Goal: Task Accomplishment & Management: Manage account settings

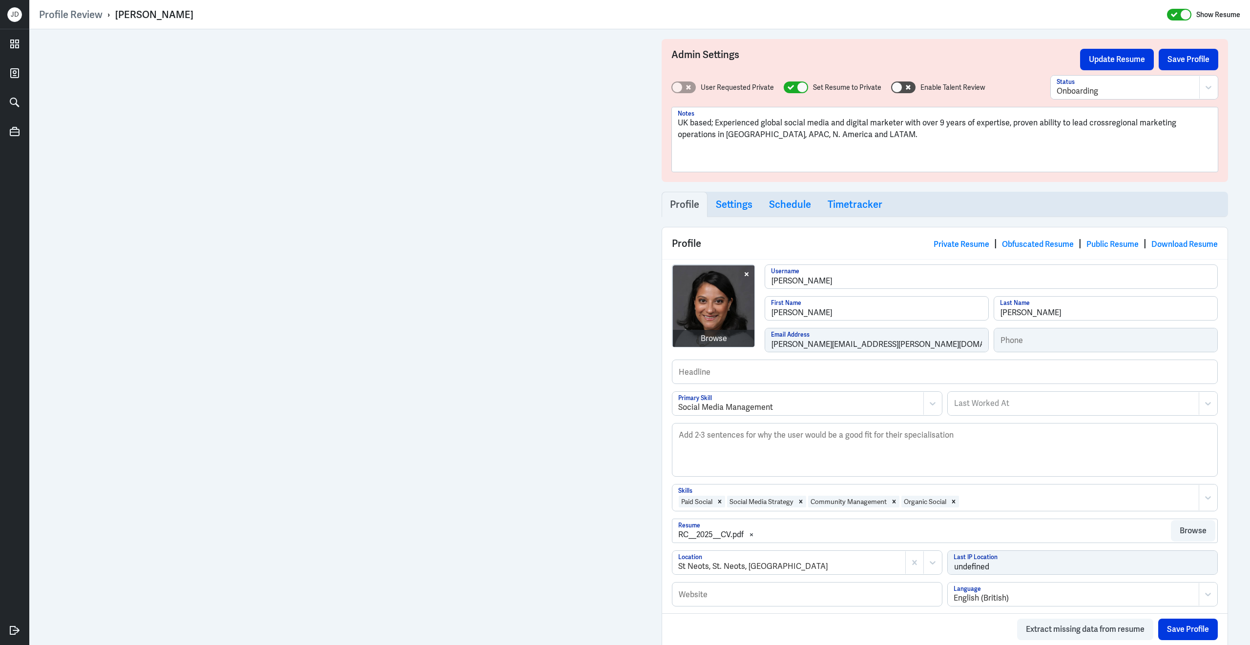
scroll to position [725, 0]
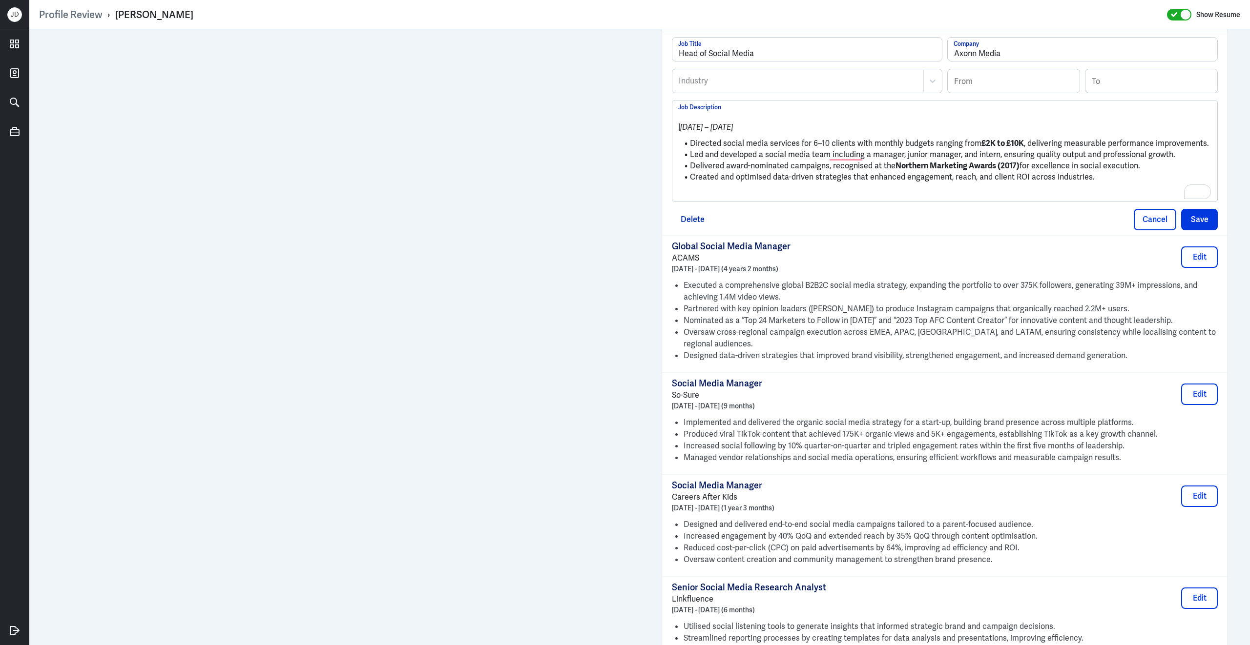
click at [765, 197] on p "To enrich screen reader interactions, please activate Accessibility in Grammarl…" at bounding box center [944, 193] width 533 height 12
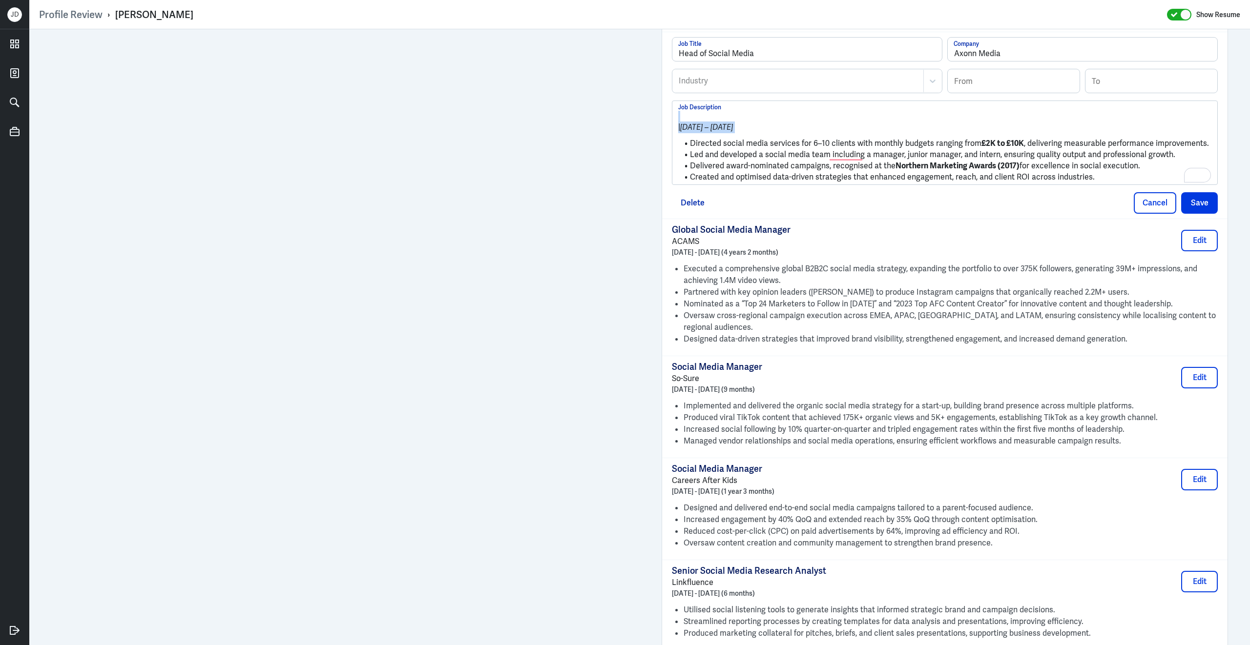
drag, startPoint x: 691, startPoint y: 149, endPoint x: 676, endPoint y: 127, distance: 25.7
click at [676, 126] on div "| Jun 2016 – Jan 2019 Directed social media services for 6–10 clients with mont…" at bounding box center [944, 142] width 545 height 83
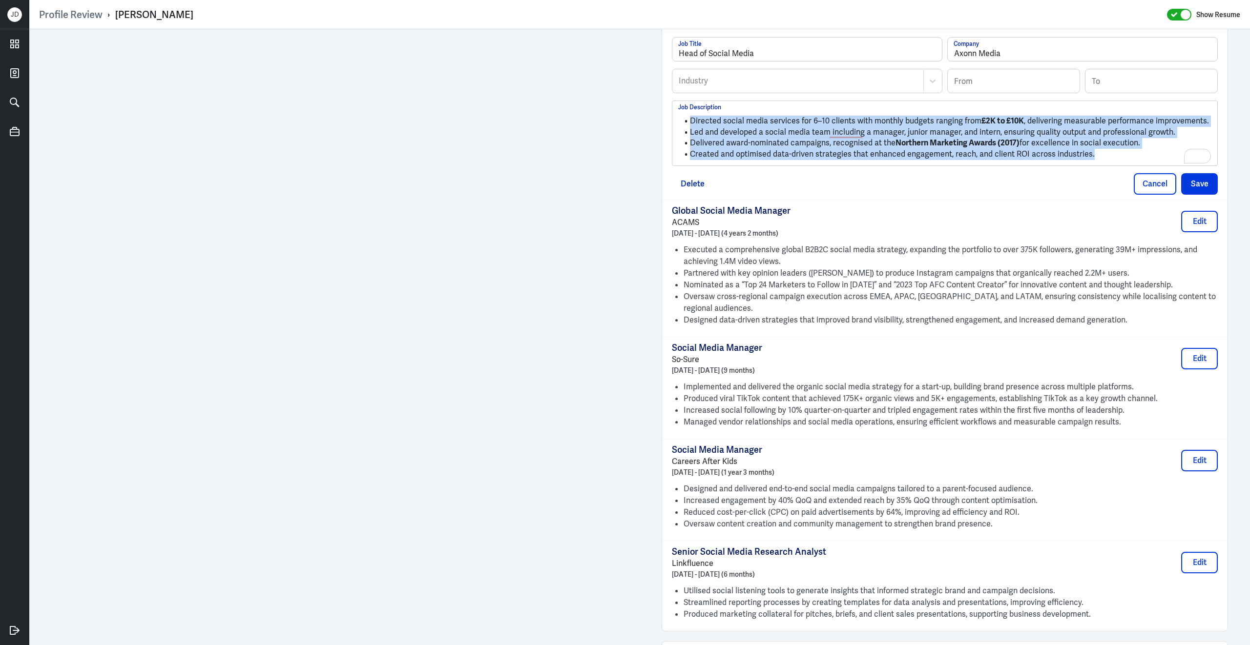
drag, startPoint x: 1110, startPoint y: 164, endPoint x: 659, endPoint y: 127, distance: 452.5
click at [659, 126] on div "Admin Settings Update Resume Save Profile User Requested Private Set Resume to …" at bounding box center [945, 29] width 586 height 1451
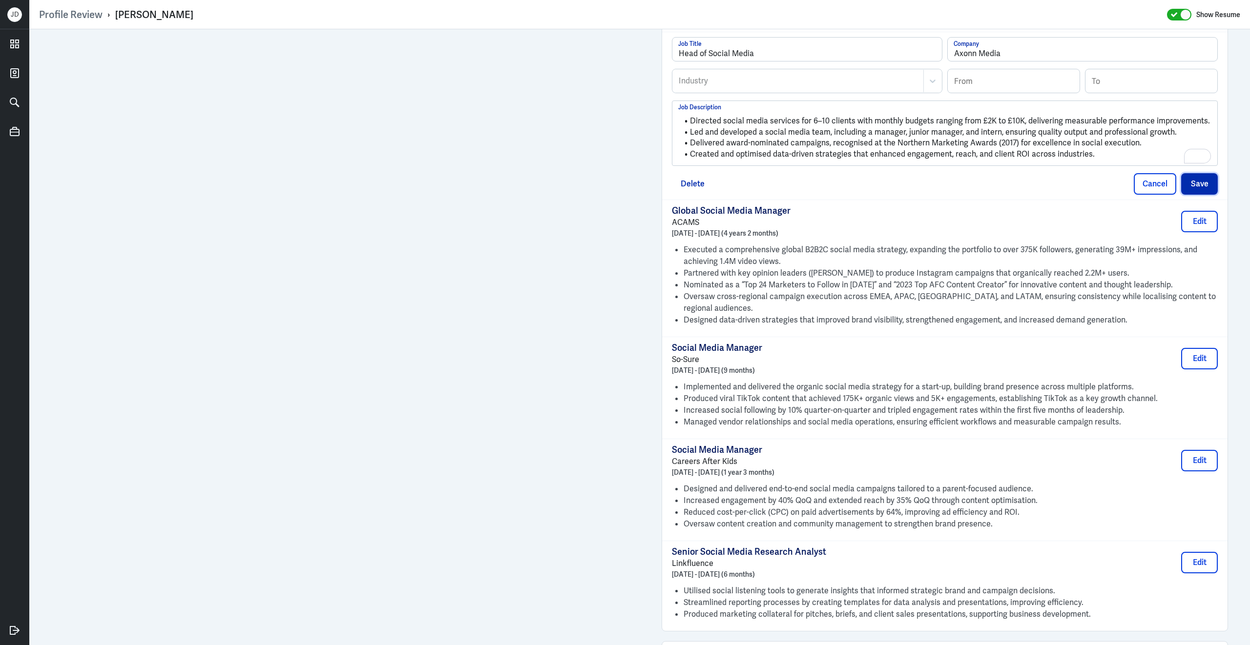
click at [1196, 191] on button "Save" at bounding box center [1199, 183] width 37 height 21
click at [815, 87] on div at bounding box center [797, 81] width 241 height 12
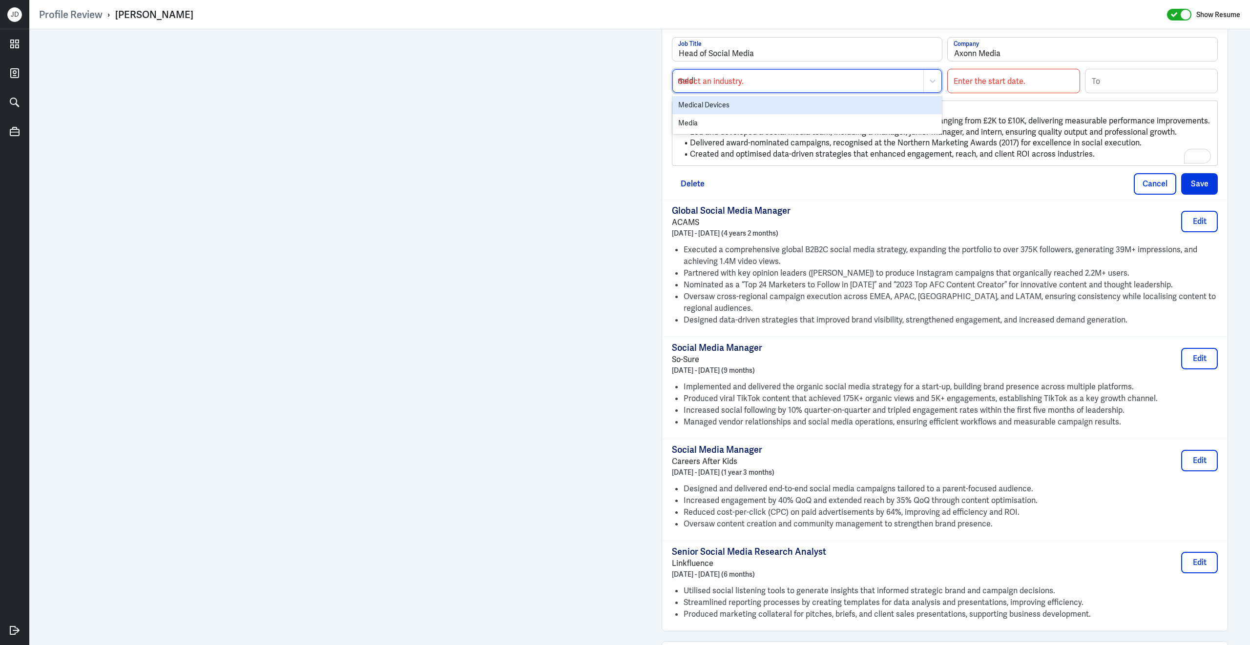
type input "media"
click at [801, 111] on div "Media" at bounding box center [806, 105] width 269 height 18
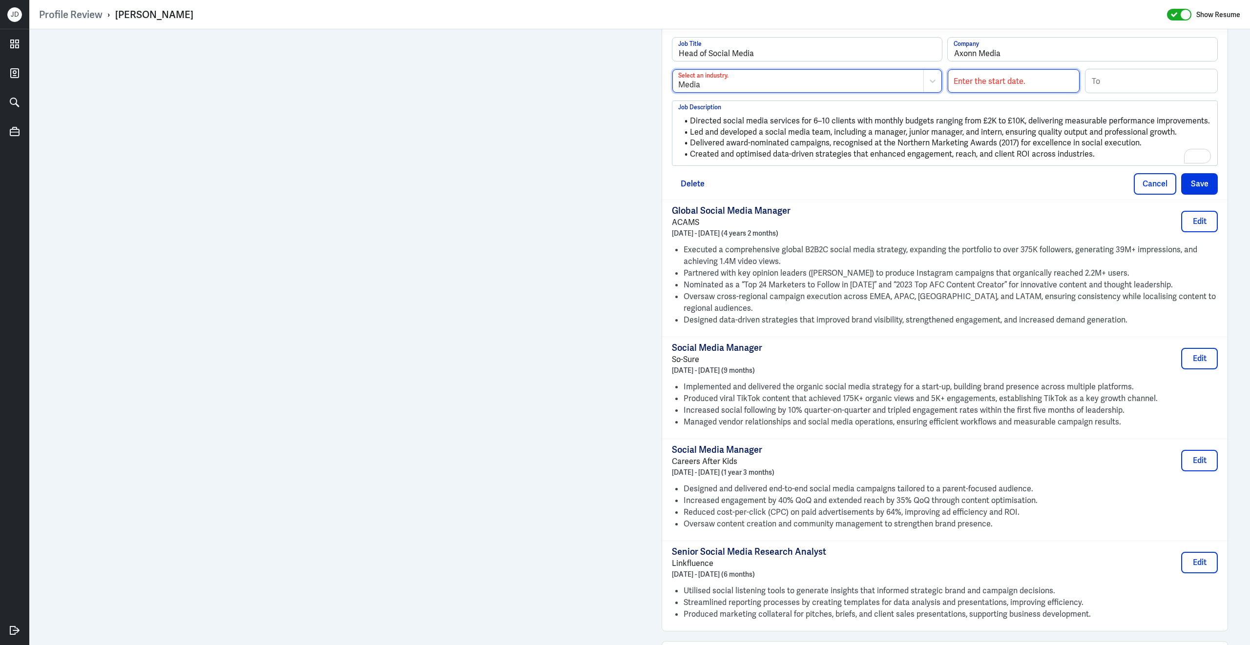
click at [981, 86] on input at bounding box center [1013, 80] width 132 height 23
type input "06/2016"
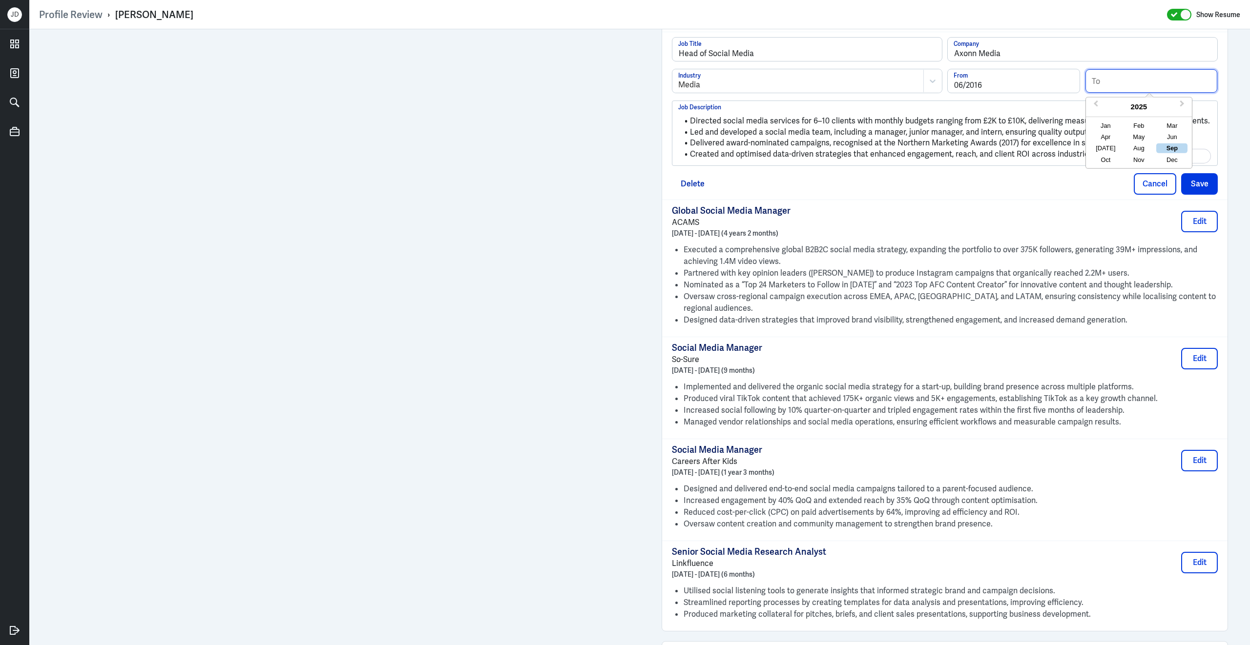
click at [1121, 82] on input at bounding box center [1151, 80] width 132 height 23
type input "01/2019"
click at [1036, 127] on li "Directed social media services for 6–10 clients with monthly budgets ranging fr…" at bounding box center [944, 121] width 533 height 11
click at [1195, 191] on button "Save" at bounding box center [1199, 183] width 37 height 21
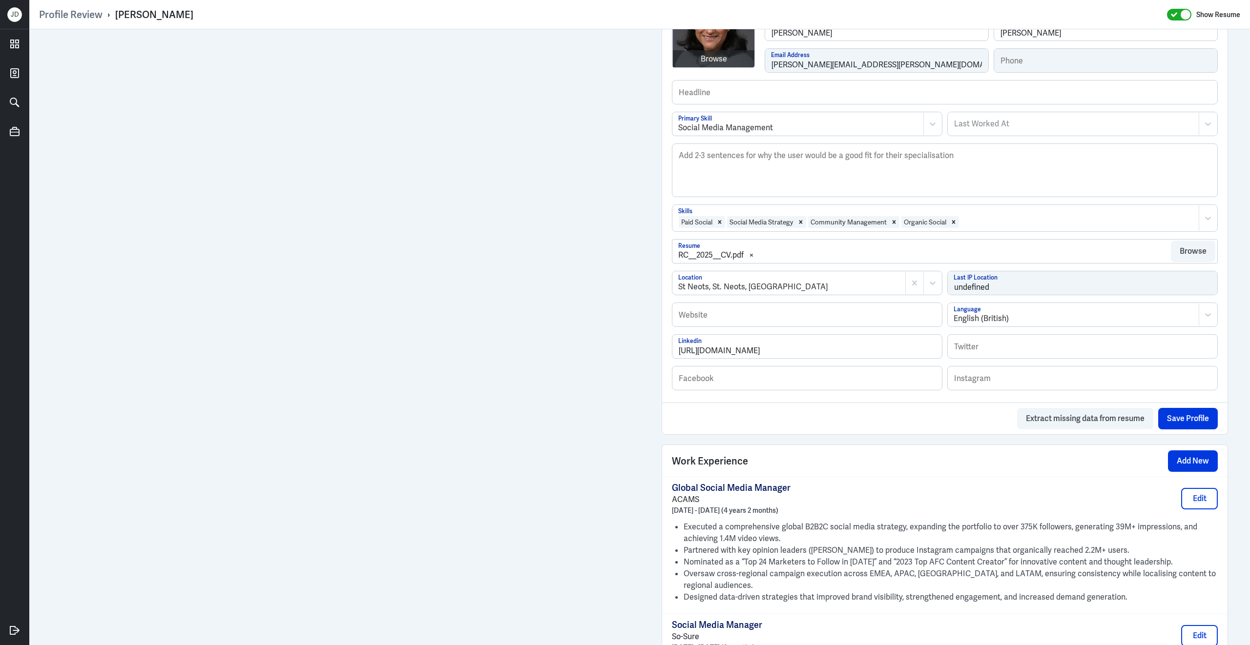
scroll to position [0, 0]
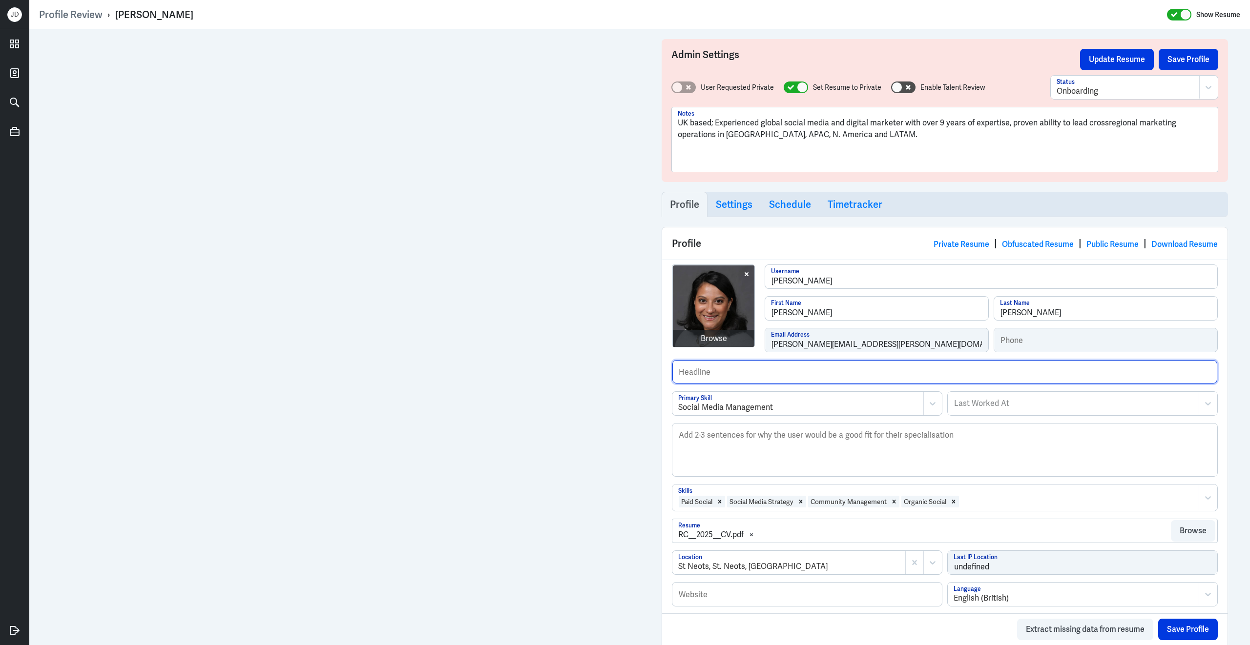
click at [724, 380] on input "text" at bounding box center [944, 371] width 545 height 23
type input "Experienced Social Media Manager."
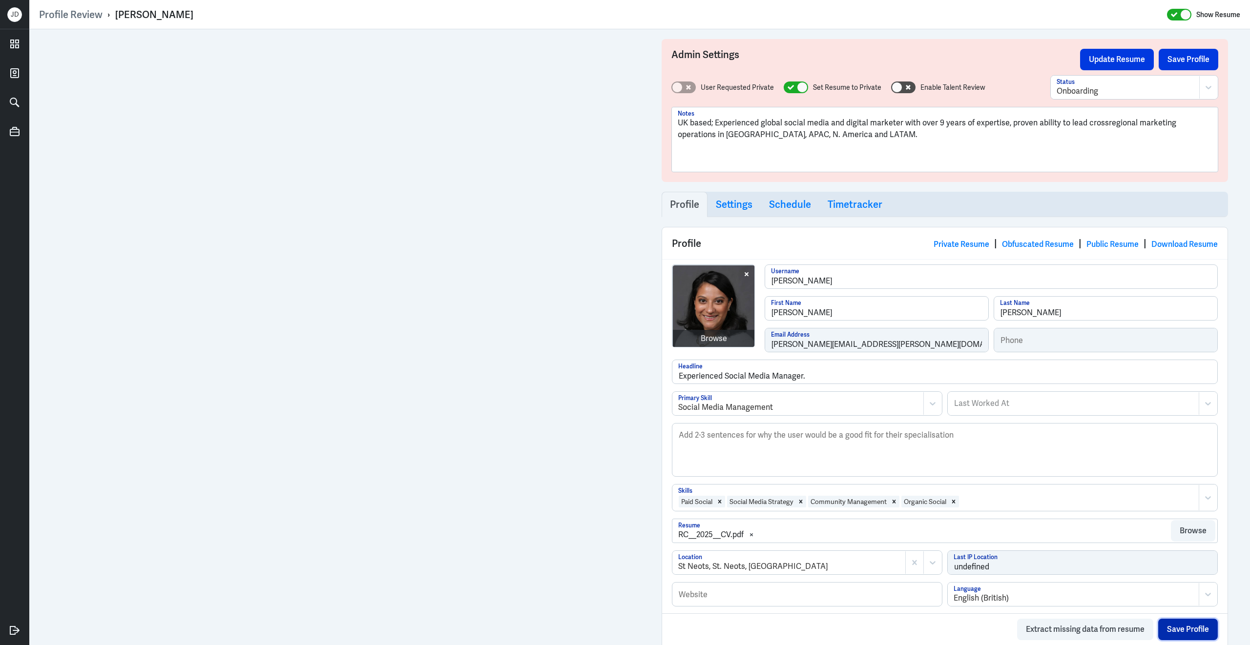
click at [1166, 634] on button "Save Profile" at bounding box center [1188, 629] width 60 height 21
drag, startPoint x: 834, startPoint y: 135, endPoint x: 603, endPoint y: 95, distance: 234.3
click at [525, 12] on div "Profile Review › Raquel Collazo Show Resume Admin Settings Update Resume Save P…" at bounding box center [639, 322] width 1220 height 645
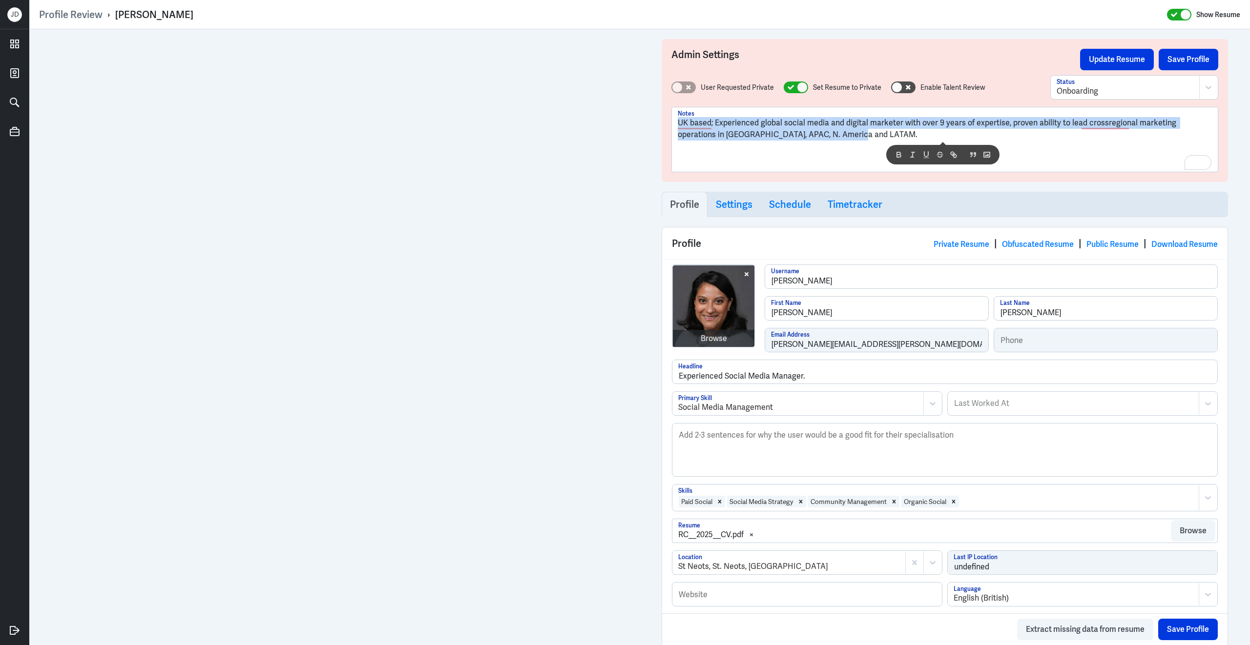
copy p "UK based; Experienced global social media and digital marketer with over 9 year…"
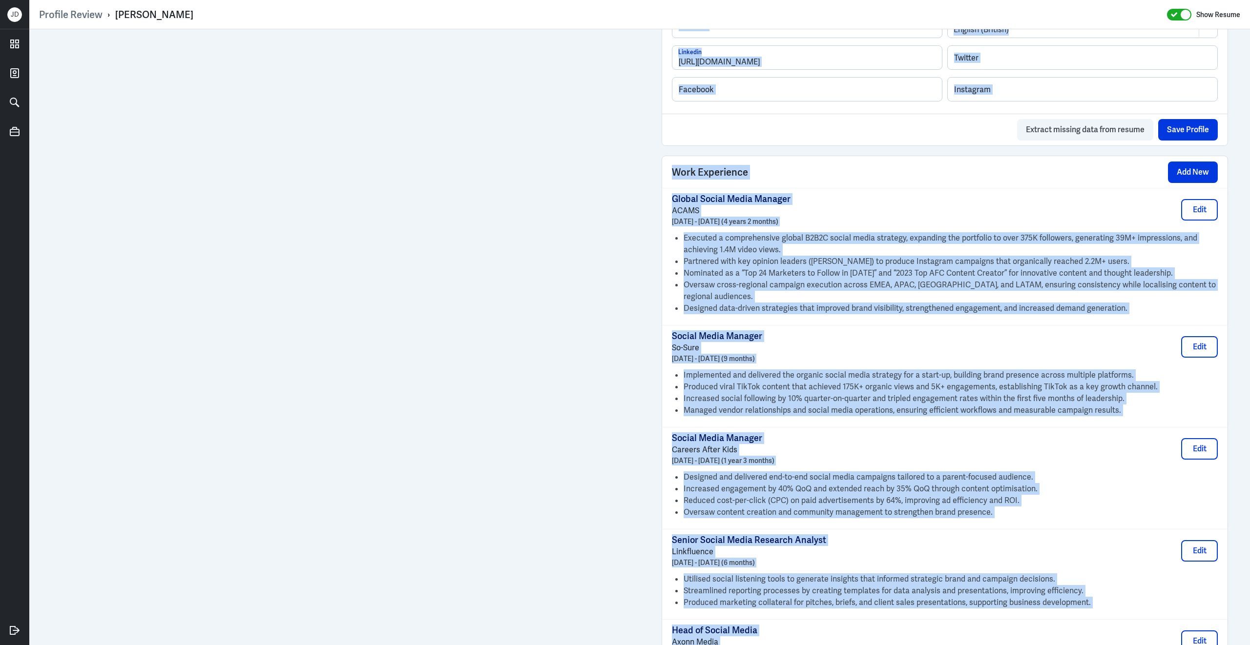
scroll to position [547, 0]
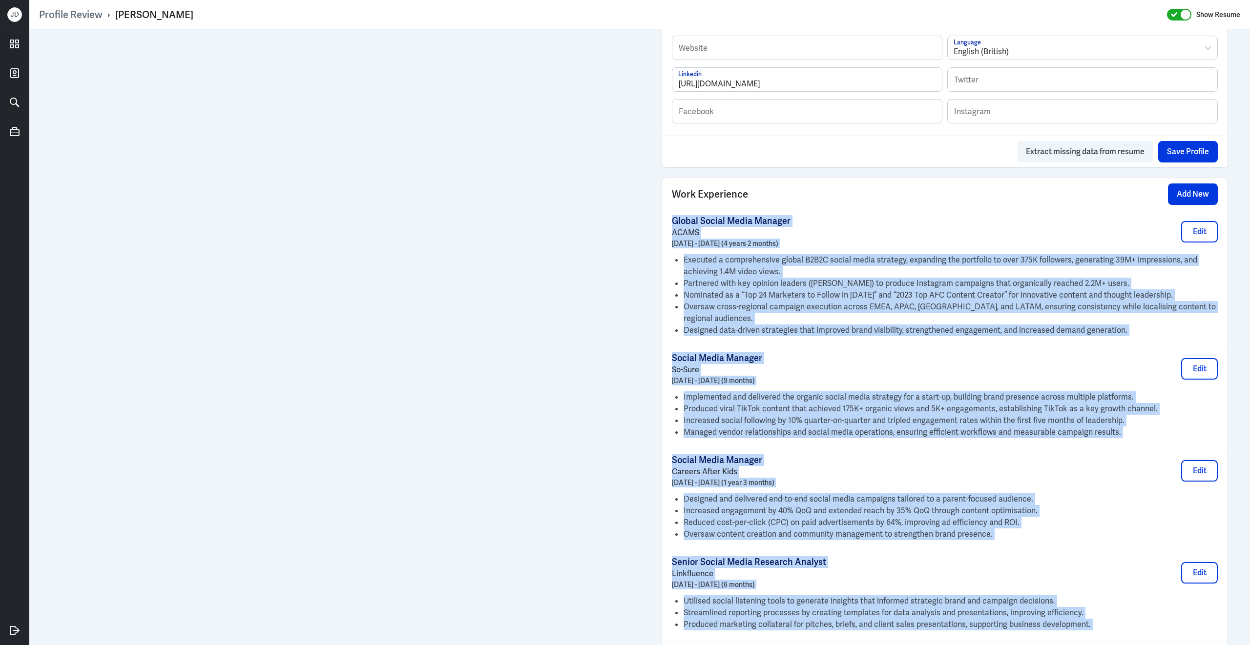
drag, startPoint x: 1109, startPoint y: 513, endPoint x: 672, endPoint y: 218, distance: 527.7
click at [672, 218] on div "Global Social Media Manager ACAMS May 2021 - June 2025 (4 years 2 months) Edit …" at bounding box center [944, 476] width 565 height 533
copy div "Global Social Media Manager ACAMS May 2021 - June 2025 (4 years 2 months) Edit …"
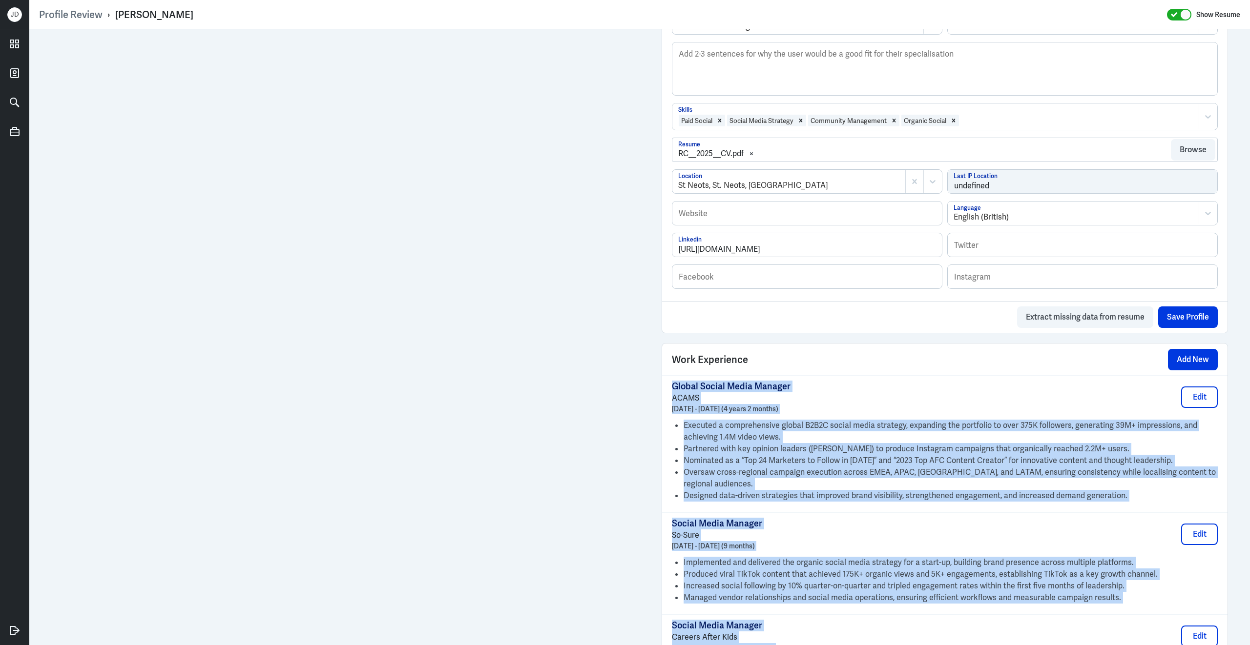
scroll to position [153, 0]
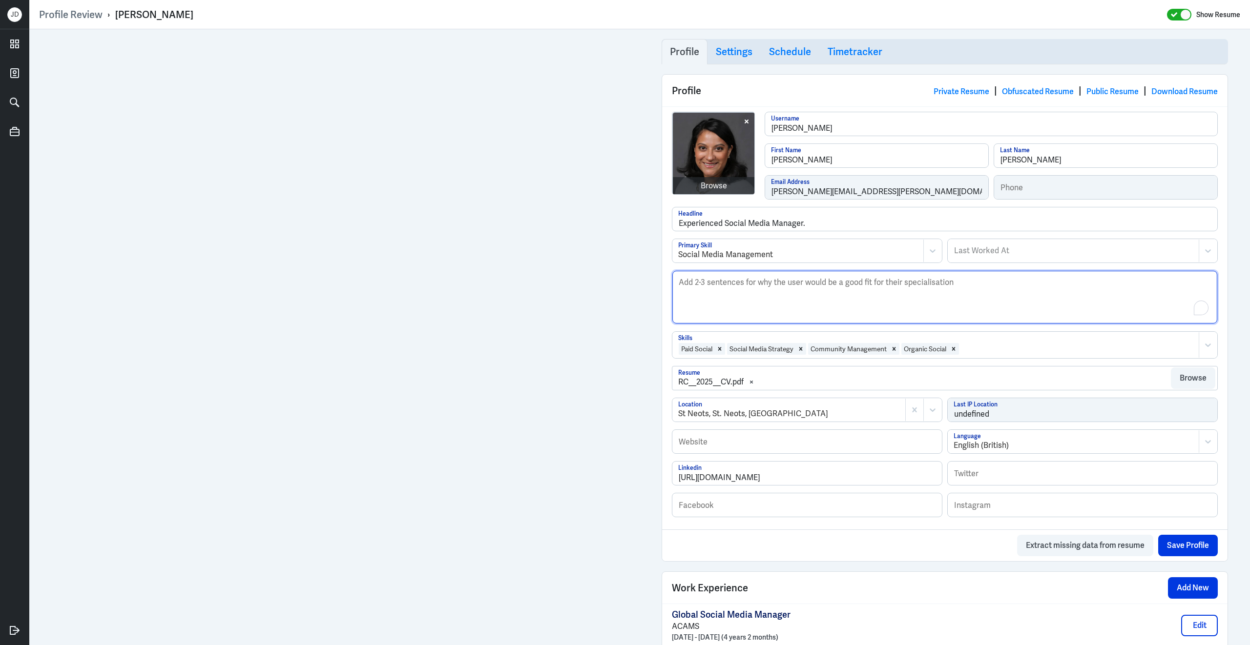
click at [759, 301] on textarea "Description" at bounding box center [944, 297] width 545 height 53
paste textarea "Raquel Collazo is a UK-based Global Social Media Manager with over nine years o…"
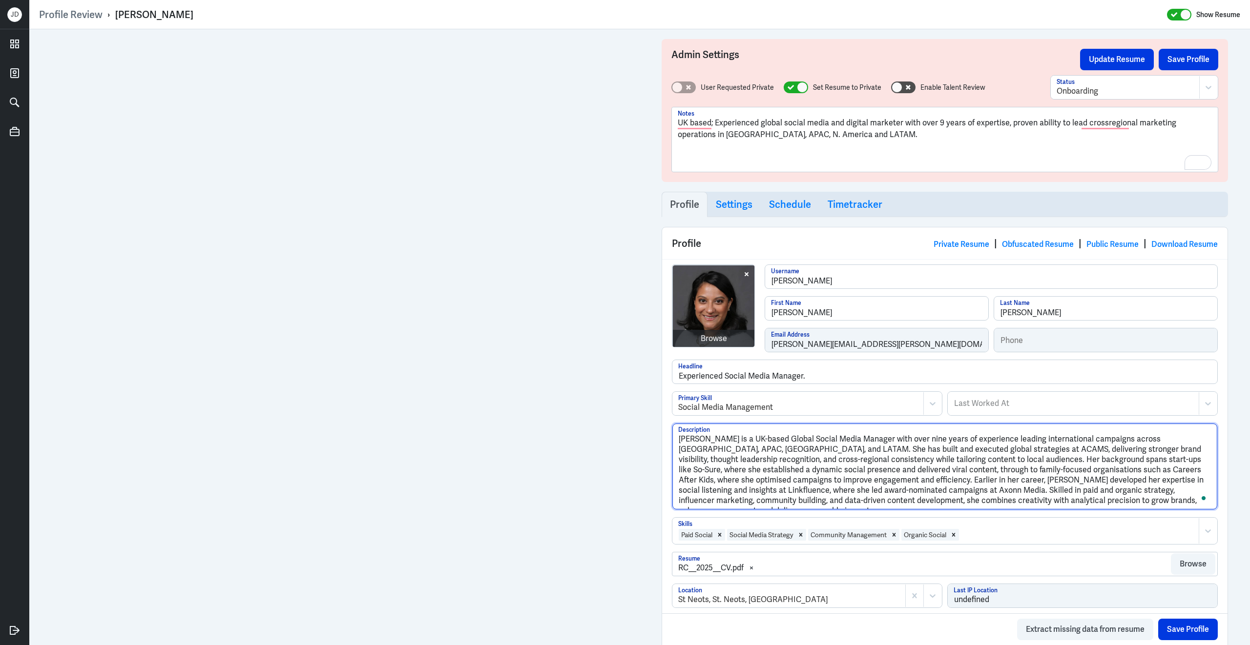
scroll to position [0, 0]
type textarea "Raquel Collazo is a UK-based Global Social Media Manager with over nine years o…"
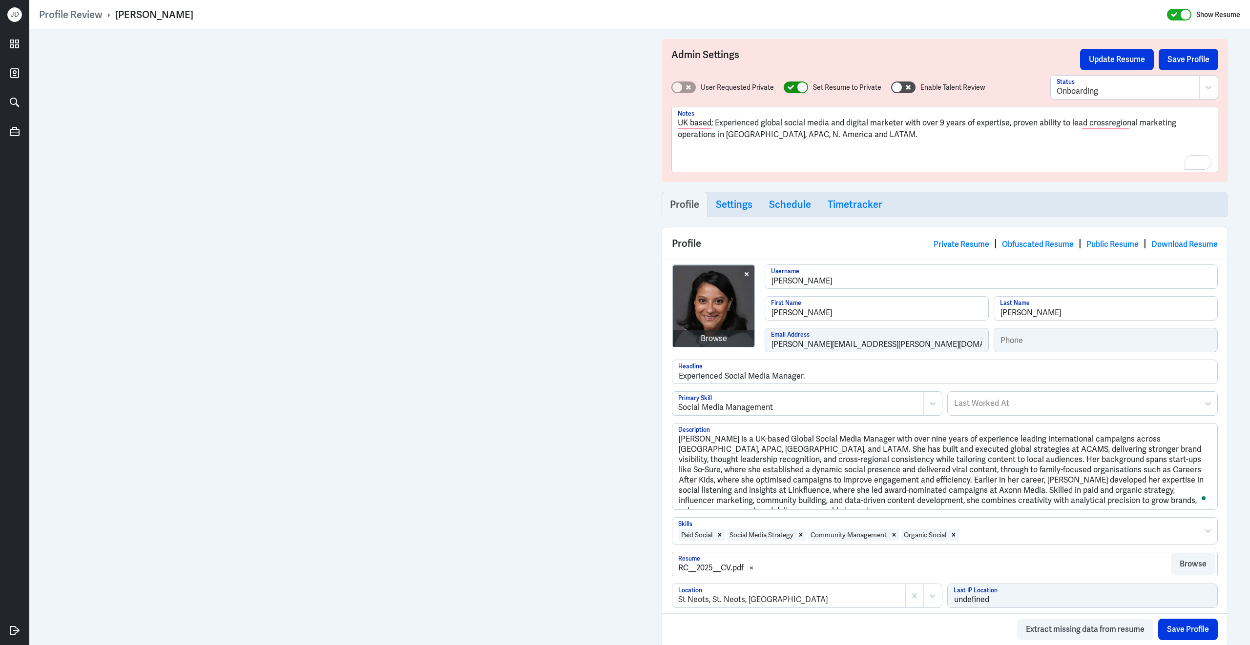
click at [792, 87] on icon at bounding box center [790, 87] width 7 height 5
checkbox input "false"
click at [1177, 54] on button "Save Profile" at bounding box center [1188, 59] width 60 height 21
click at [1089, 88] on div at bounding box center [1124, 91] width 137 height 12
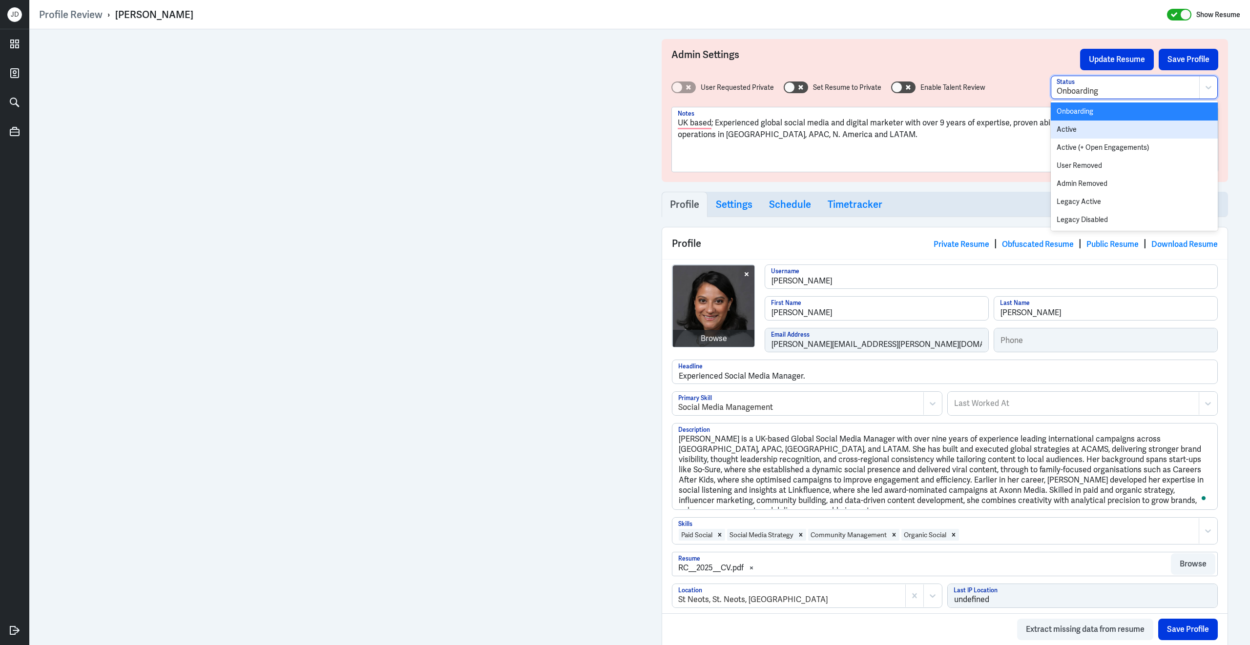
click at [1075, 131] on div "Active" at bounding box center [1133, 130] width 167 height 18
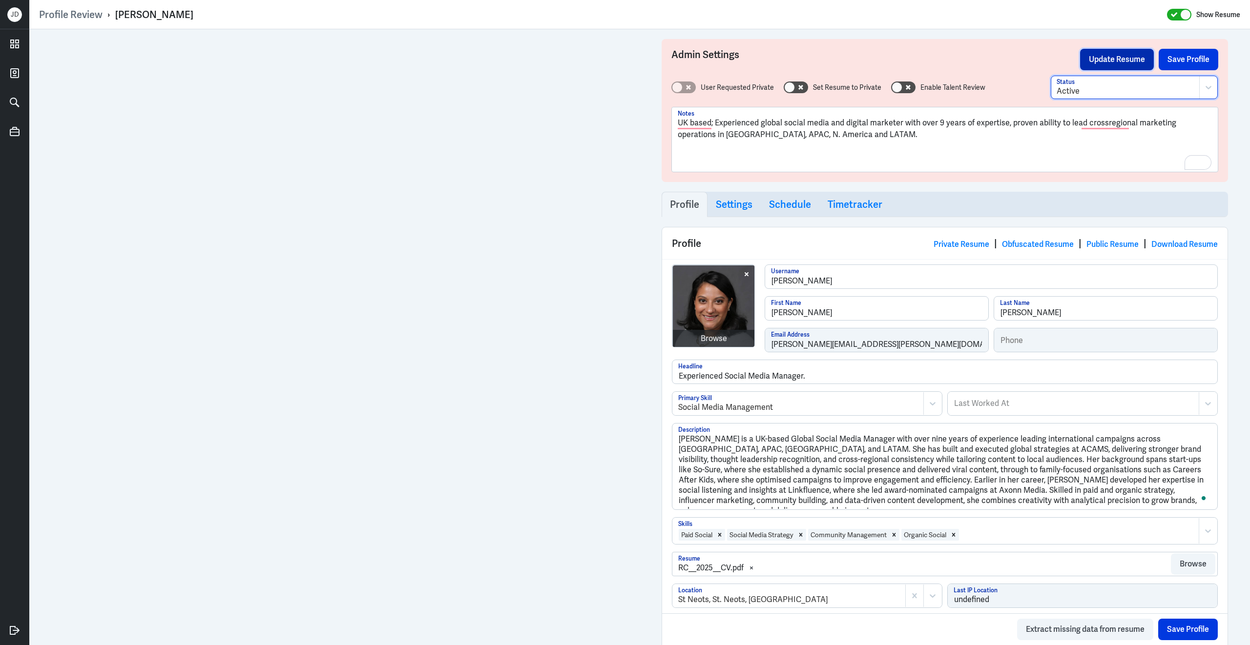
click at [1116, 58] on button "Update Resume" at bounding box center [1117, 59] width 74 height 21
click at [1188, 60] on button "Save Profile" at bounding box center [1188, 59] width 60 height 21
click at [1134, 60] on button "Update Resume" at bounding box center [1117, 59] width 74 height 21
click at [1183, 62] on button "Save Profile" at bounding box center [1188, 59] width 60 height 21
click at [1121, 62] on button "Update Resume" at bounding box center [1117, 59] width 74 height 21
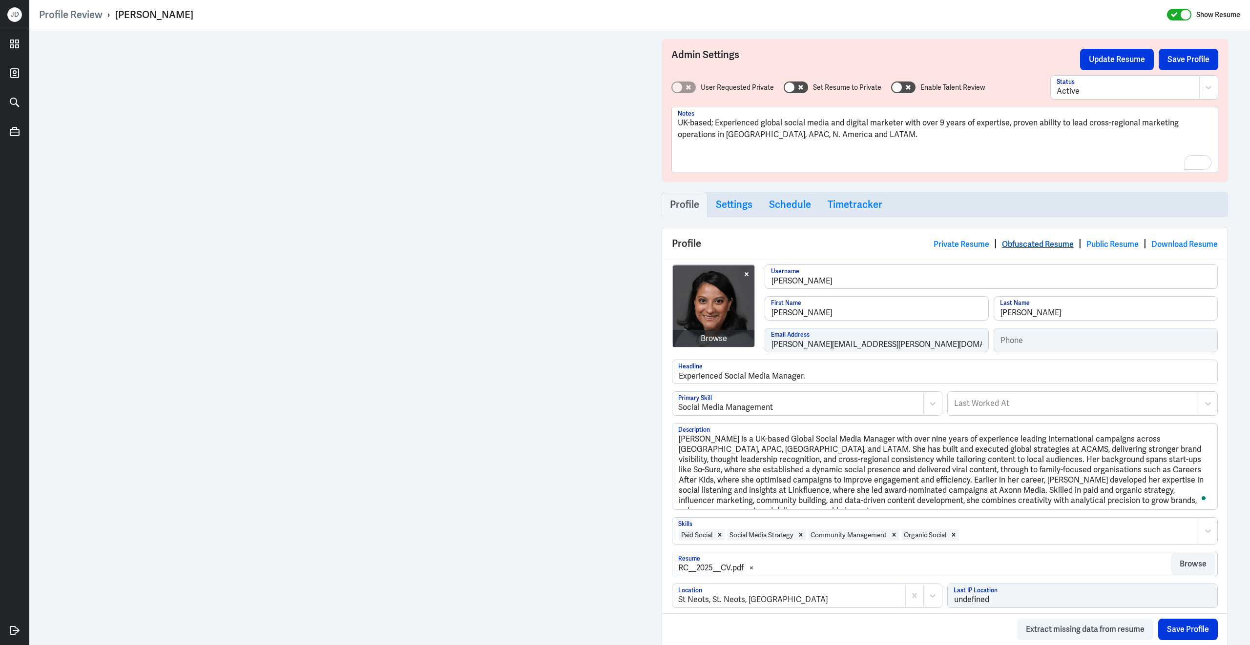
click at [1053, 243] on link "Obfuscated Resume" at bounding box center [1038, 244] width 72 height 10
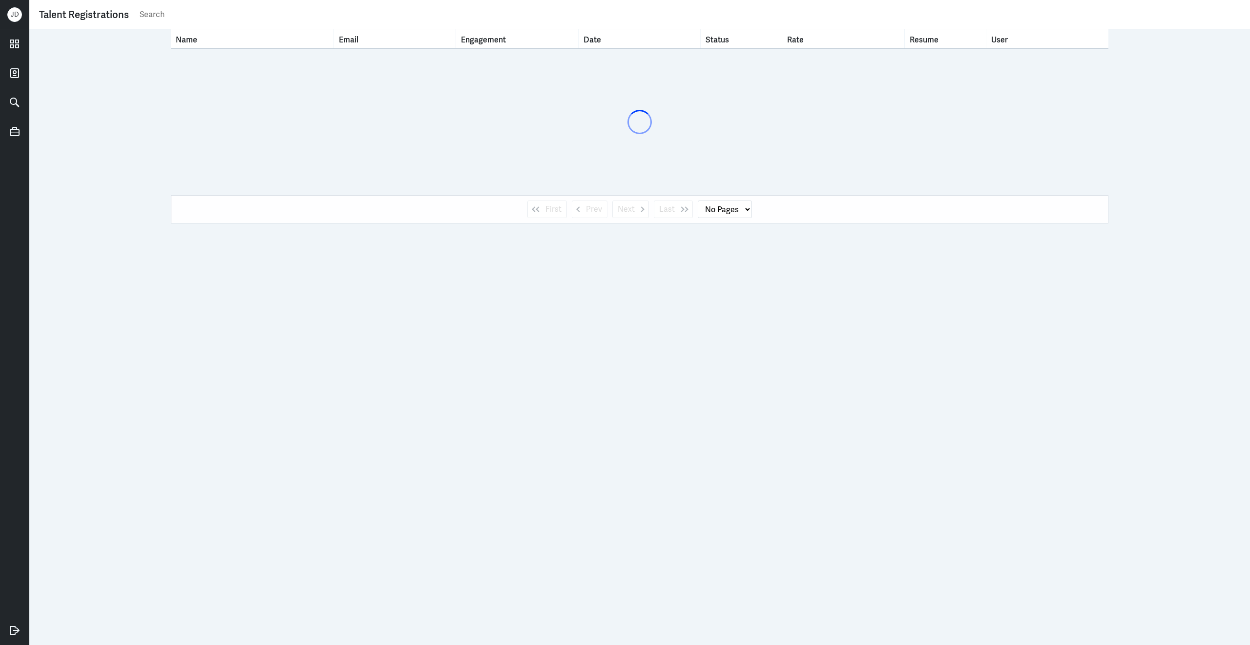
select select "1"
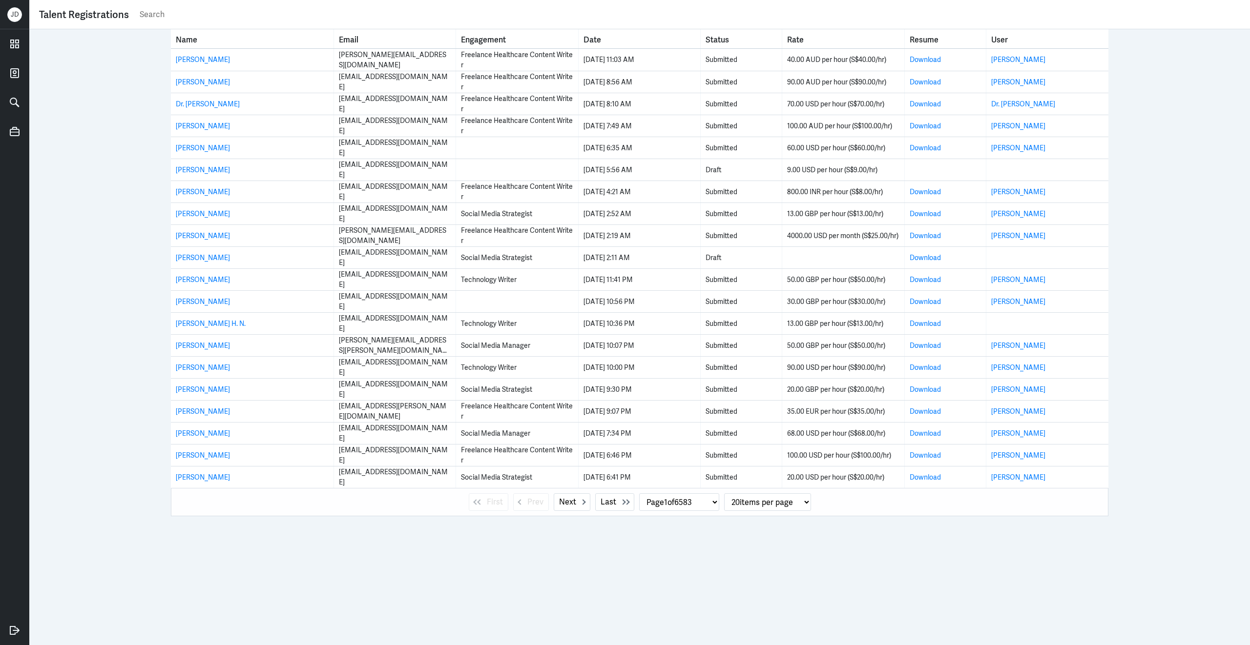
click at [353, 18] on input "text" at bounding box center [689, 14] width 1101 height 15
click at [203, 16] on input "text" at bounding box center [689, 14] width 1101 height 15
type input "jordan platt"
select select "0"
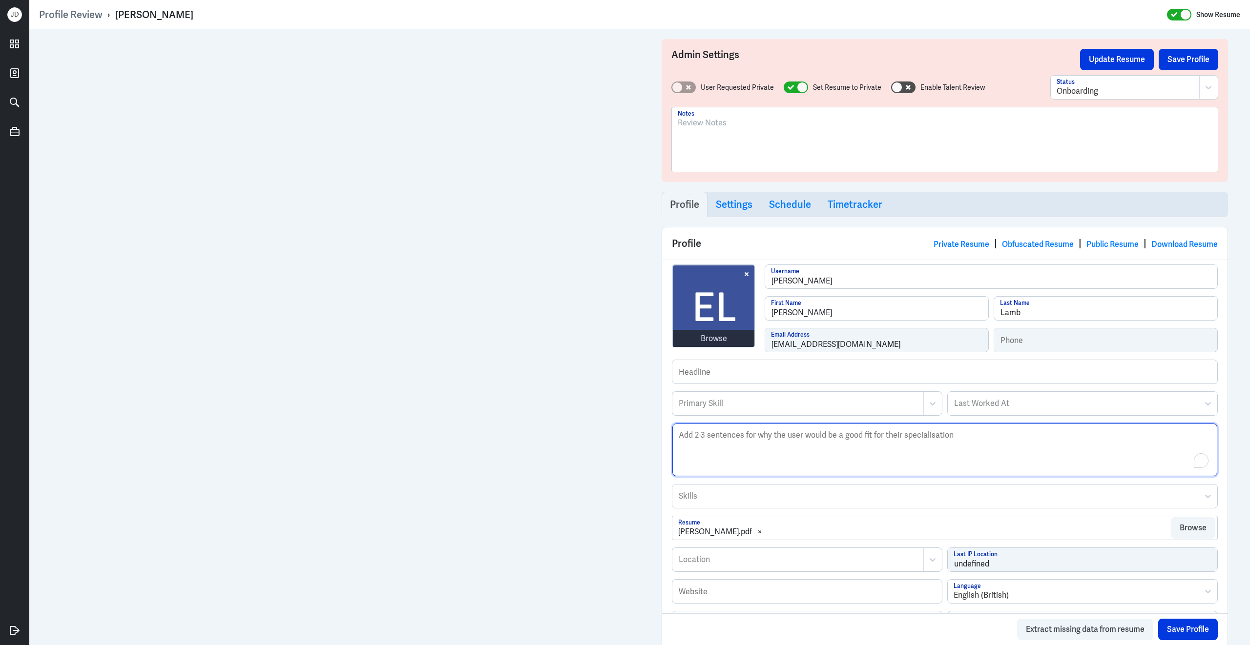
click at [785, 463] on textarea "Description" at bounding box center [944, 450] width 545 height 53
paste textarea "[PERSON_NAME] is a Social Media & Digital Marketing Manager with over eight yea…"
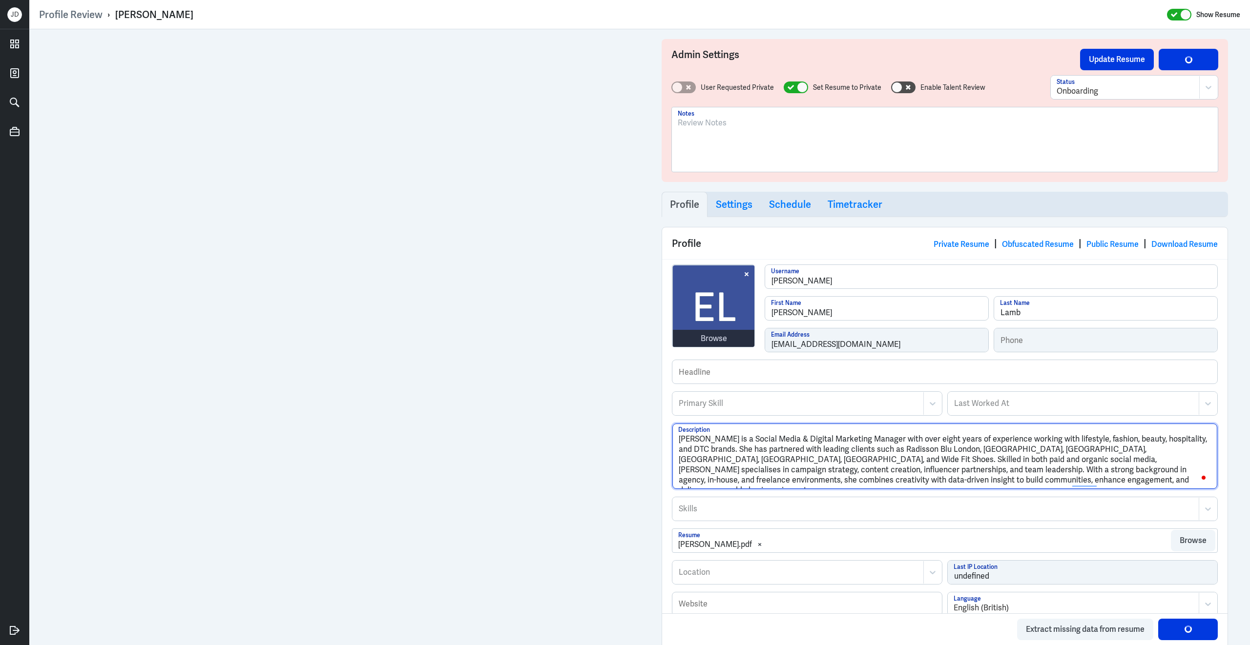
type textarea "[PERSON_NAME] is a Social Media & Digital Marketing Manager with over eight yea…"
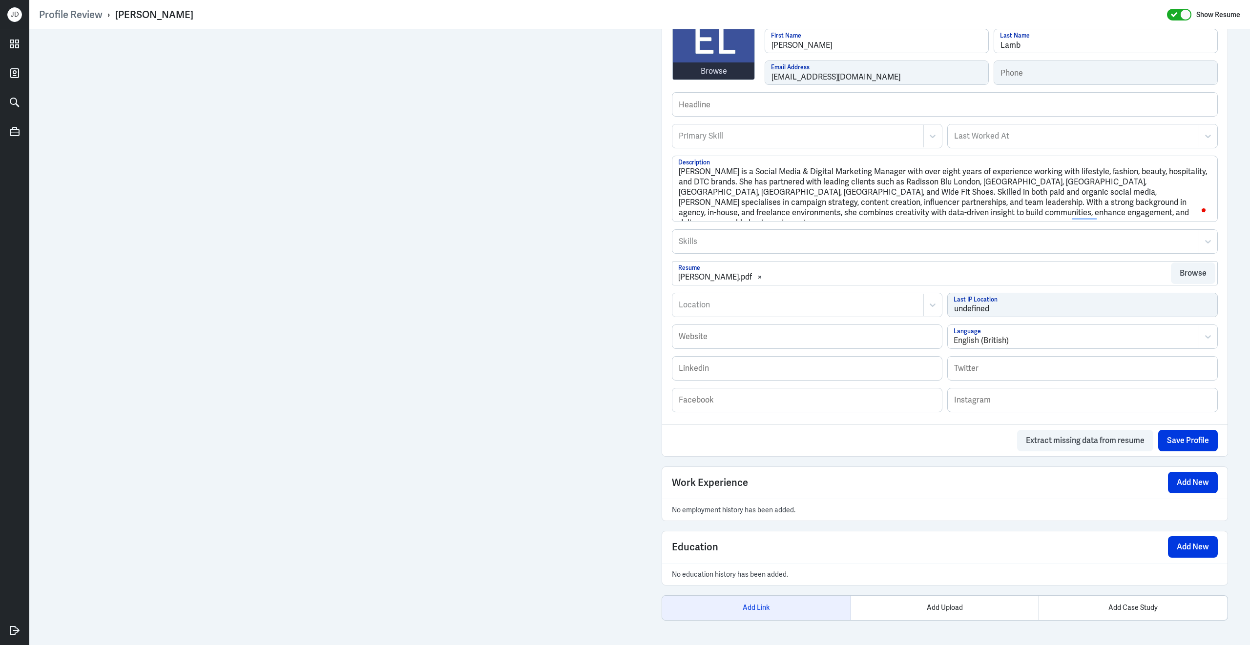
click at [779, 616] on div "Add Link" at bounding box center [756, 608] width 188 height 24
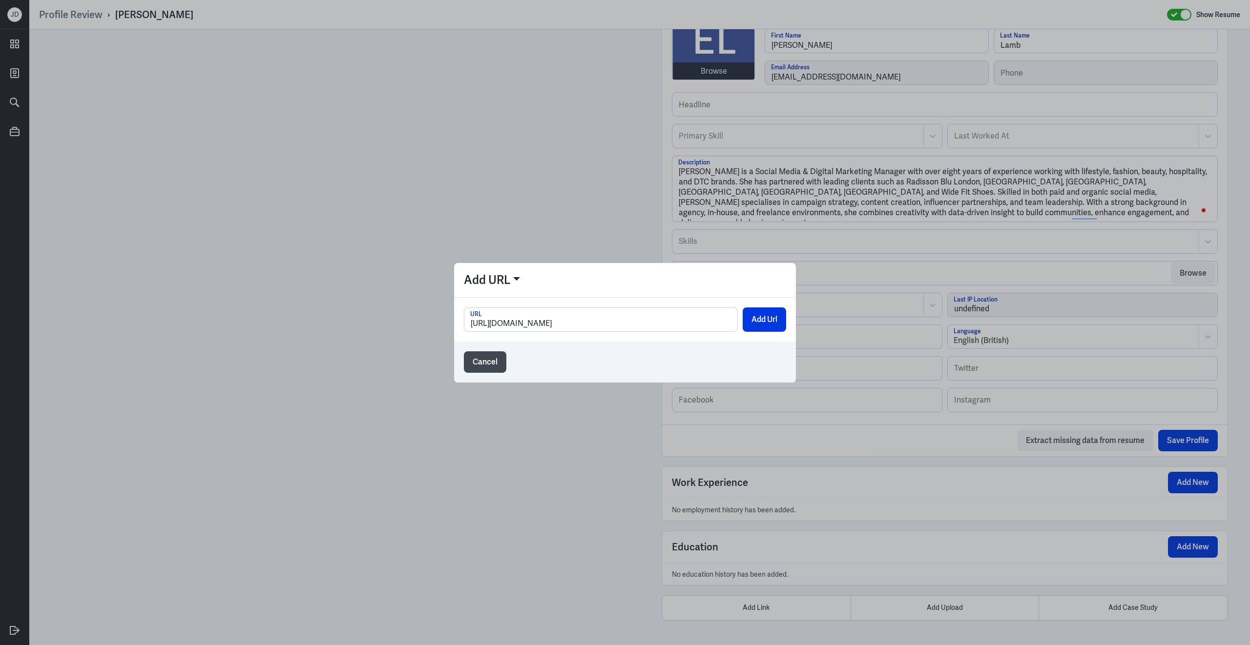
scroll to position [0, 483]
type input "https://www.canva.com/design/DAGyBw-vUHI/cNLRGFBXAwOmXpQSwHlvGQ/view?utm_conten…"
click at [772, 315] on button "Add Url" at bounding box center [763, 319] width 43 height 24
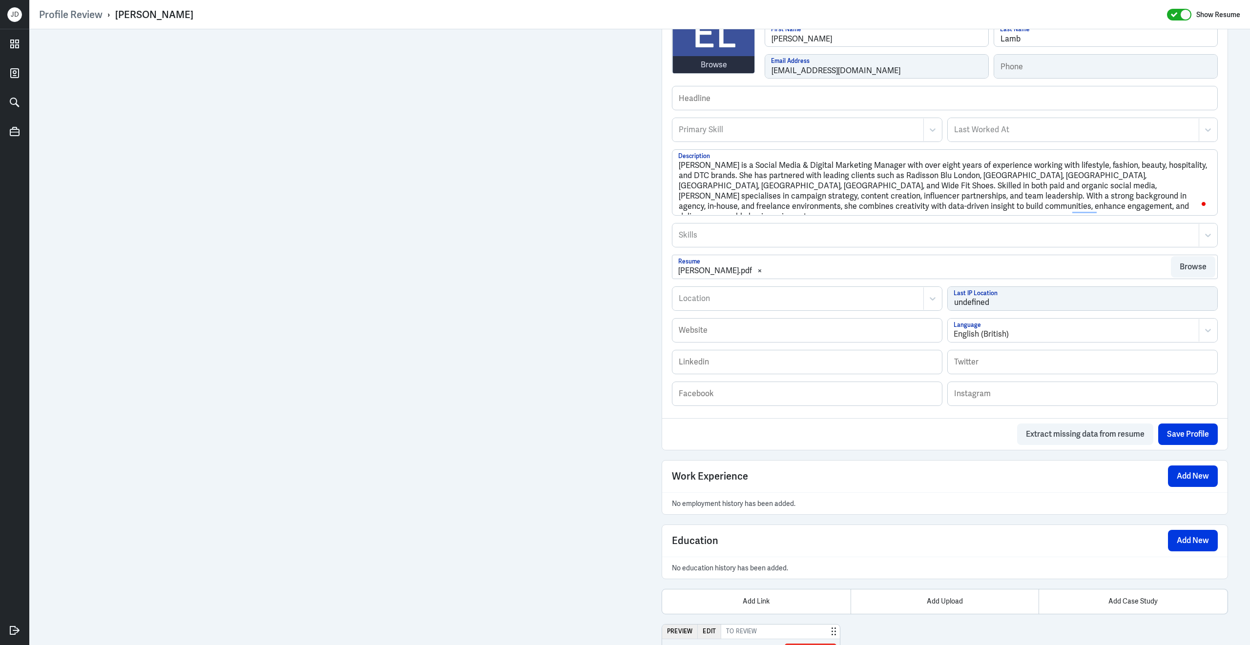
scroll to position [417, 0]
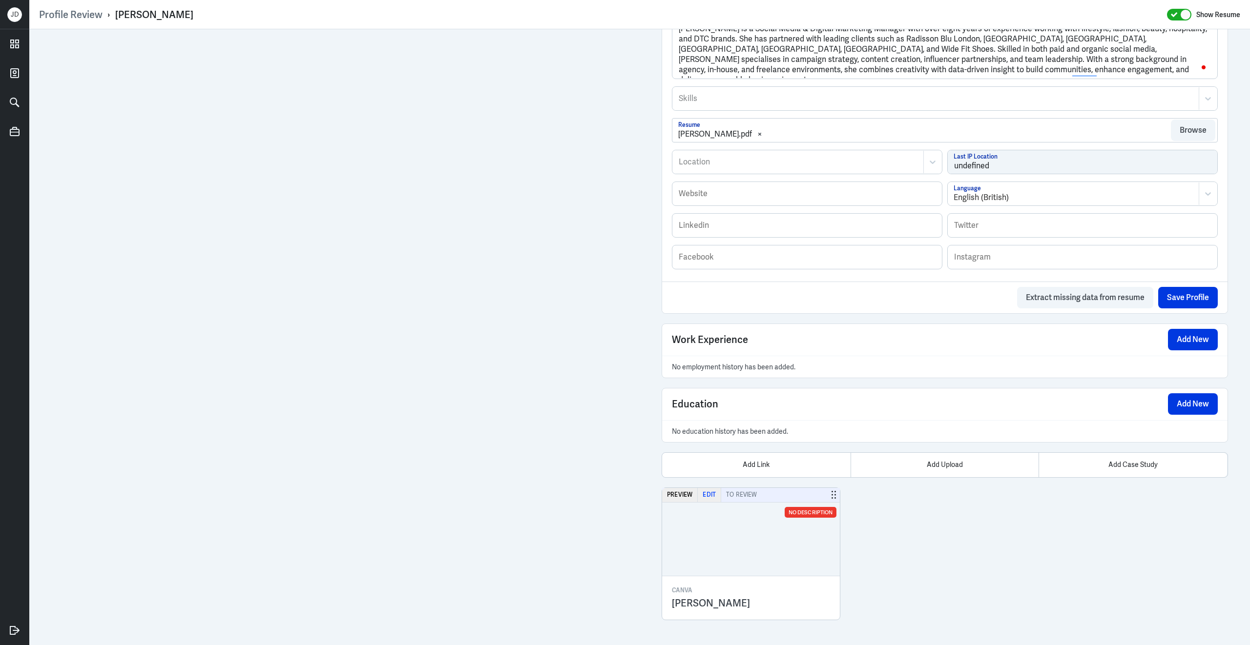
click at [707, 498] on button "Edit" at bounding box center [708, 495] width 23 height 14
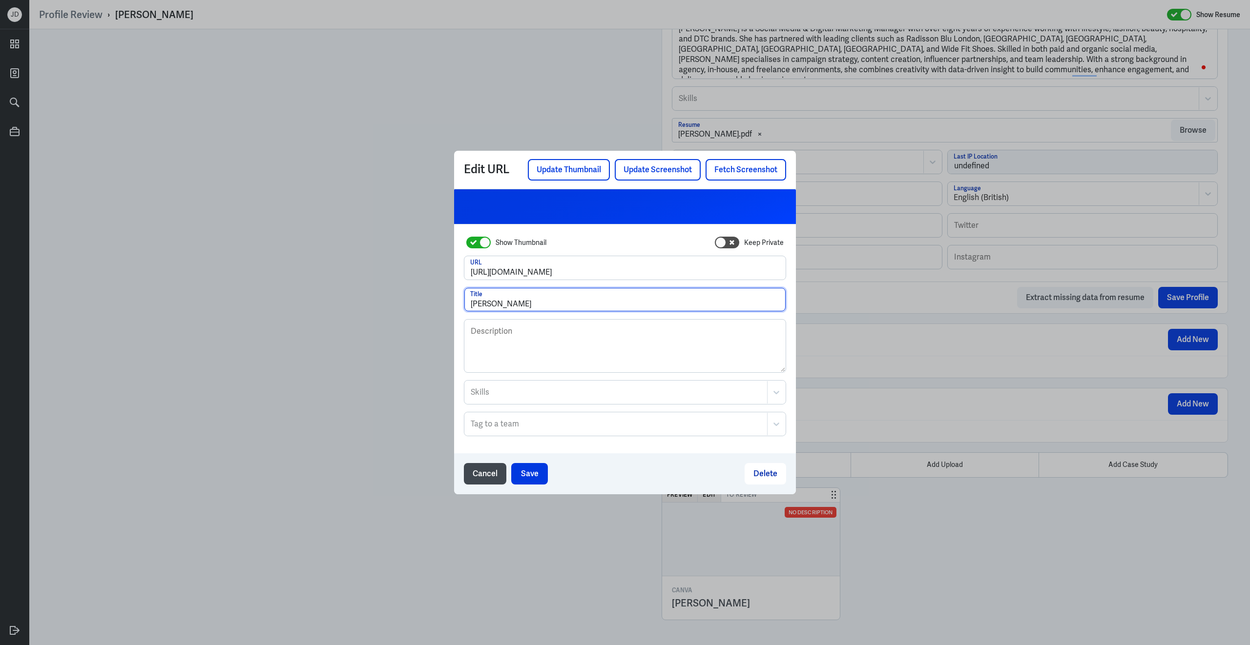
drag, startPoint x: 588, startPoint y: 304, endPoint x: 458, endPoint y: 302, distance: 129.8
click at [458, 302] on div "Show Thumbnail Keep Private https://www.canva.com/design/DAGyBw-vUHI/cNLRGFBXAw…" at bounding box center [625, 339] width 342 height 229
type input "Portfolio Emma L."
click at [531, 467] on button "Save" at bounding box center [529, 473] width 37 height 21
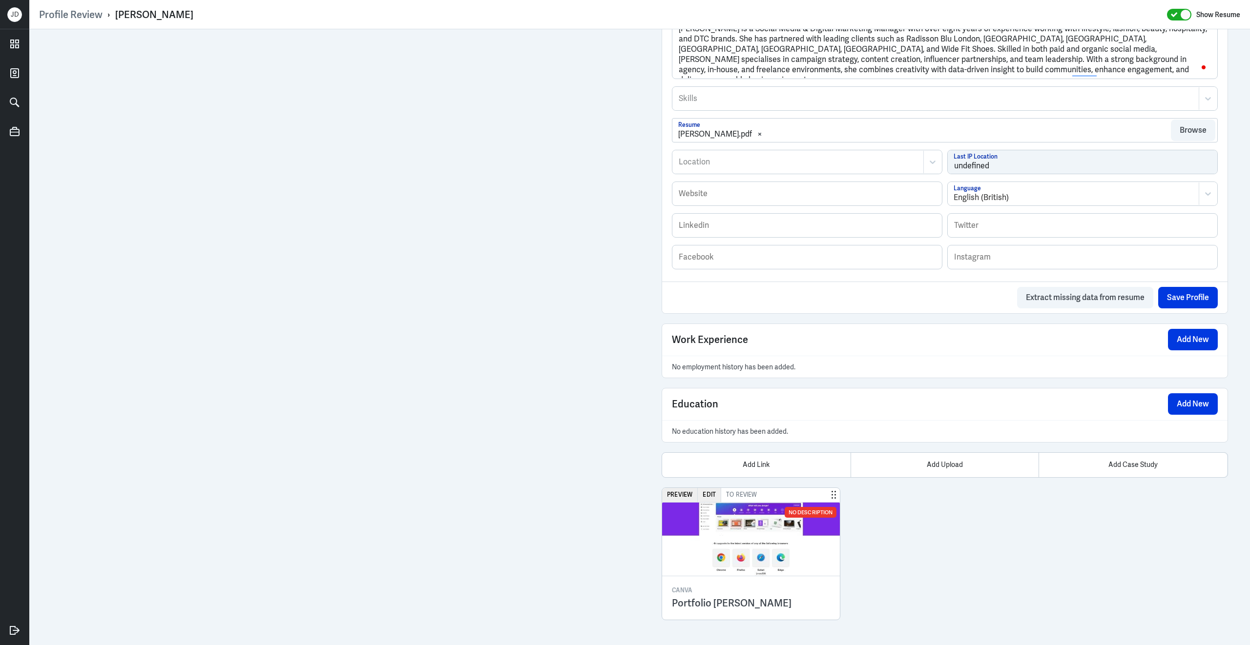
scroll to position [0, 0]
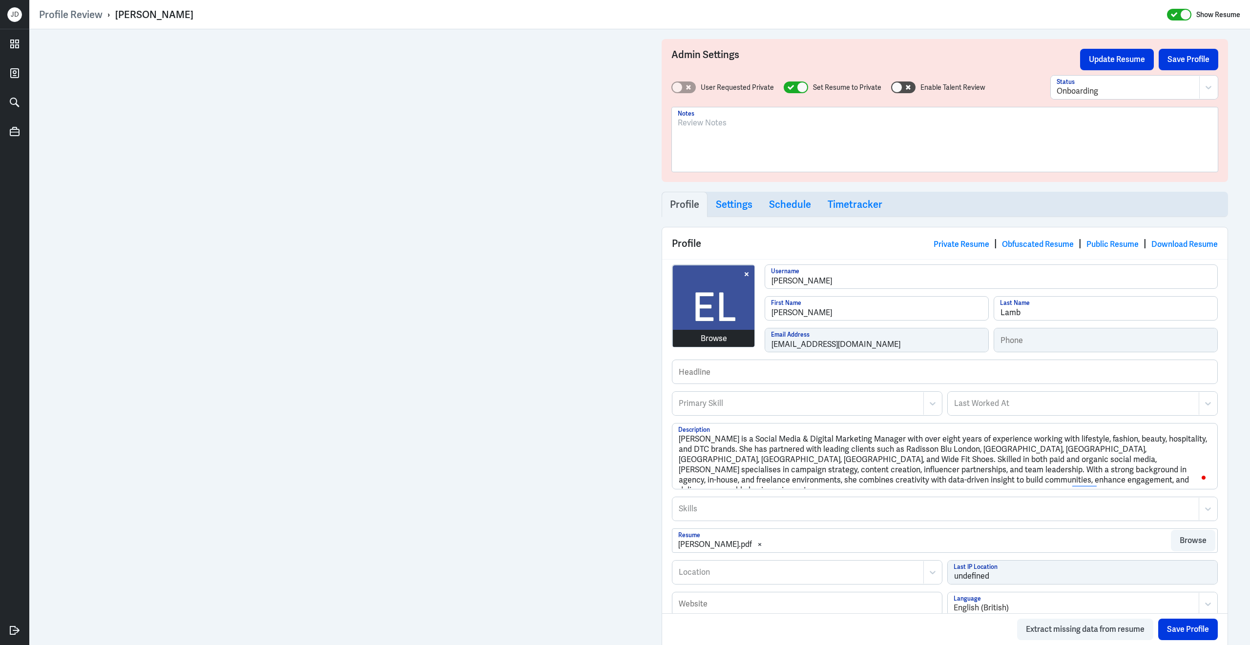
click at [719, 335] on div "Browse" at bounding box center [713, 339] width 26 height 12
click at [802, 415] on div "Primary Skill" at bounding box center [798, 403] width 250 height 22
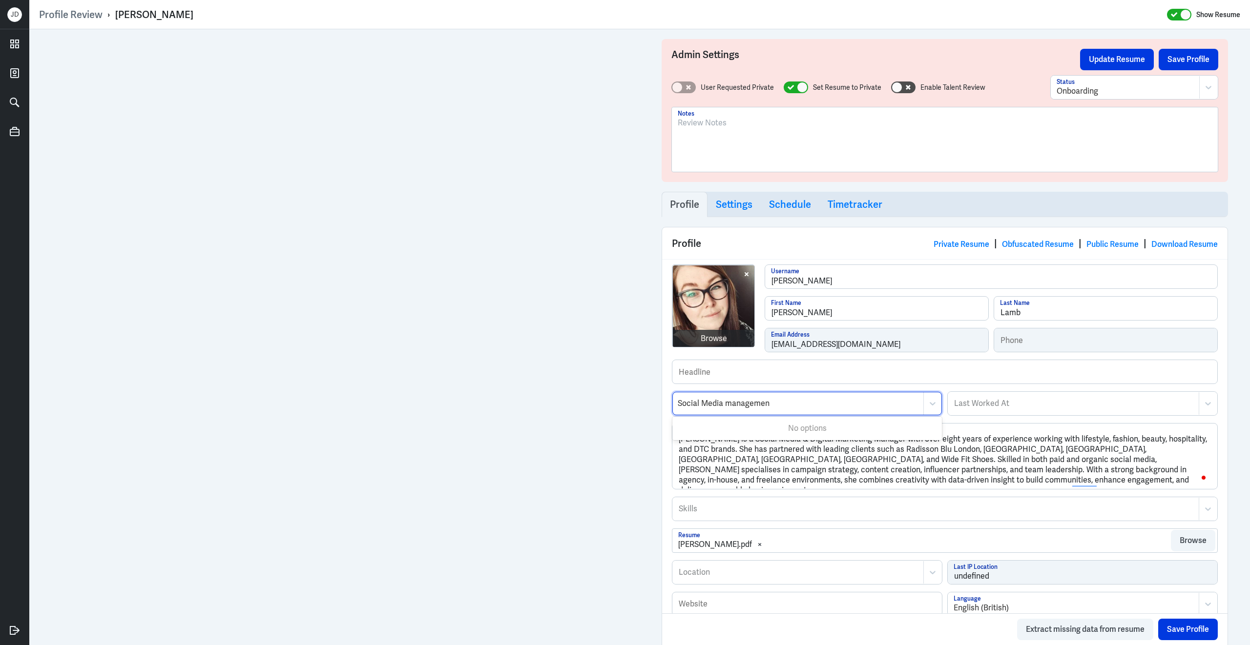
type input "Social Media management"
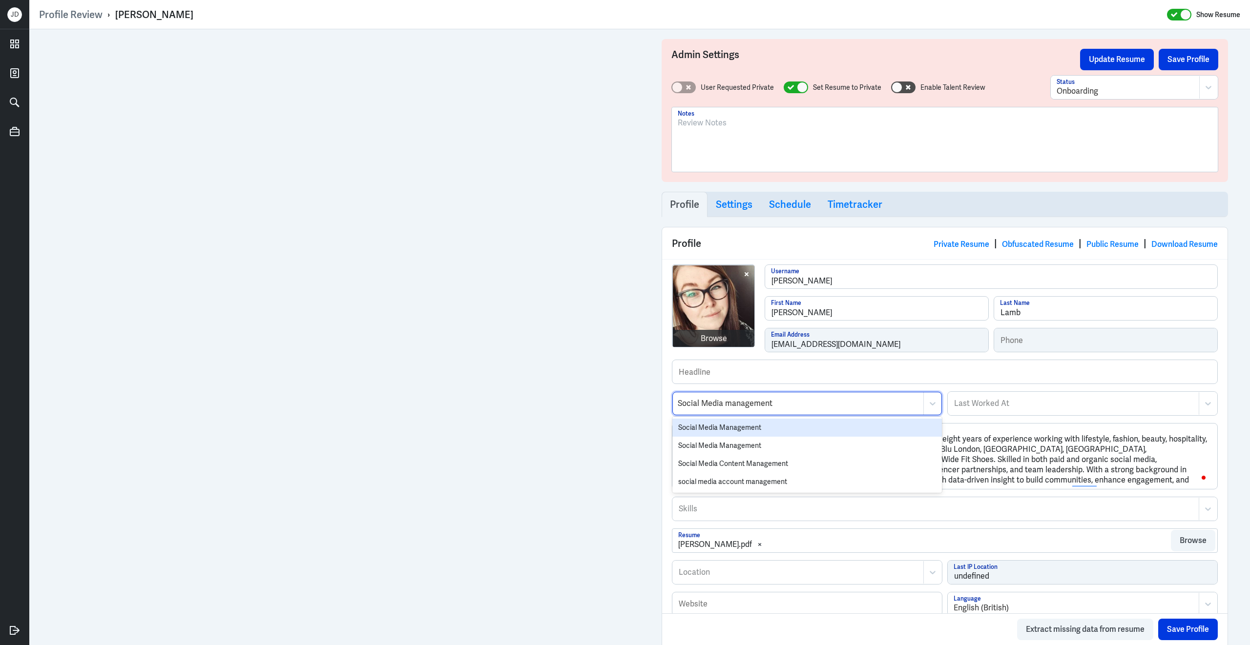
click at [786, 431] on div "Social Media Management" at bounding box center [806, 428] width 269 height 18
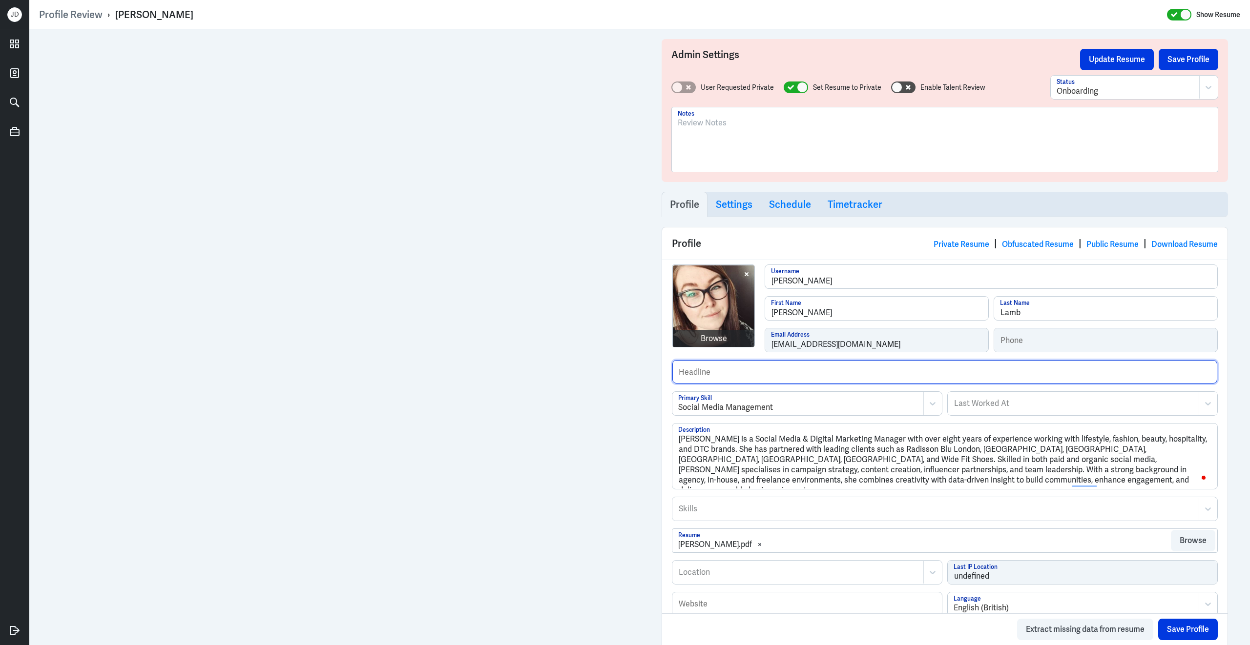
click at [765, 379] on input "text" at bounding box center [944, 371] width 545 height 23
type input "C"
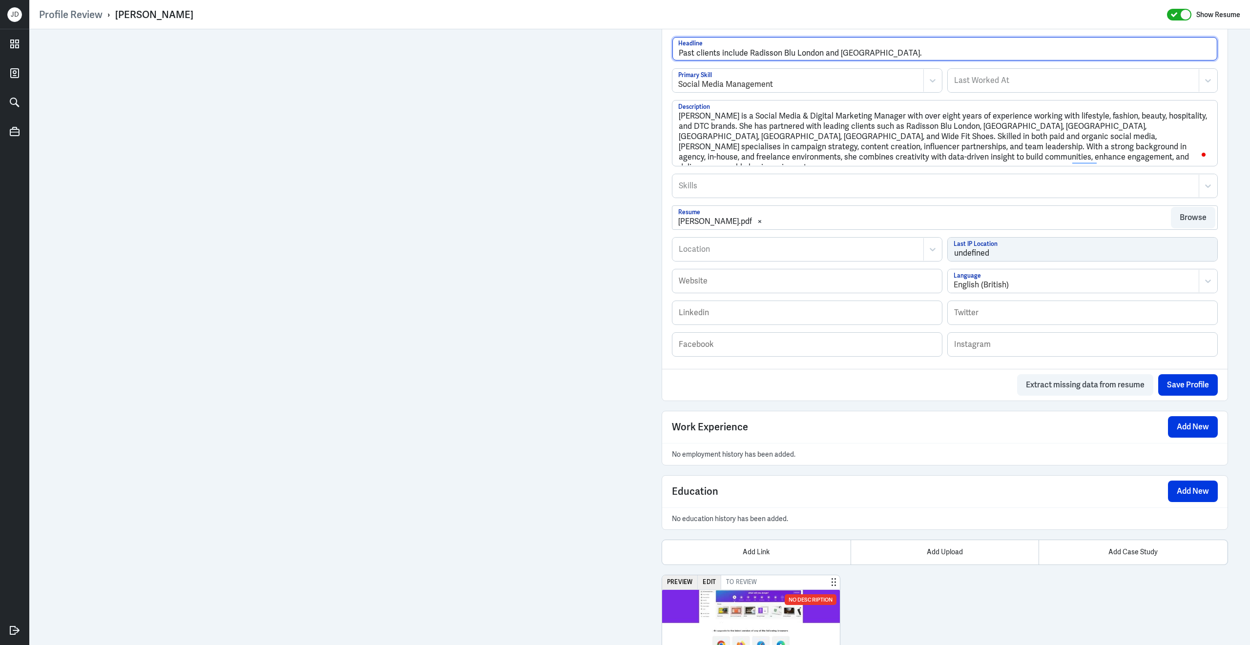
scroll to position [417, 0]
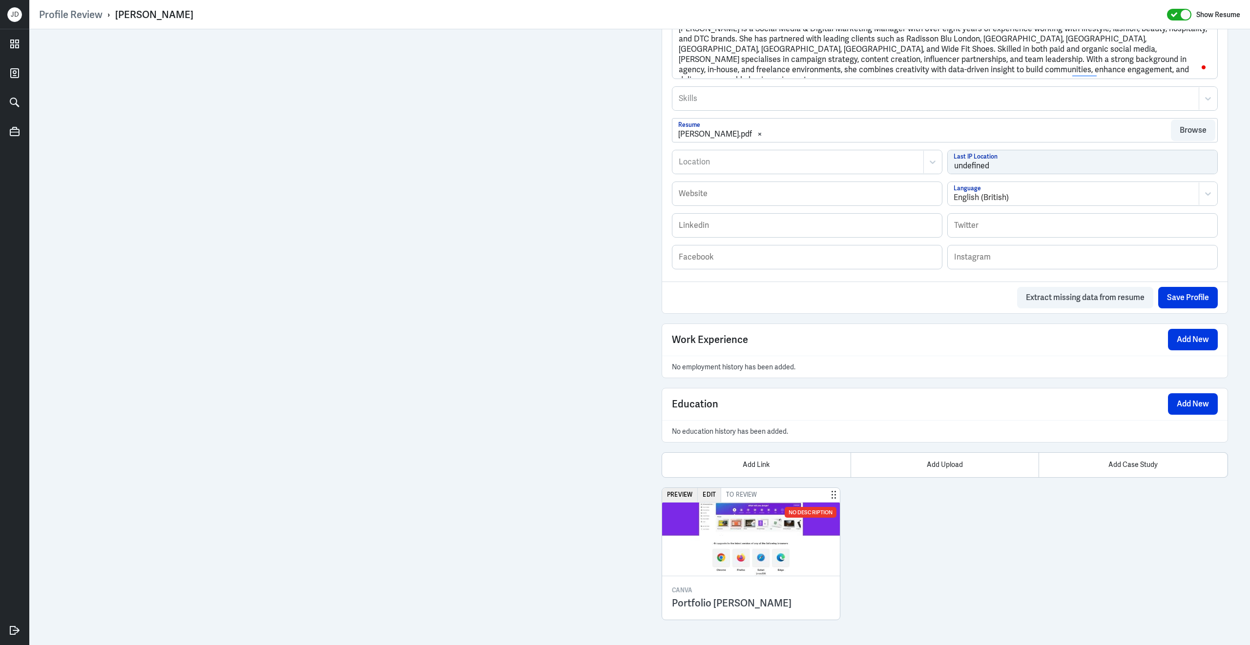
type input "Past clients include Radisson Blu London and Warwick Castle."
click at [723, 164] on div at bounding box center [797, 162] width 241 height 12
type input "north shields"
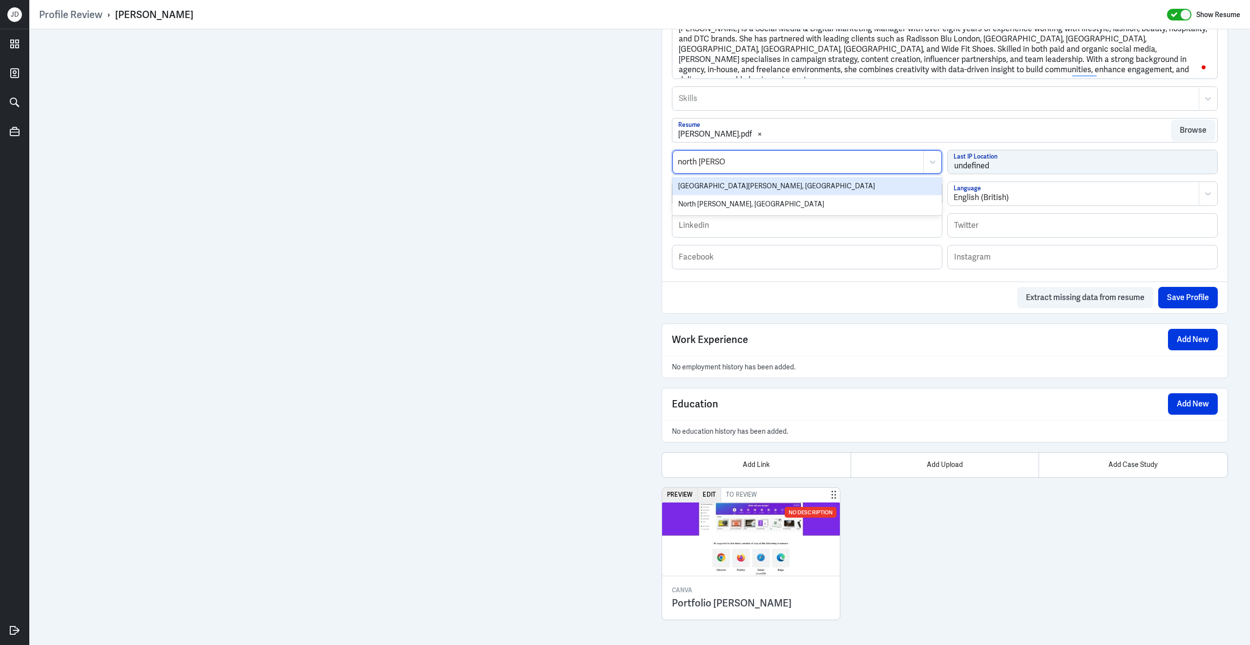
click at [701, 186] on div "North Shields, UK" at bounding box center [806, 186] width 269 height 18
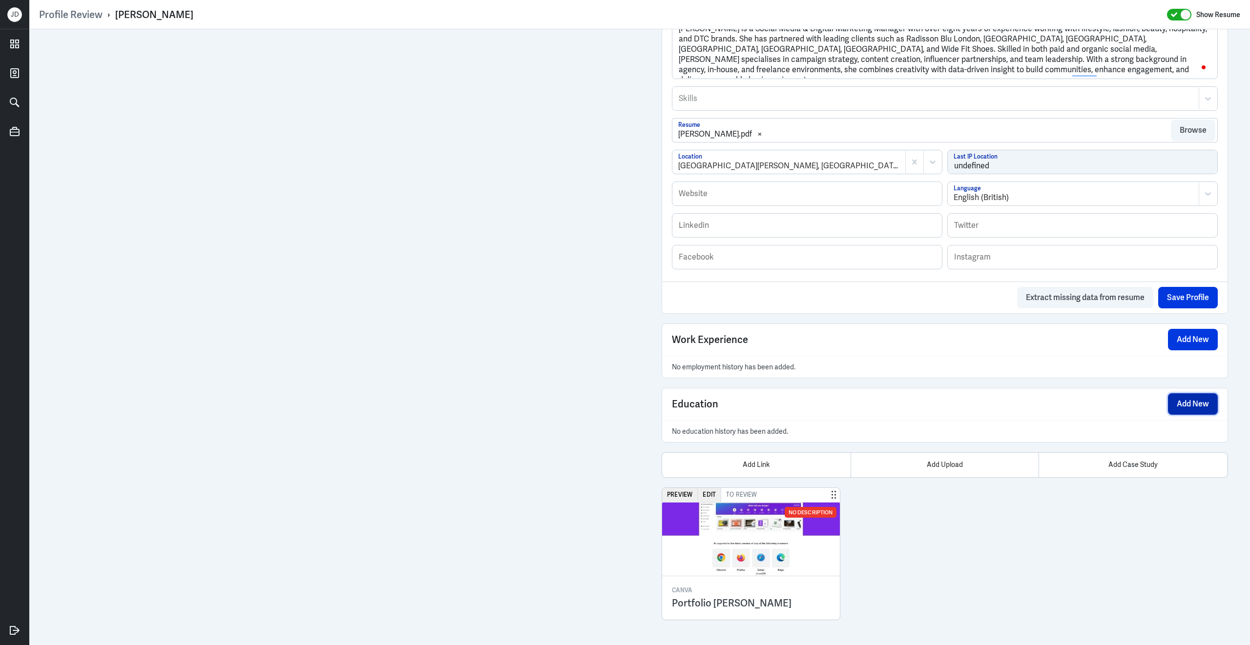
click at [1172, 409] on button "Add New" at bounding box center [1193, 403] width 50 height 21
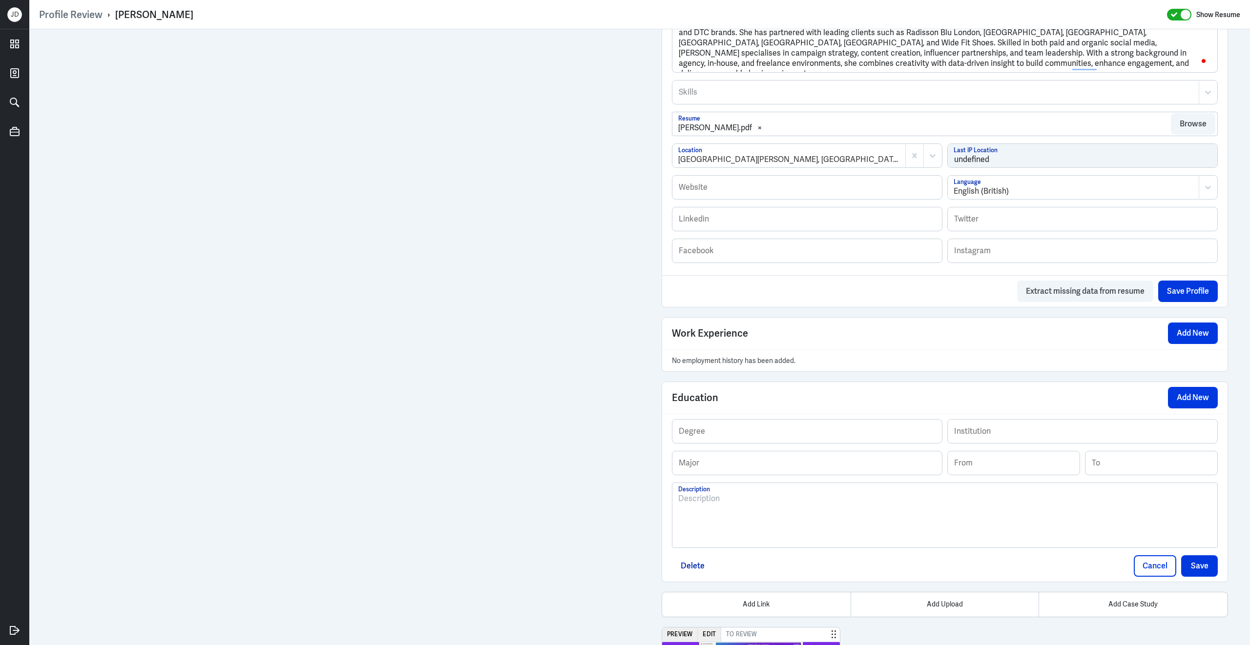
click at [724, 522] on div at bounding box center [944, 519] width 533 height 53
click at [1199, 339] on button "Add New" at bounding box center [1193, 333] width 50 height 21
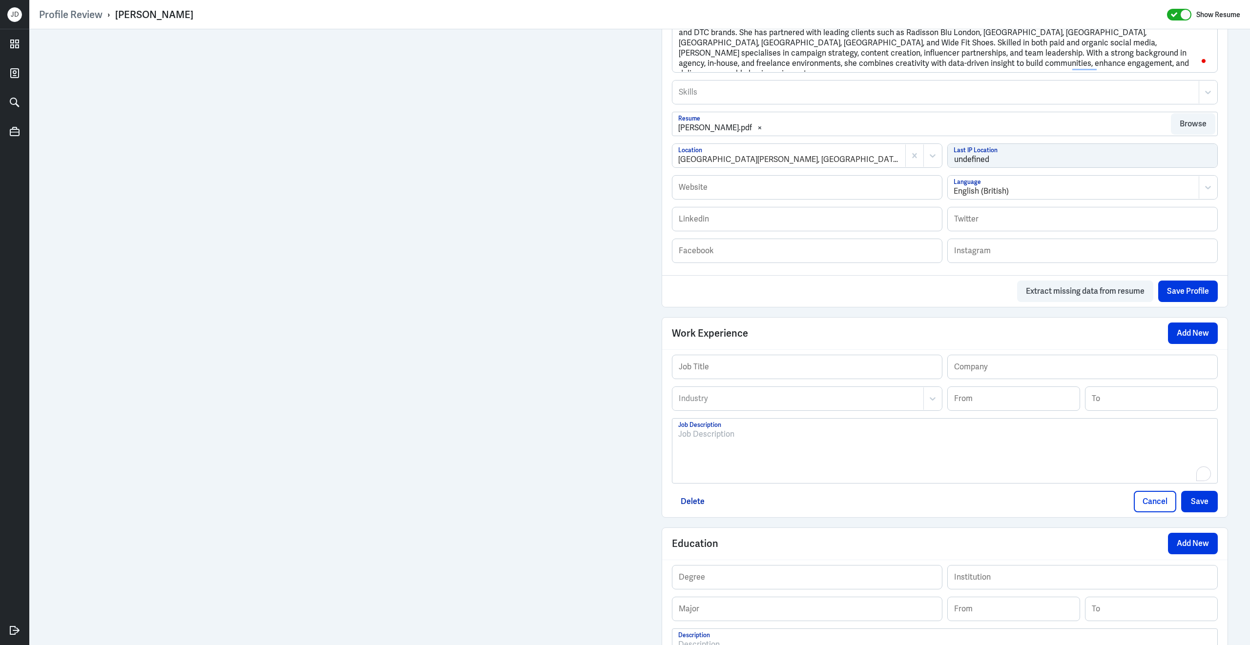
click at [825, 450] on div "To enrich screen reader interactions, please activate Accessibility in Grammarl…" at bounding box center [944, 455] width 533 height 53
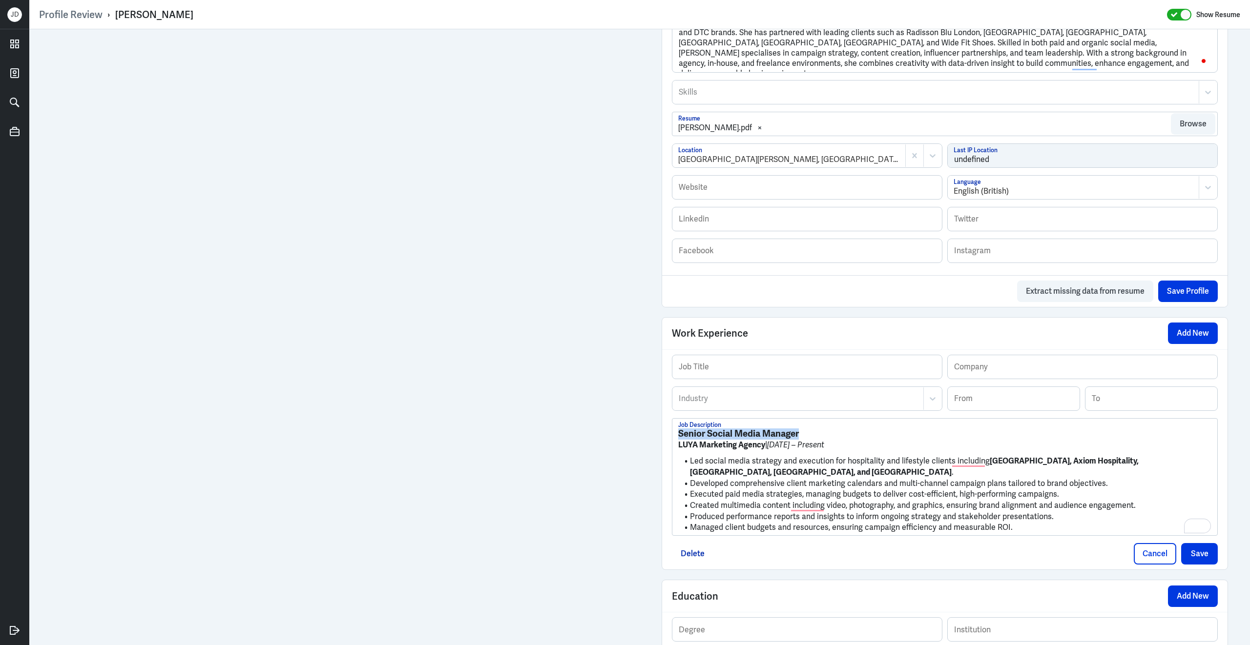
drag, startPoint x: 817, startPoint y: 439, endPoint x: 635, endPoint y: 440, distance: 181.6
click at [635, 441] on div "Admin Settings Update Resume Save Profile User Requested Private Set Resume to …" at bounding box center [639, 297] width 1220 height 1371
click at [723, 372] on input "text" at bounding box center [806, 366] width 269 height 23
paste input "Senior Social Media Manager"
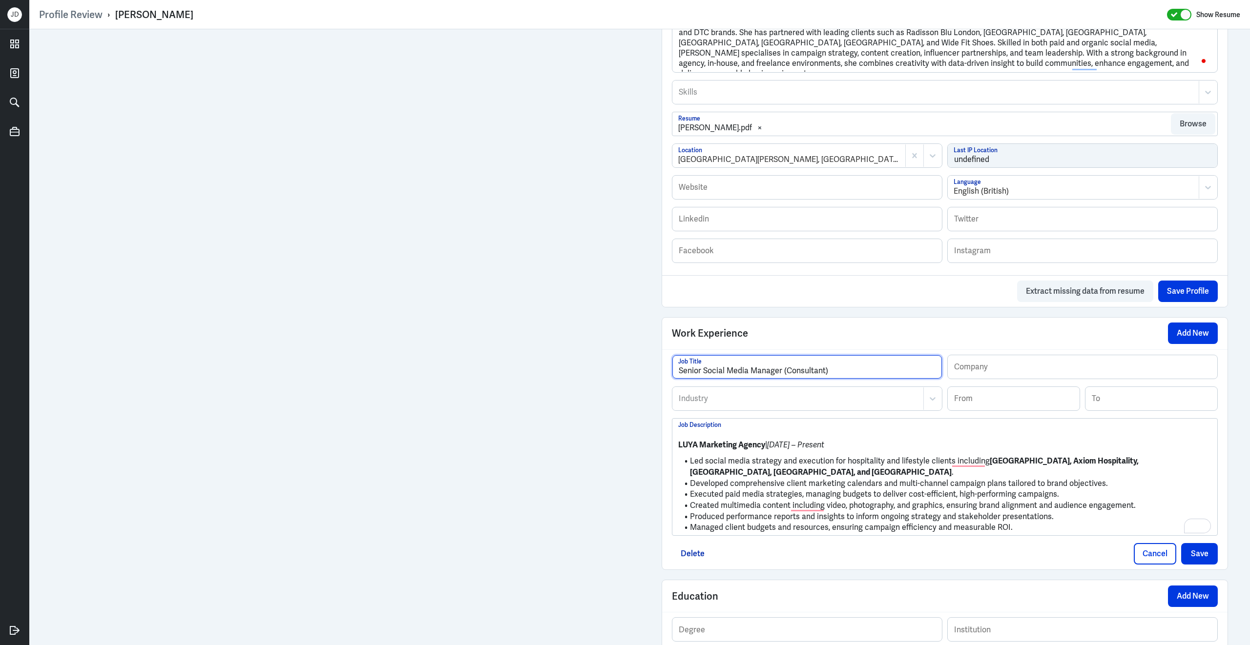
type input "Senior Social Media Manager (Consultant)"
drag, startPoint x: 765, startPoint y: 454, endPoint x: 679, endPoint y: 451, distance: 86.0
click at [679, 451] on p "LUYA Marketing Agency | Feb 2024 – Present" at bounding box center [944, 445] width 533 height 12
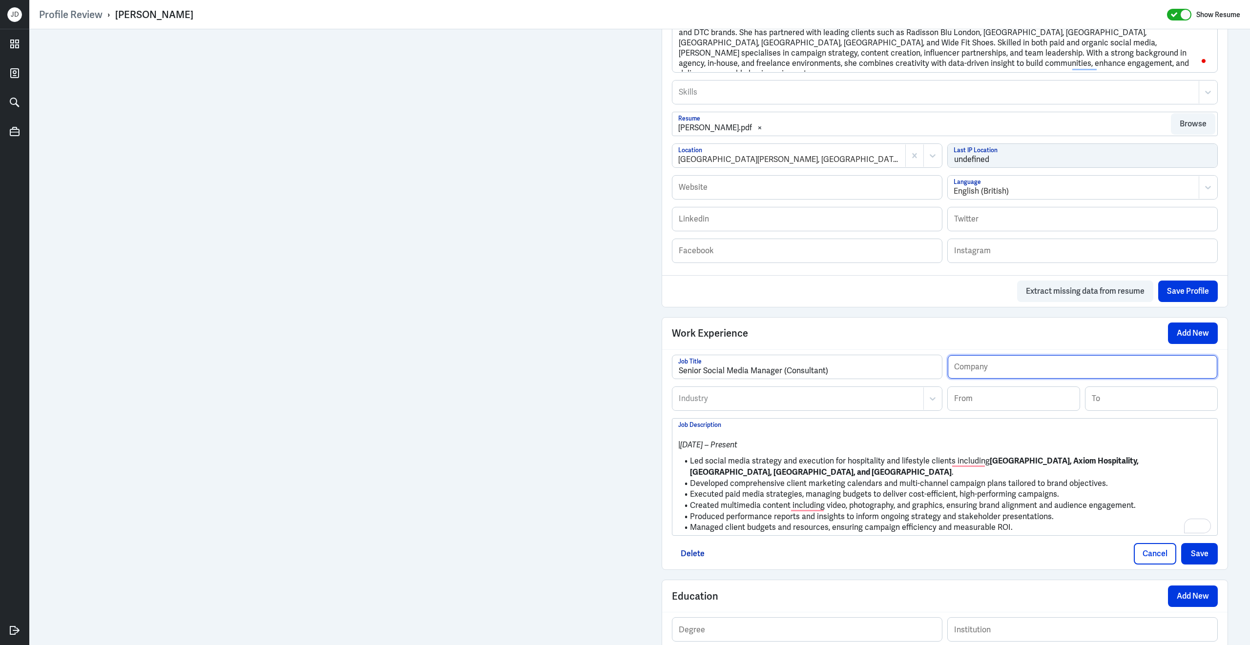
click at [978, 374] on input "text" at bounding box center [1081, 366] width 269 height 23
paste input "LUYA Marketing Agency"
type input "LUYA Marketing Agency"
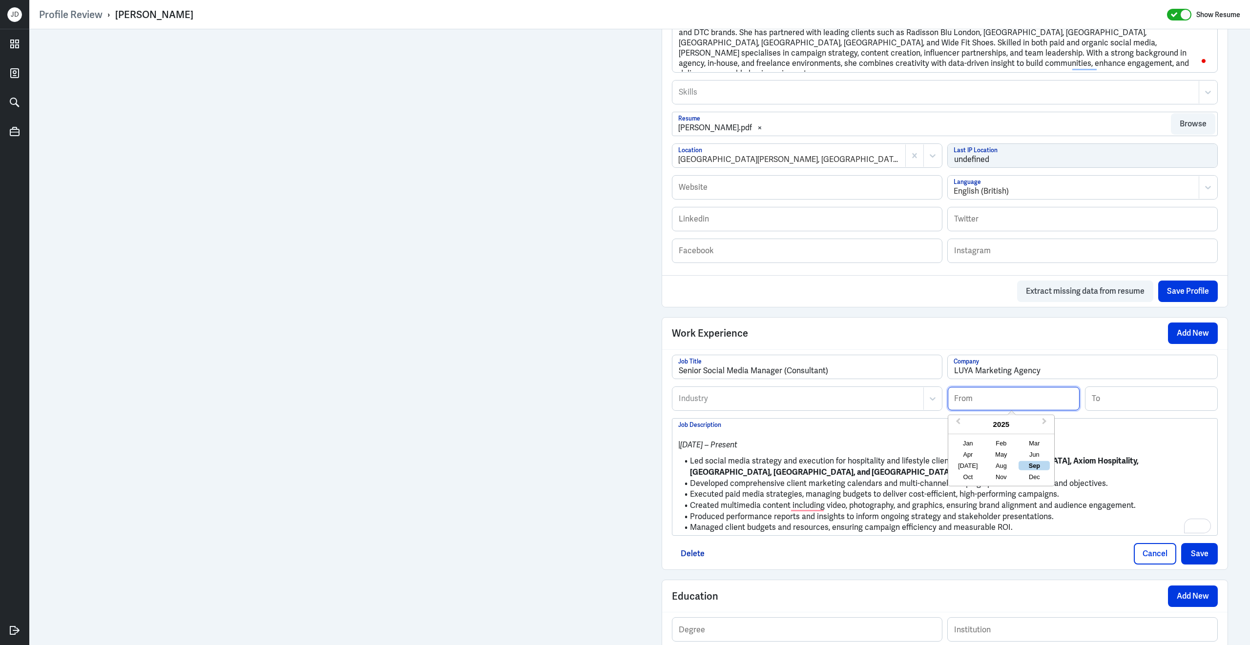
click at [961, 399] on input at bounding box center [1013, 398] width 132 height 23
type input "02/2024"
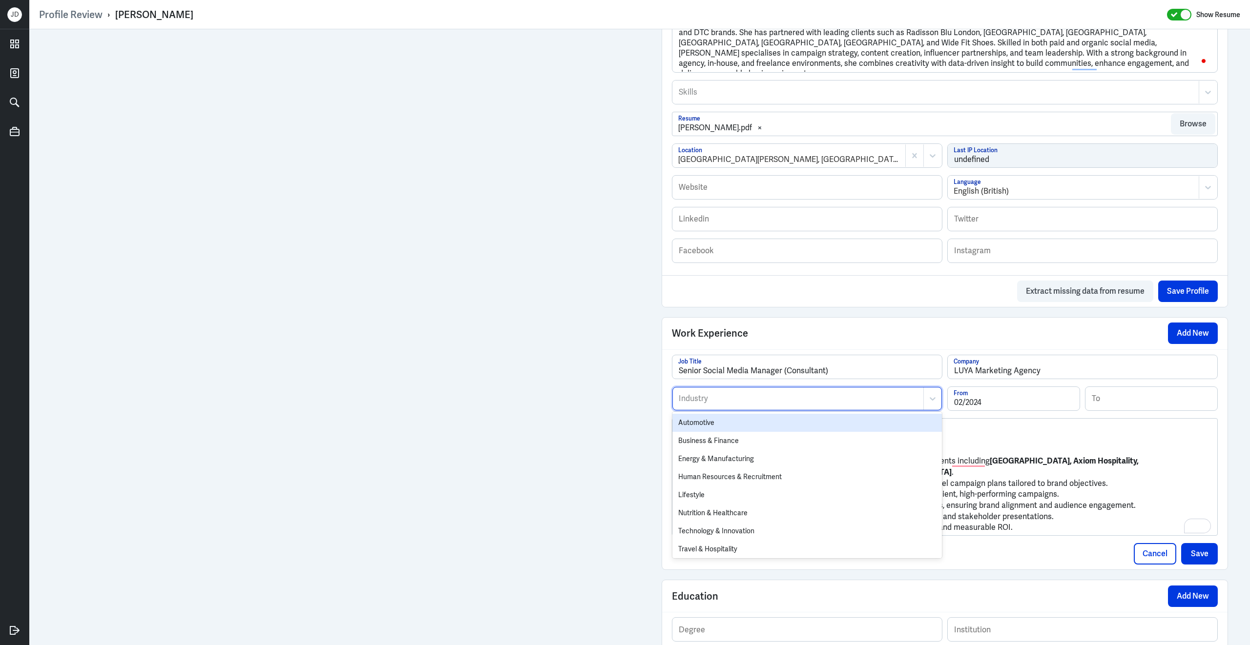
click at [830, 398] on div "Industry" at bounding box center [798, 399] width 250 height 22
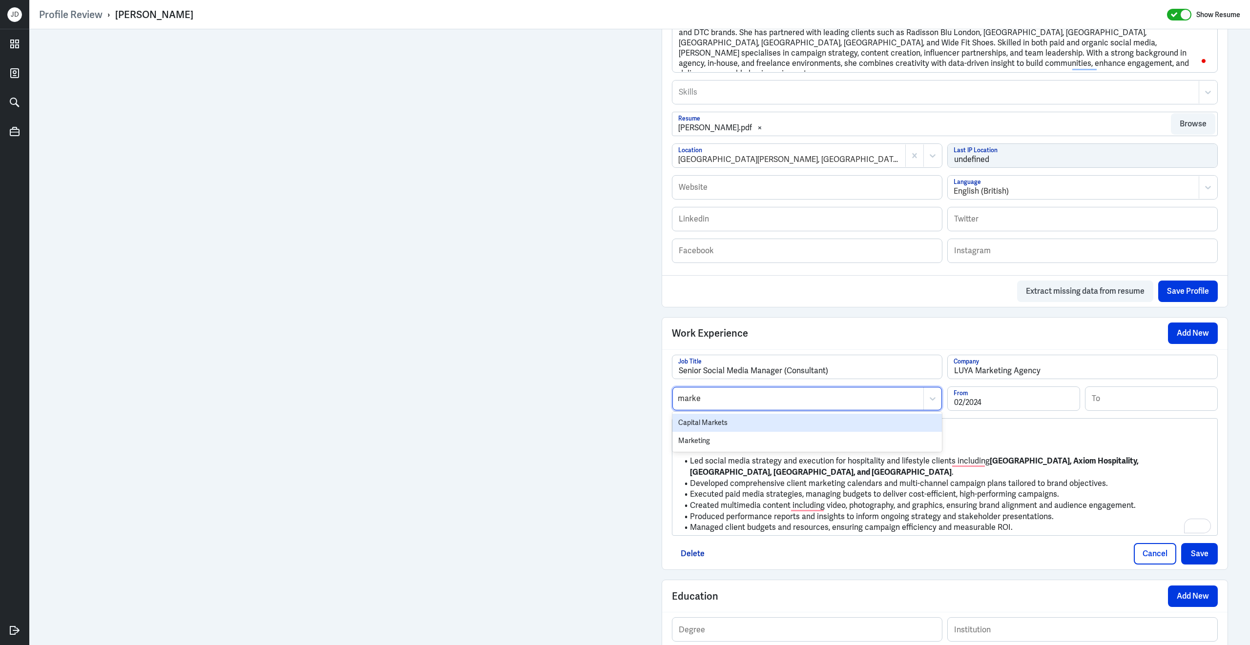
type input "market"
click at [817, 441] on div "Marketing" at bounding box center [806, 441] width 269 height 18
drag, startPoint x: 691, startPoint y: 470, endPoint x: 662, endPoint y: 433, distance: 46.6
click at [662, 433] on div "Senior Social Media Manager (Consultant) Job Title LUYA Marketing Agency Compan…" at bounding box center [944, 459] width 565 height 220
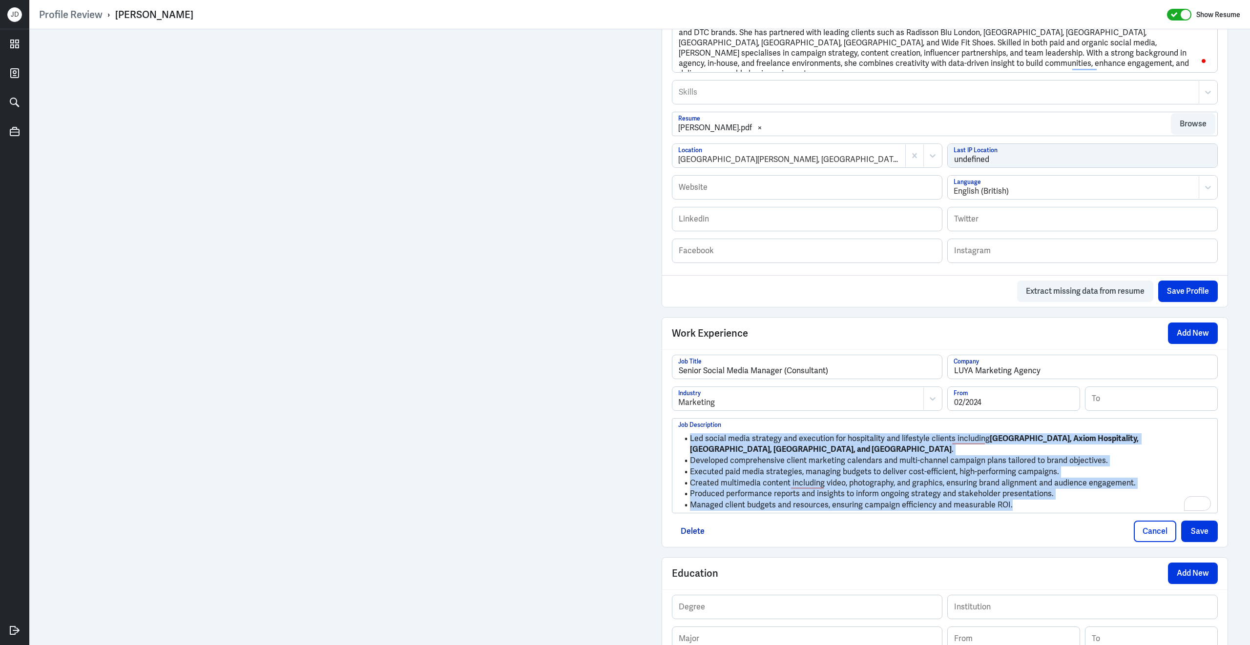
drag, startPoint x: 1053, startPoint y: 514, endPoint x: 680, endPoint y: 438, distance: 380.6
click at [680, 438] on ul "Led social media strategy and execution for hospitality and lifestyle clients i…" at bounding box center [944, 470] width 533 height 82
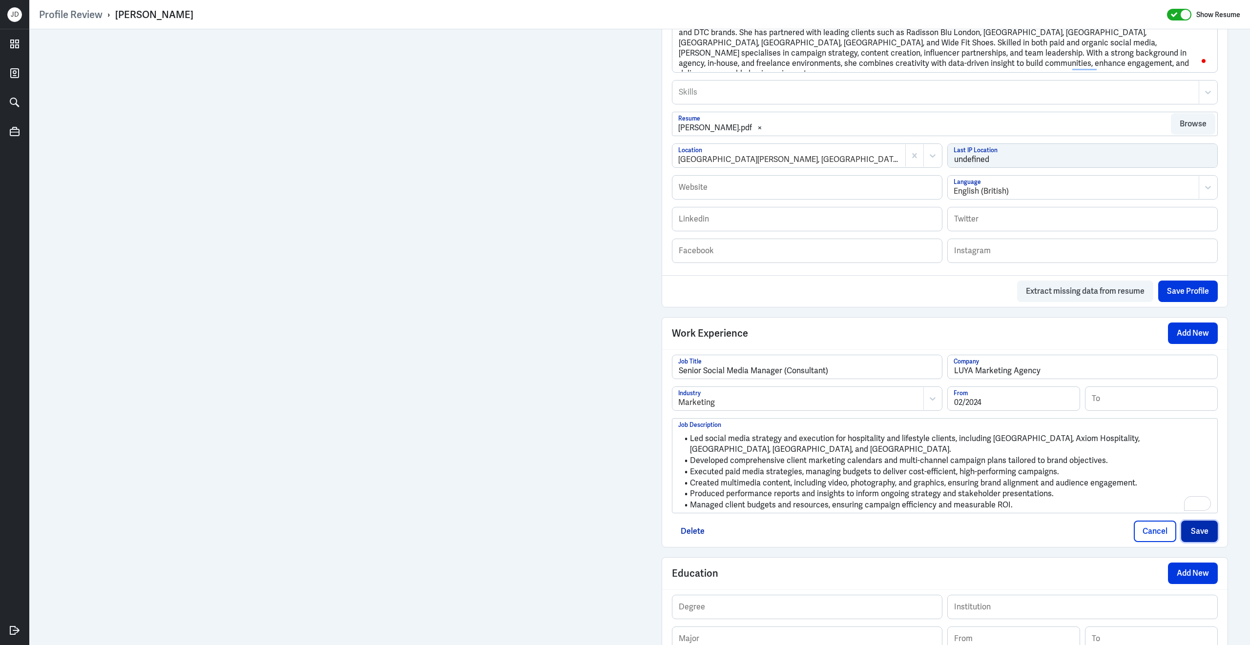
click at [1200, 532] on button "Save" at bounding box center [1199, 531] width 37 height 21
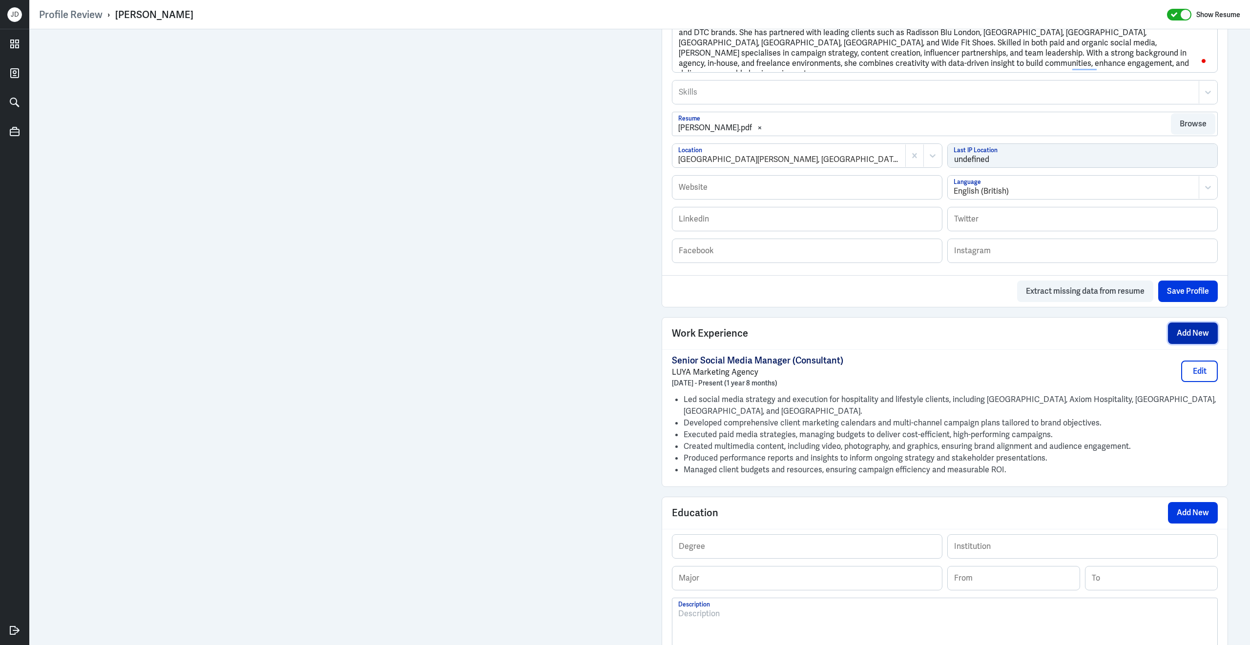
click at [1182, 344] on button "Add New" at bounding box center [1193, 333] width 50 height 21
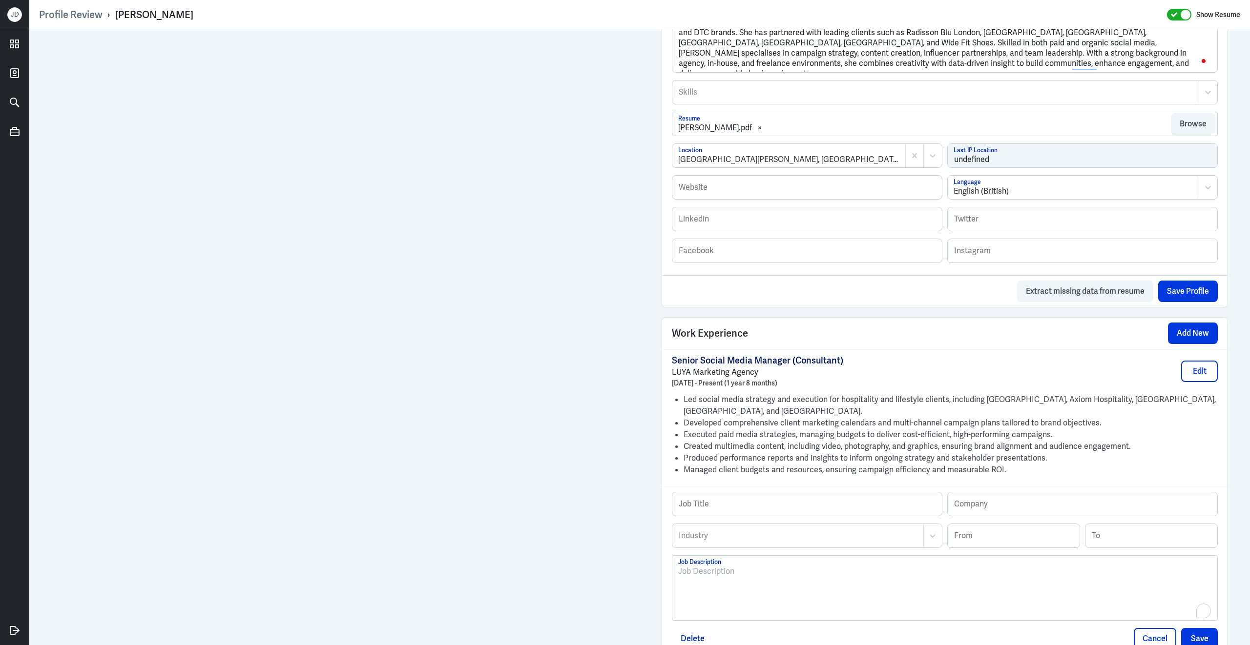
click at [763, 596] on div "To enrich screen reader interactions, please activate Accessibility in Grammarl…" at bounding box center [944, 592] width 533 height 53
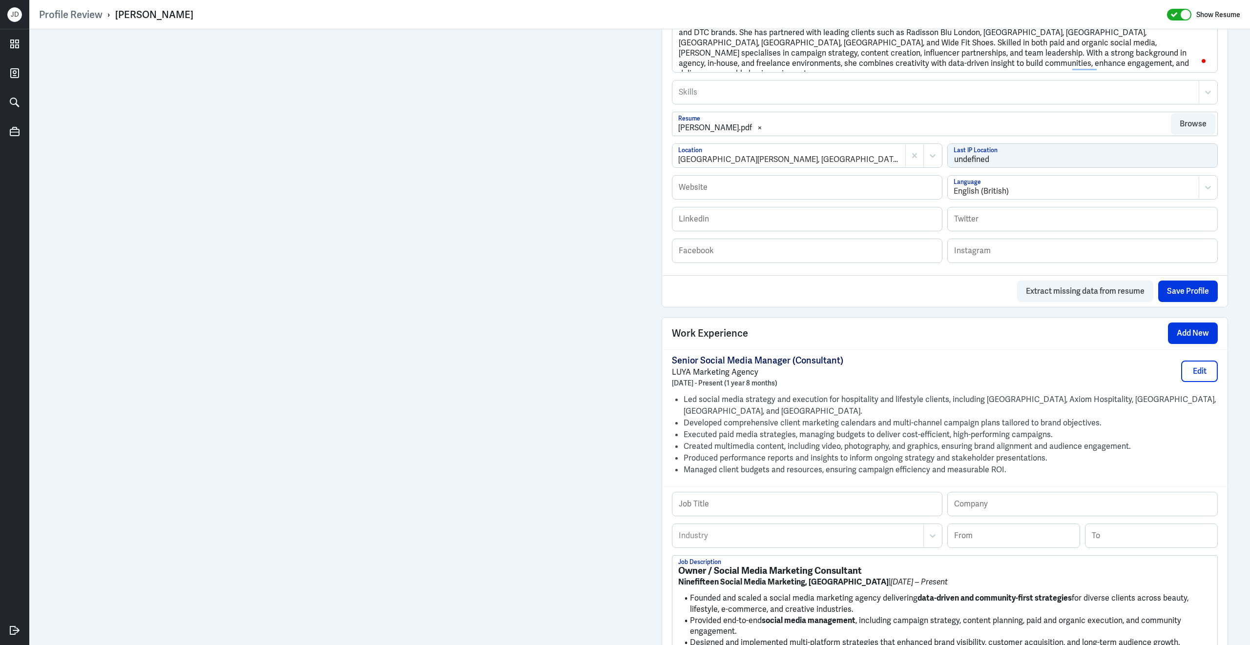
scroll to position [0, 0]
drag, startPoint x: 883, startPoint y: 579, endPoint x: 642, endPoint y: 573, distance: 241.2
click at [642, 573] on div "Admin Settings Update Resume Save Profile User Requested Private Set Resume to …" at bounding box center [639, 391] width 1220 height 1558
click at [734, 510] on input "text" at bounding box center [806, 503] width 269 height 23
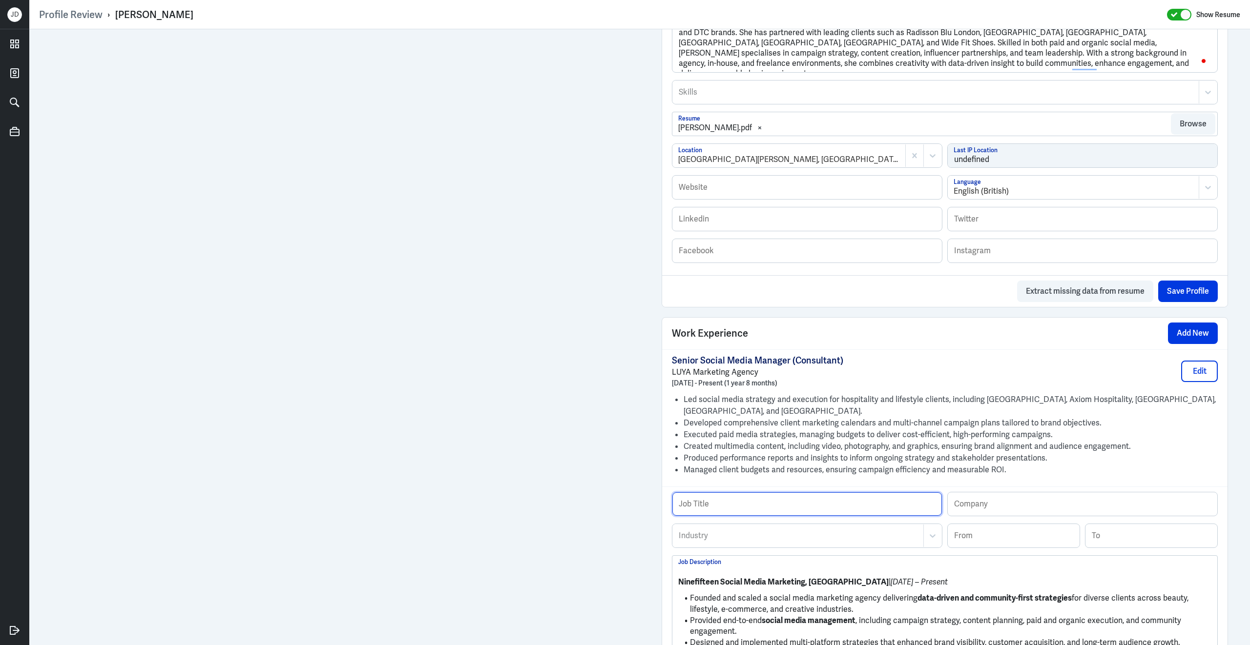
paste input "Owner / Social Media Marketing Consultant"
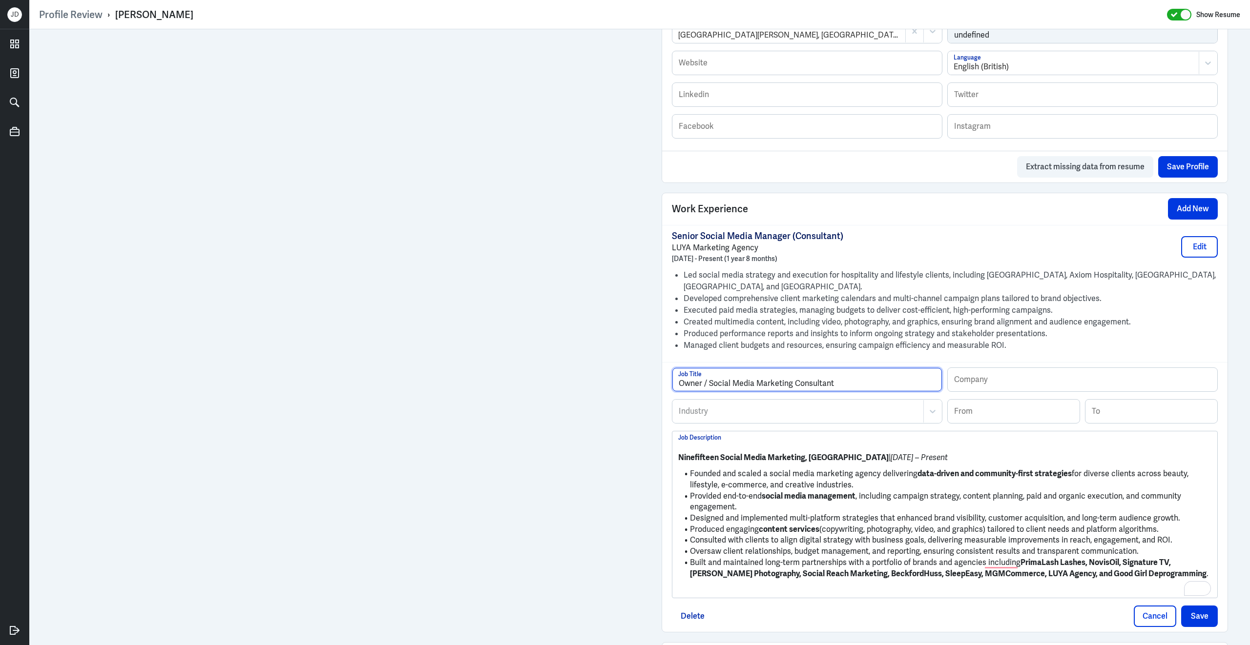
scroll to position [544, 0]
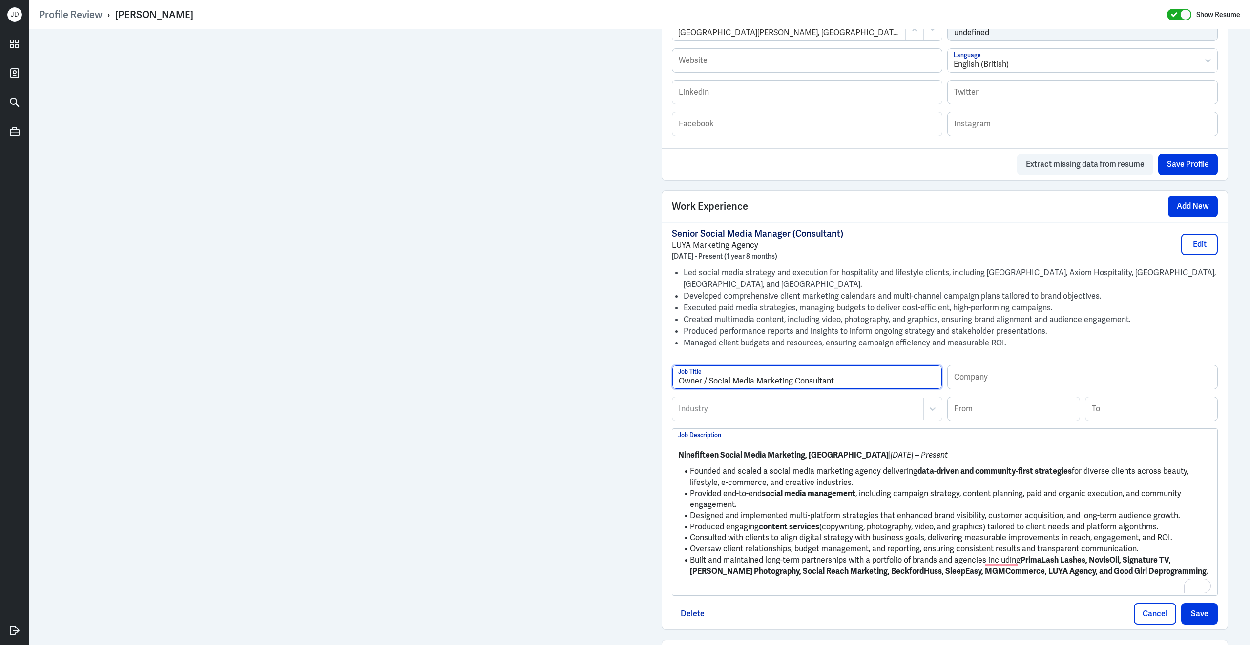
type input "Owner / Social Media Marketing Consultant"
drag, startPoint x: 804, startPoint y: 464, endPoint x: 676, endPoint y: 462, distance: 127.9
click at [676, 462] on div "Ninefifteen Social Media Marketing, Newcastle Upon Tyne | Oct 2016 – Present Fo…" at bounding box center [944, 512] width 545 height 167
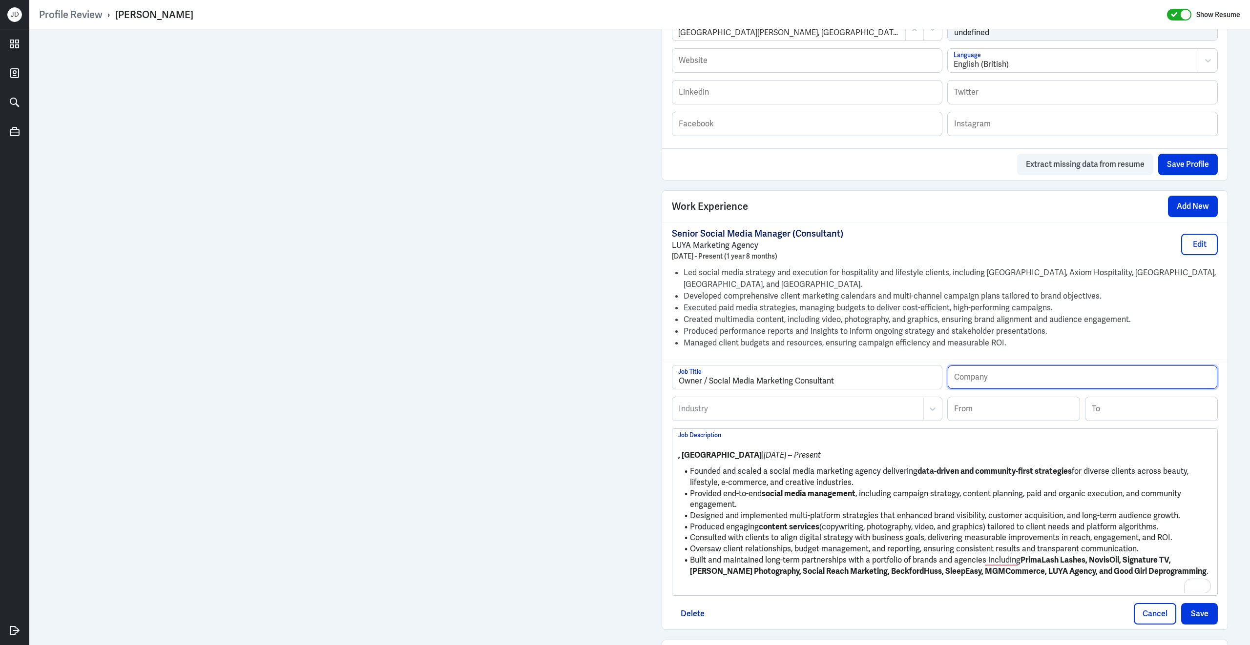
click at [969, 383] on input "text" at bounding box center [1081, 377] width 269 height 23
paste input "Ninefifteen Social Media Marketing"
type input "Ninefifteen Social Media Marketing"
click at [969, 416] on input at bounding box center [1013, 408] width 132 height 23
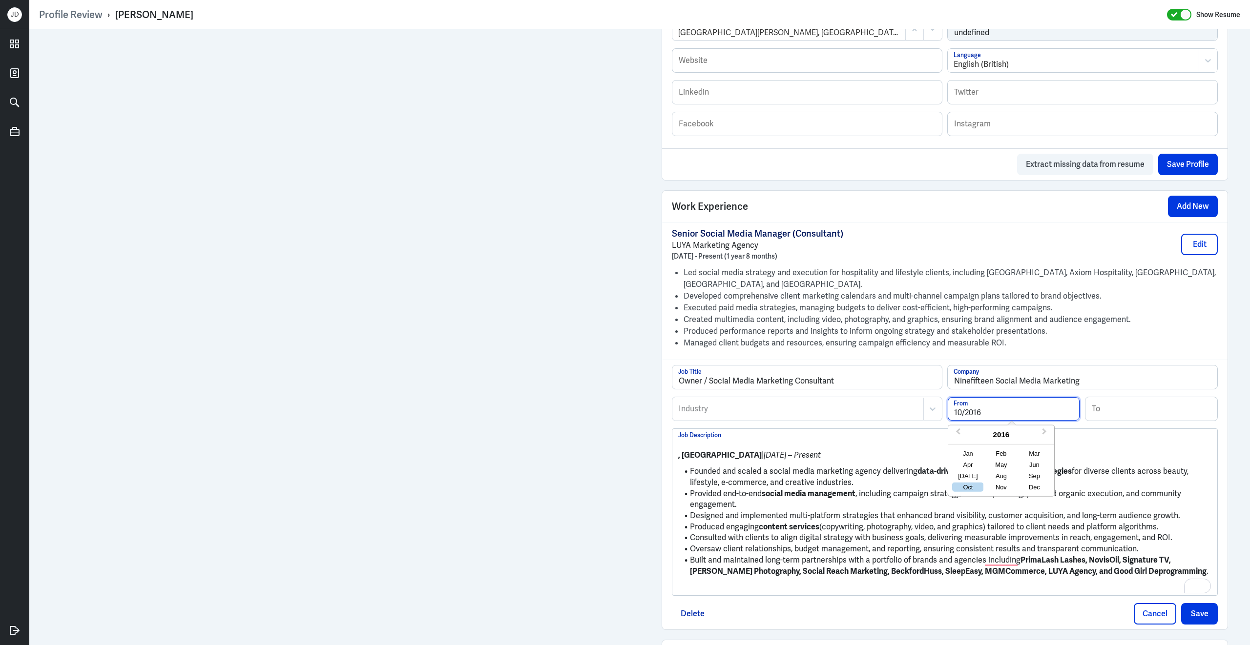
type input "10/2016"
click at [794, 415] on div at bounding box center [797, 409] width 241 height 12
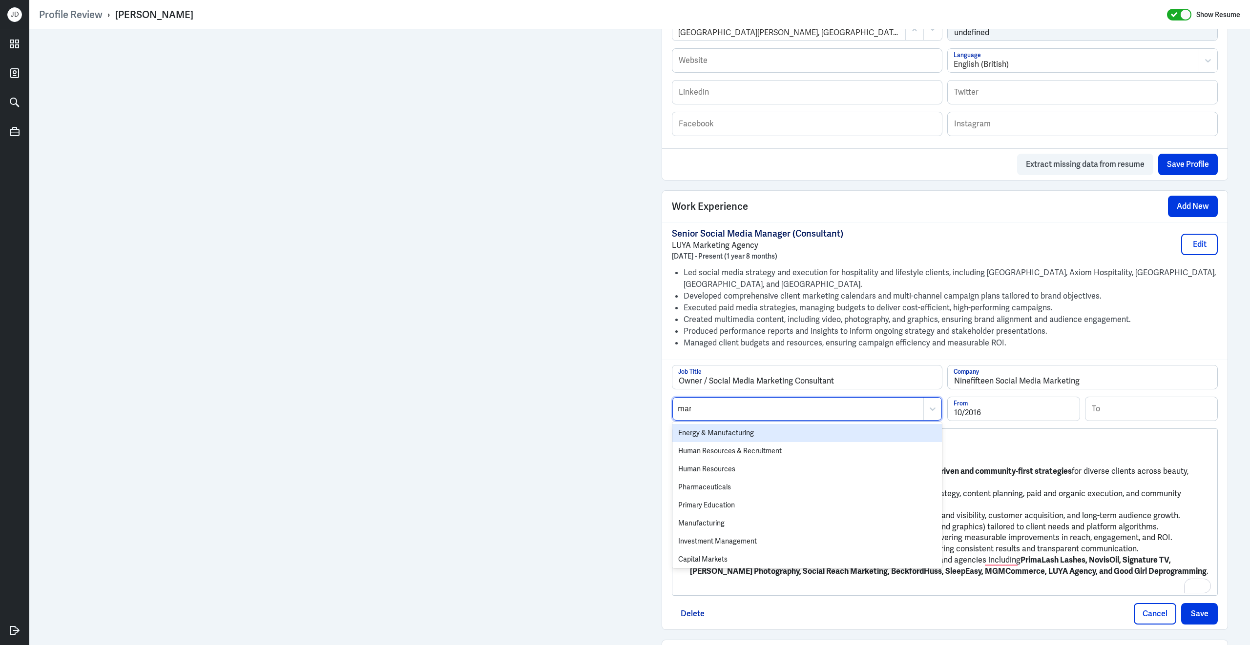
type input "marke"
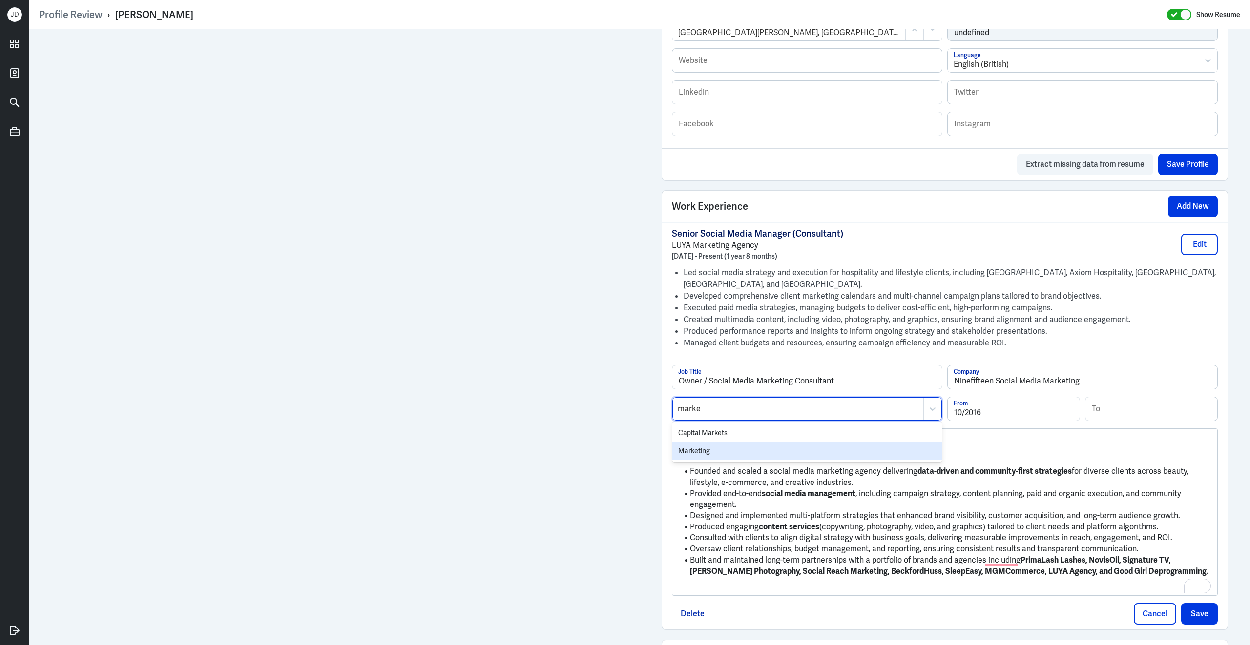
click at [774, 451] on div "Marketing" at bounding box center [806, 451] width 269 height 18
click at [759, 479] on li "Founded and scaled a social media marketing agency delivering data-driven and c…" at bounding box center [944, 477] width 533 height 22
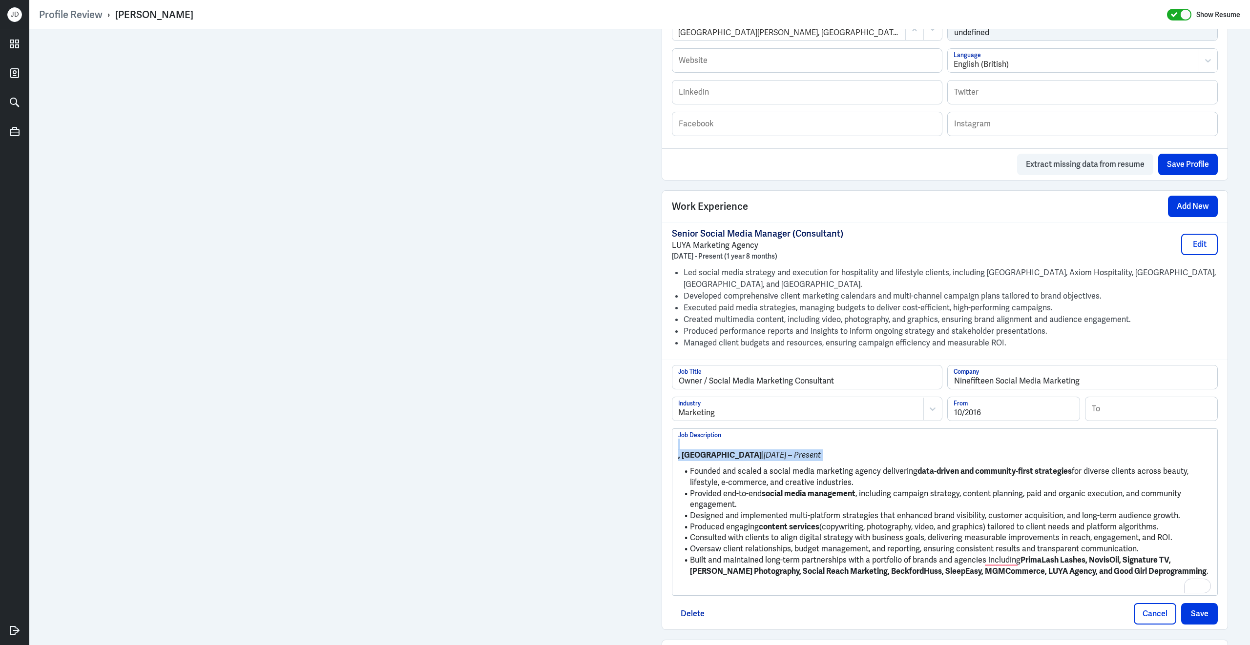
drag, startPoint x: 691, startPoint y: 478, endPoint x: 662, endPoint y: 445, distance: 44.3
click at [662, 445] on div "Owner / Social Media Marketing Consultant Job Title Ninefifteen Social Media Ma…" at bounding box center [944, 495] width 565 height 270
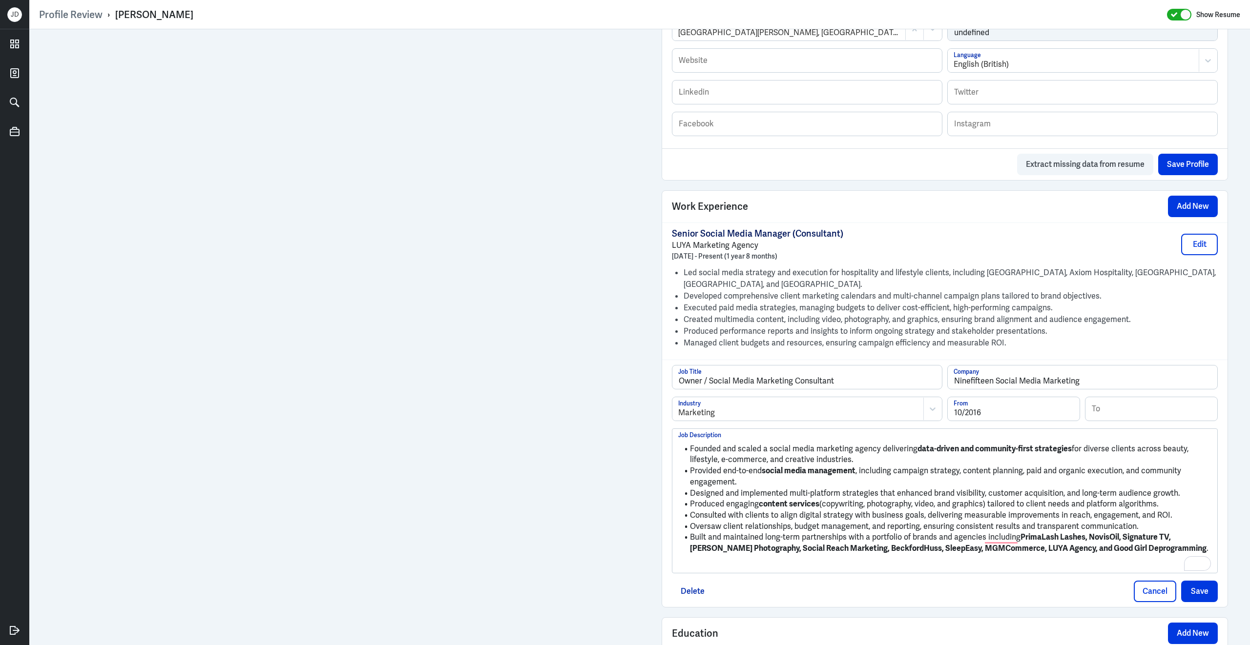
click at [735, 571] on p "To enrich screen reader interactions, please activate Accessibility in Grammarl…" at bounding box center [944, 565] width 533 height 12
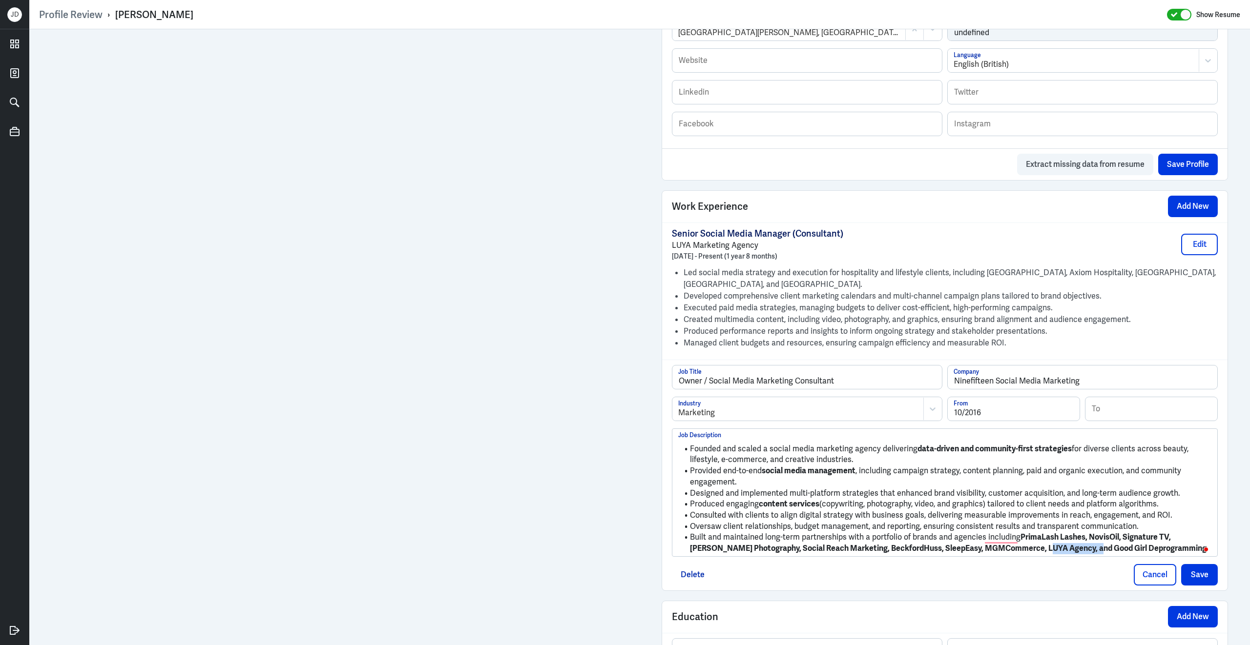
drag, startPoint x: 1013, startPoint y: 556, endPoint x: 1064, endPoint y: 558, distance: 51.3
click at [1064, 553] on strong "PrimaLash Lashes, NovisOil, Signature TV, Marion Botella Photography, Social Re…" at bounding box center [948, 542] width 516 height 21
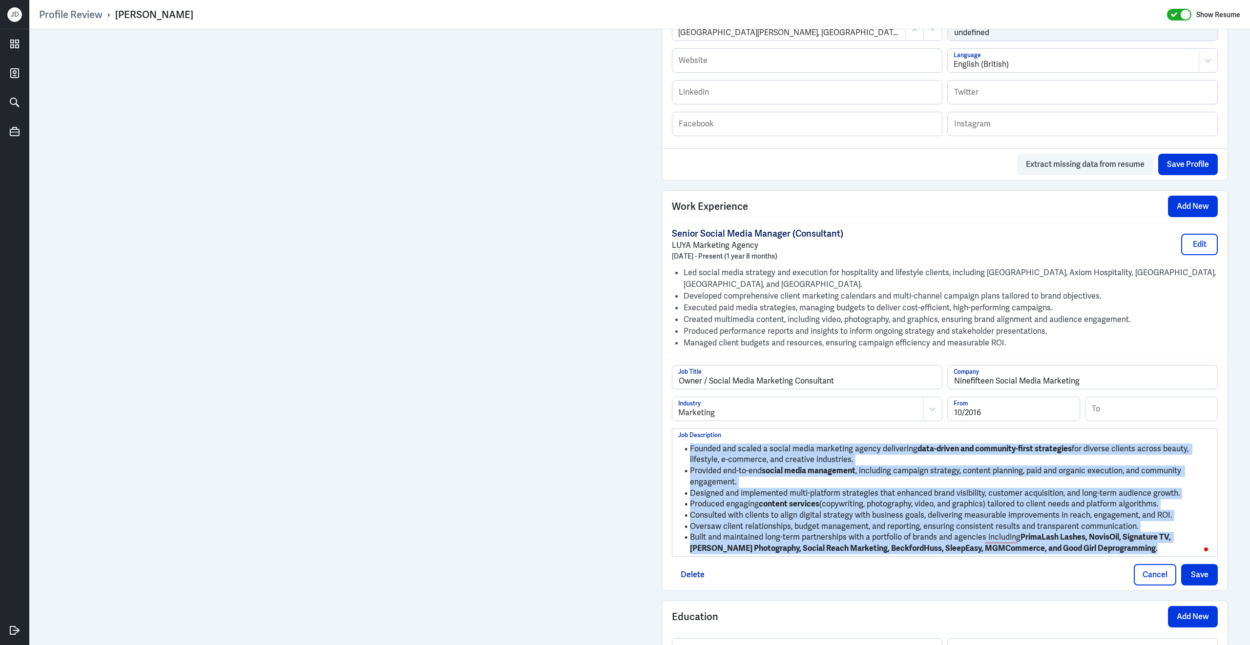
drag, startPoint x: 1150, startPoint y: 556, endPoint x: 870, endPoint y: 423, distance: 310.5
click at [870, 423] on div "Owner / Social Media Marketing Consultant Job Title Ninefifteen Social Media Ma…" at bounding box center [945, 461] width 546 height 192
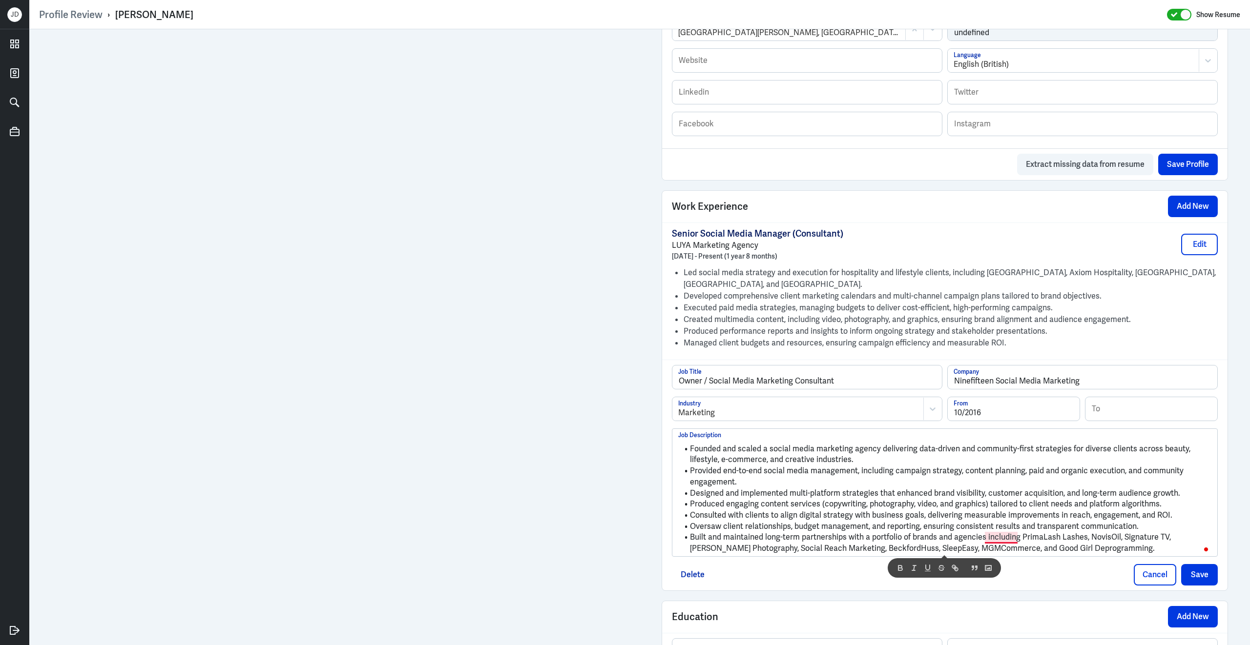
click at [1012, 548] on li "Built and maintained long-term partnerships with a portfolio of brands and agen…" at bounding box center [944, 543] width 533 height 22
click at [984, 499] on li "Designed and implemented multi-platform strategies that enhanced brand visibili…" at bounding box center [944, 493] width 533 height 11
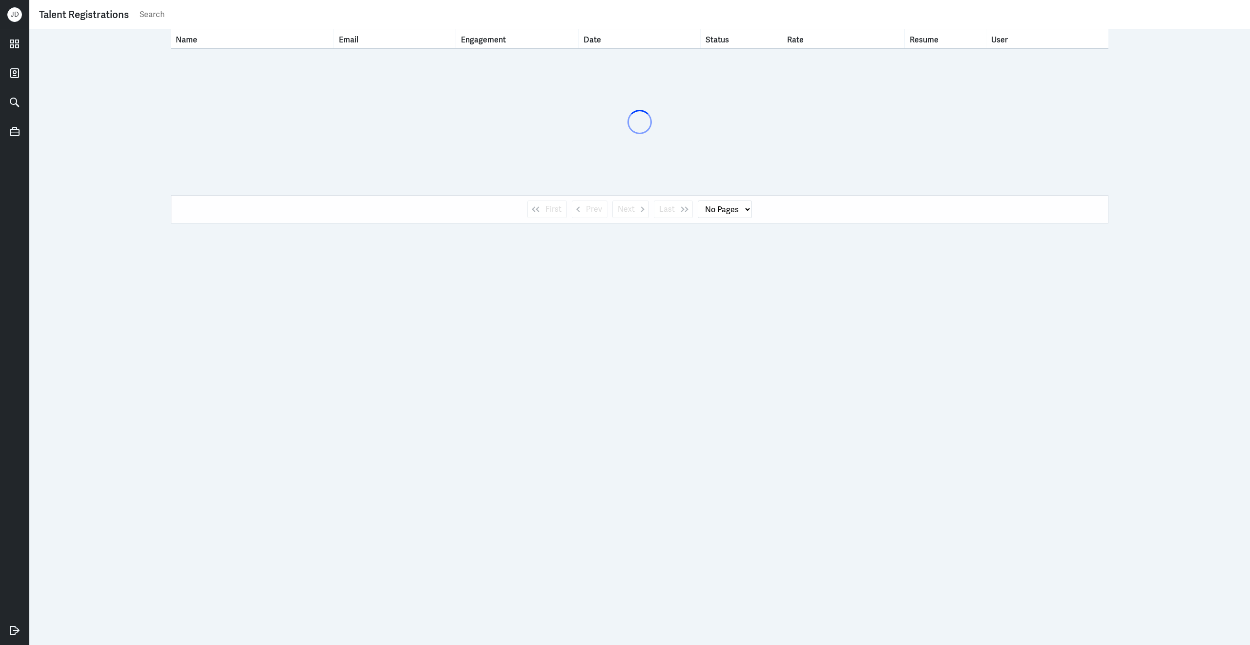
click at [174, 18] on input "text" at bounding box center [689, 14] width 1101 height 15
type input "[PERSON_NAME]"
select select "1"
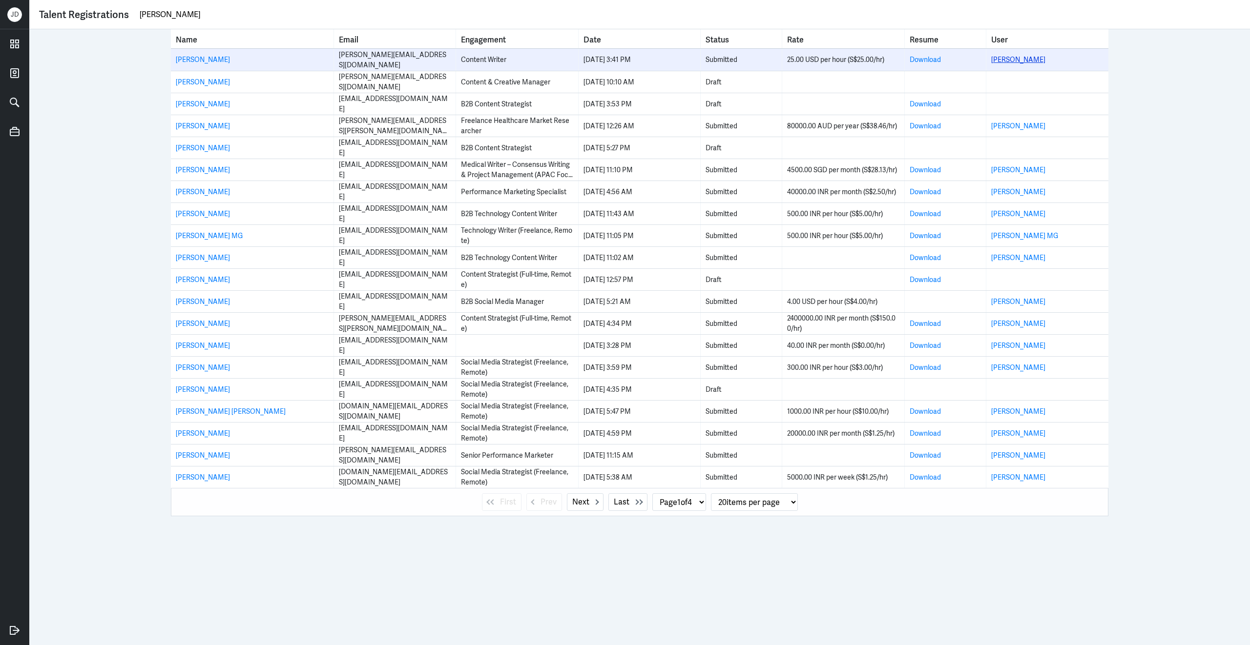
click at [1001, 60] on link "Ishika Giri" at bounding box center [1018, 59] width 54 height 9
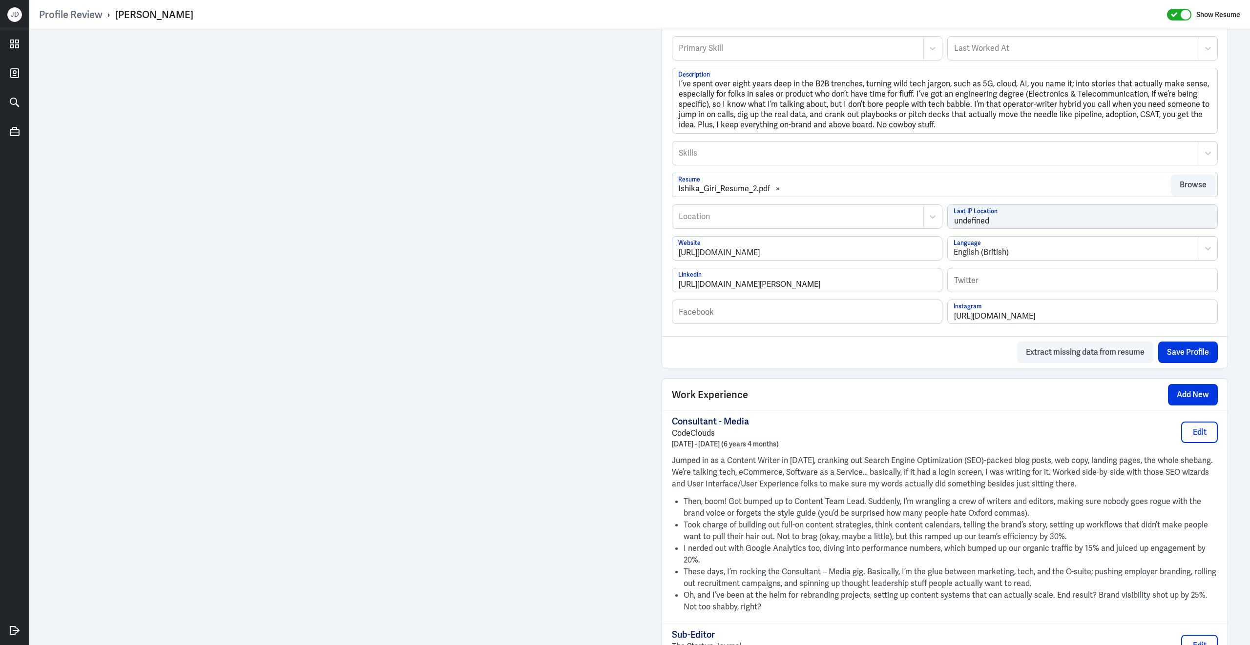
scroll to position [461, 0]
drag, startPoint x: 814, startPoint y: 86, endPoint x: 1021, endPoint y: 92, distance: 207.0
click at [1021, 92] on textarea "I’ve spent over eight years deep in the B2B trenches, turning wild tech jargon,…" at bounding box center [944, 101] width 545 height 65
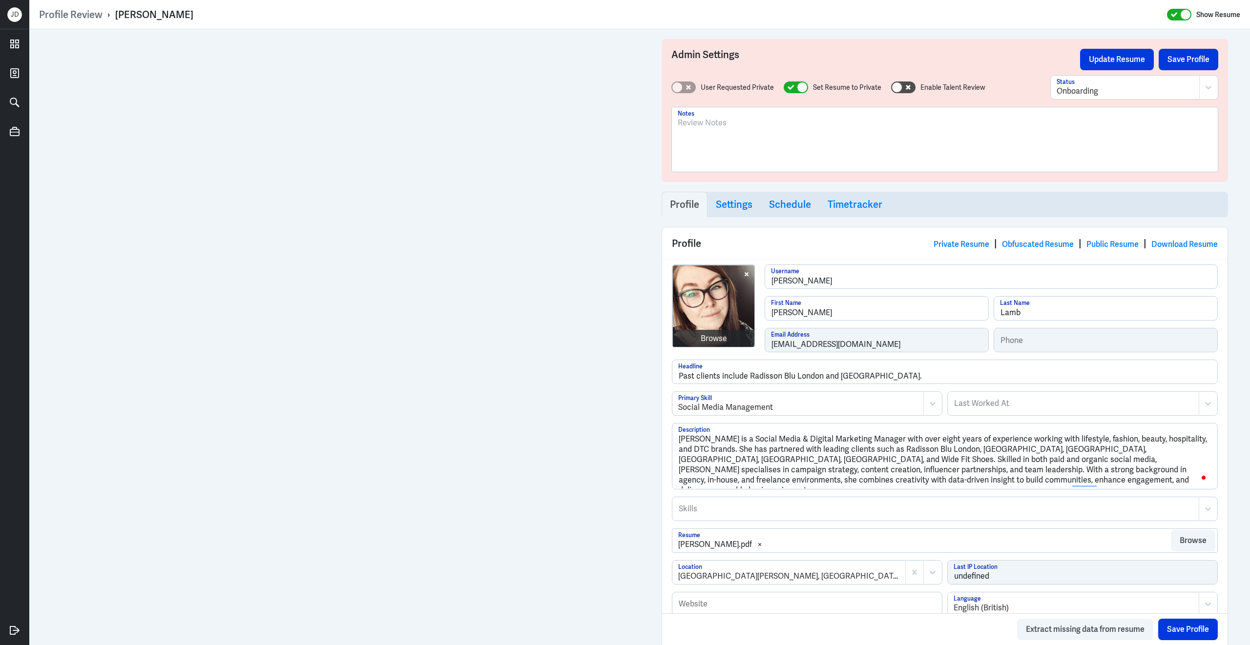
scroll to position [544, 0]
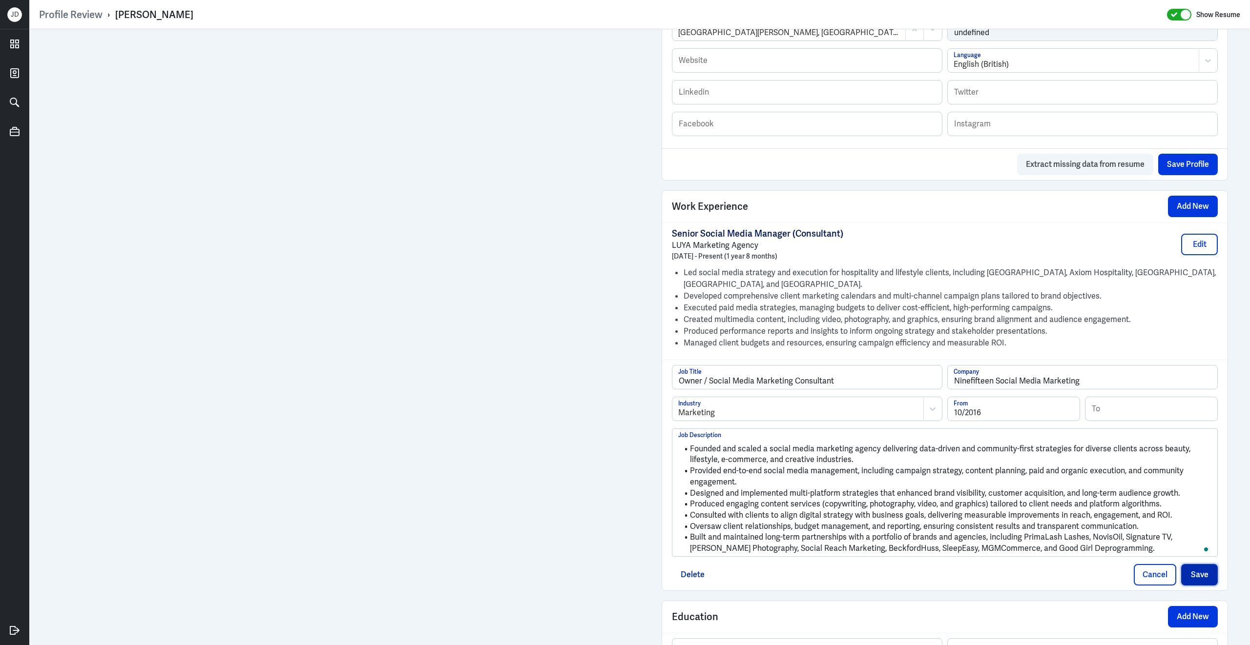
click at [1191, 576] on button "Save" at bounding box center [1199, 574] width 37 height 21
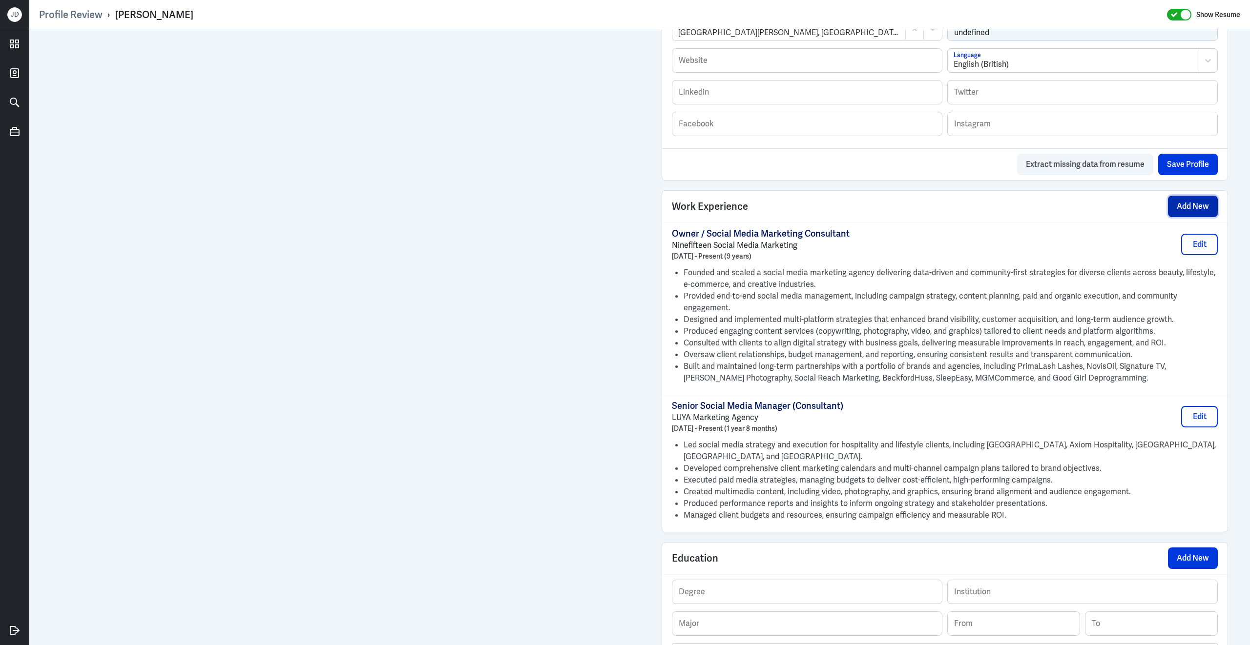
click at [1189, 211] on button "Add New" at bounding box center [1193, 206] width 50 height 21
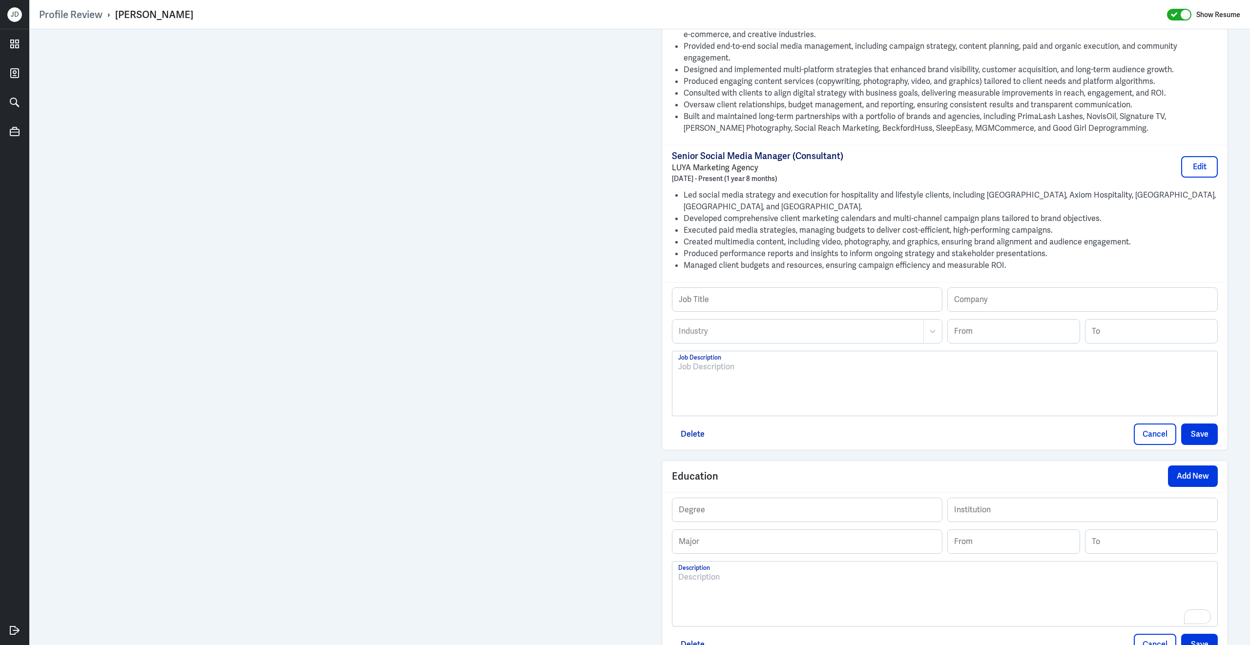
scroll to position [835, 0]
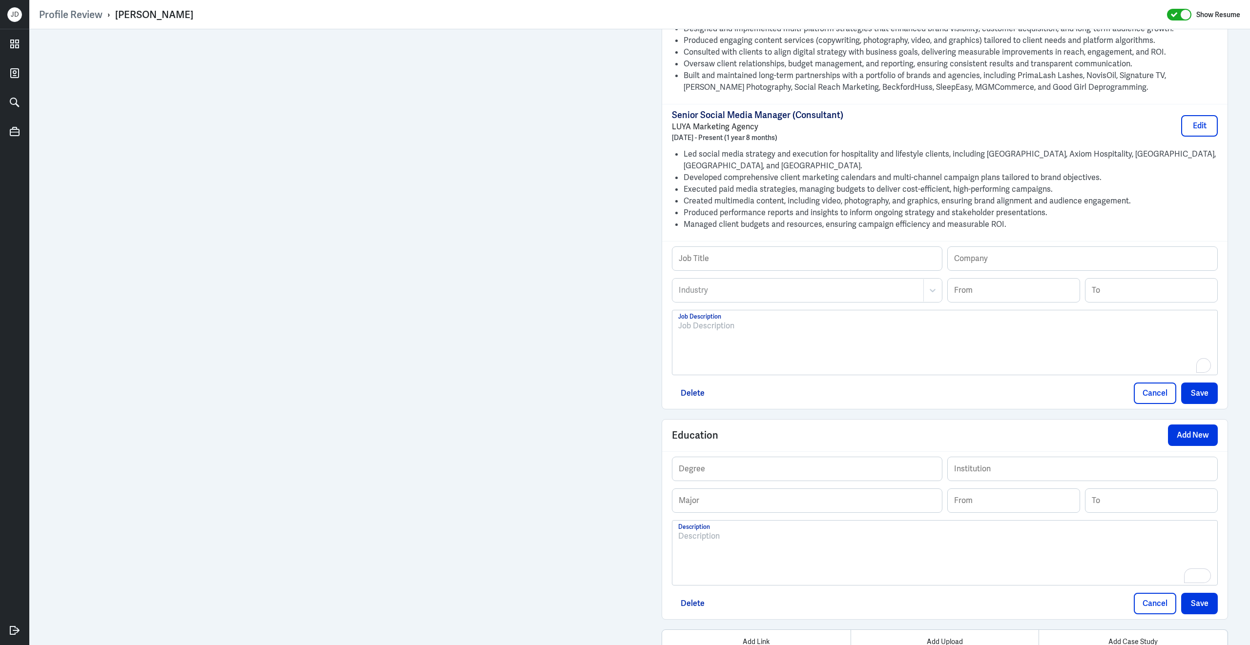
click at [768, 347] on div "To enrich screen reader interactions, please activate Accessibility in Grammarl…" at bounding box center [944, 346] width 533 height 53
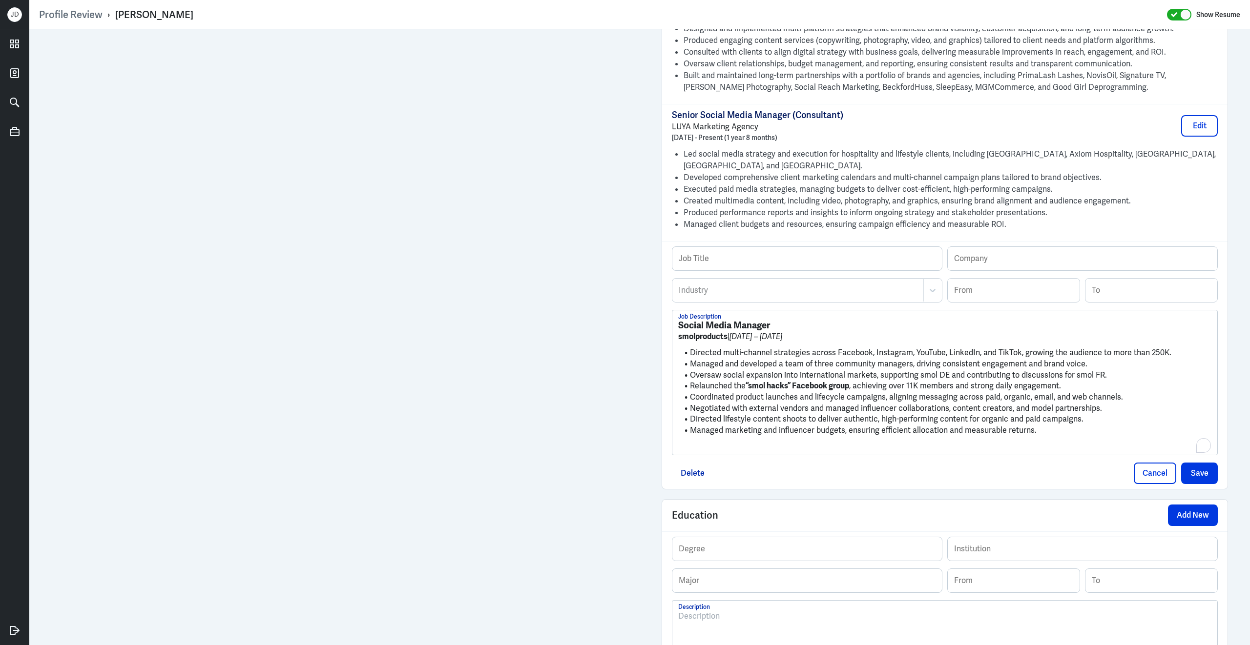
scroll to position [0, 0]
drag, startPoint x: 769, startPoint y: 330, endPoint x: 695, endPoint y: 328, distance: 74.7
click at [695, 328] on strong "Social Media Manager" at bounding box center [724, 325] width 92 height 12
click at [796, 329] on h3 "Social Media Manager" at bounding box center [944, 325] width 533 height 11
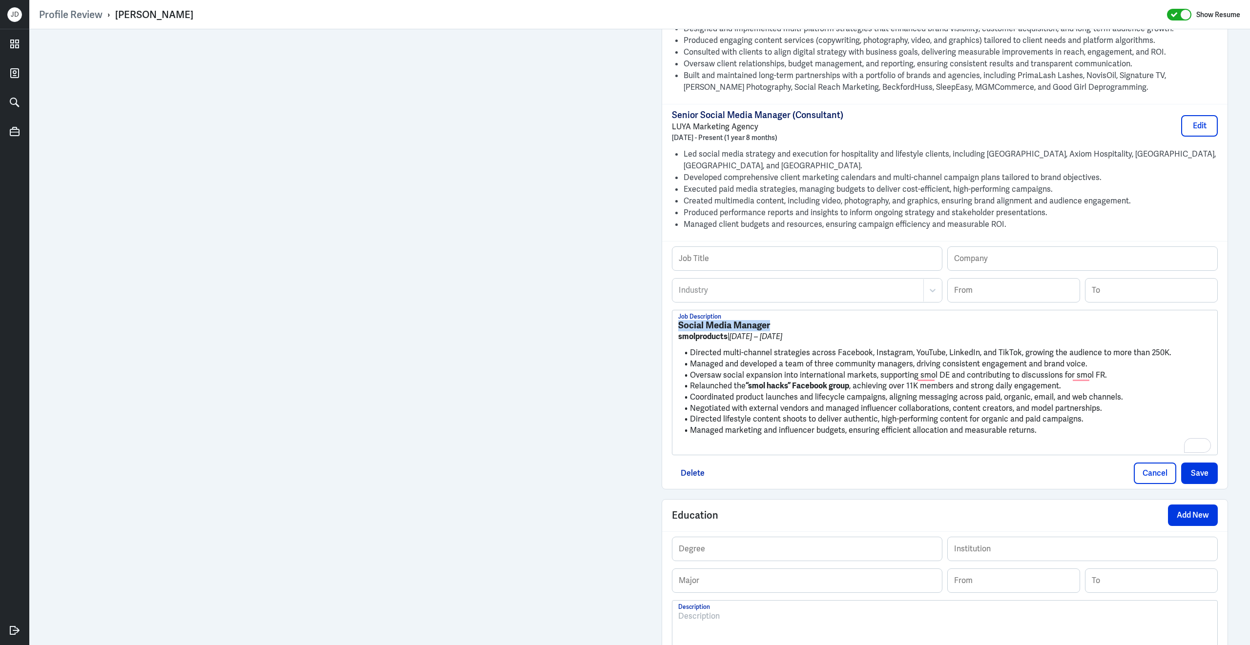
drag, startPoint x: 794, startPoint y: 329, endPoint x: 629, endPoint y: 328, distance: 165.0
click at [629, 328] on div "Admin Settings Update Resume Save Profile User Requested Private Set Resume to …" at bounding box center [639, 49] width 1220 height 1708
click at [704, 270] on input "text" at bounding box center [806, 258] width 269 height 23
paste input "Social Media Manager"
type input "Social Media Manager"
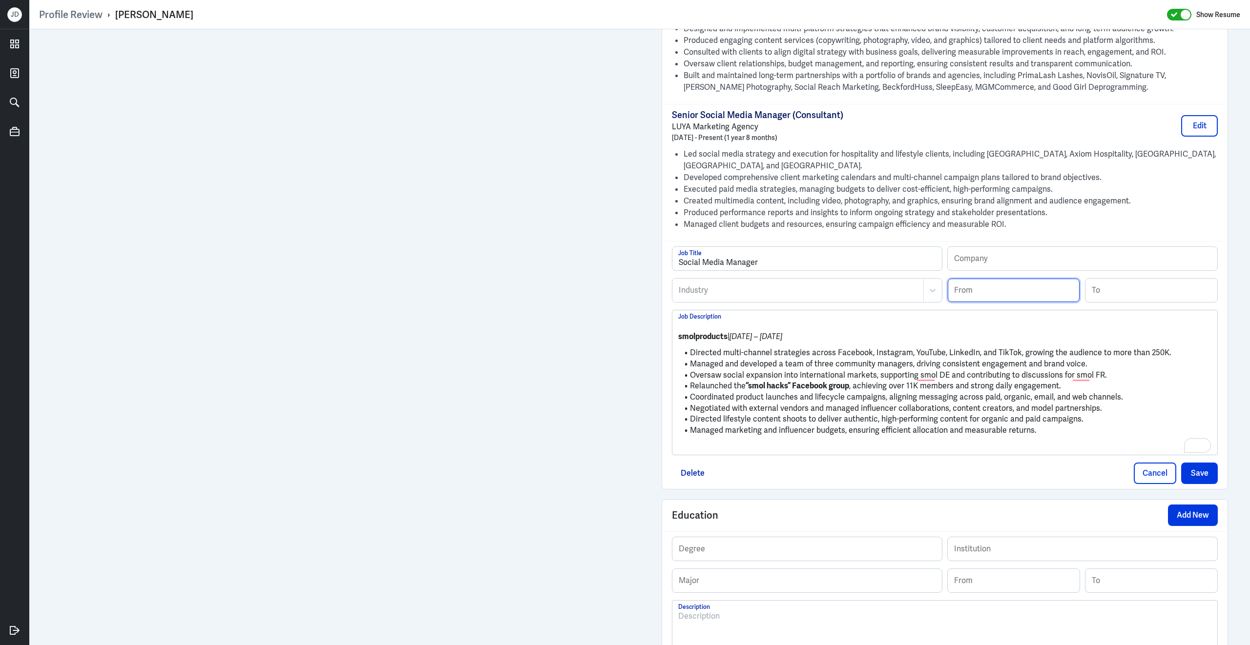
click at [1009, 295] on input at bounding box center [1013, 290] width 132 height 23
type input "01/2023"
click at [1130, 302] on input at bounding box center [1151, 290] width 132 height 23
type input "02/2024"
drag, startPoint x: 728, startPoint y: 344, endPoint x: 659, endPoint y: 343, distance: 69.3
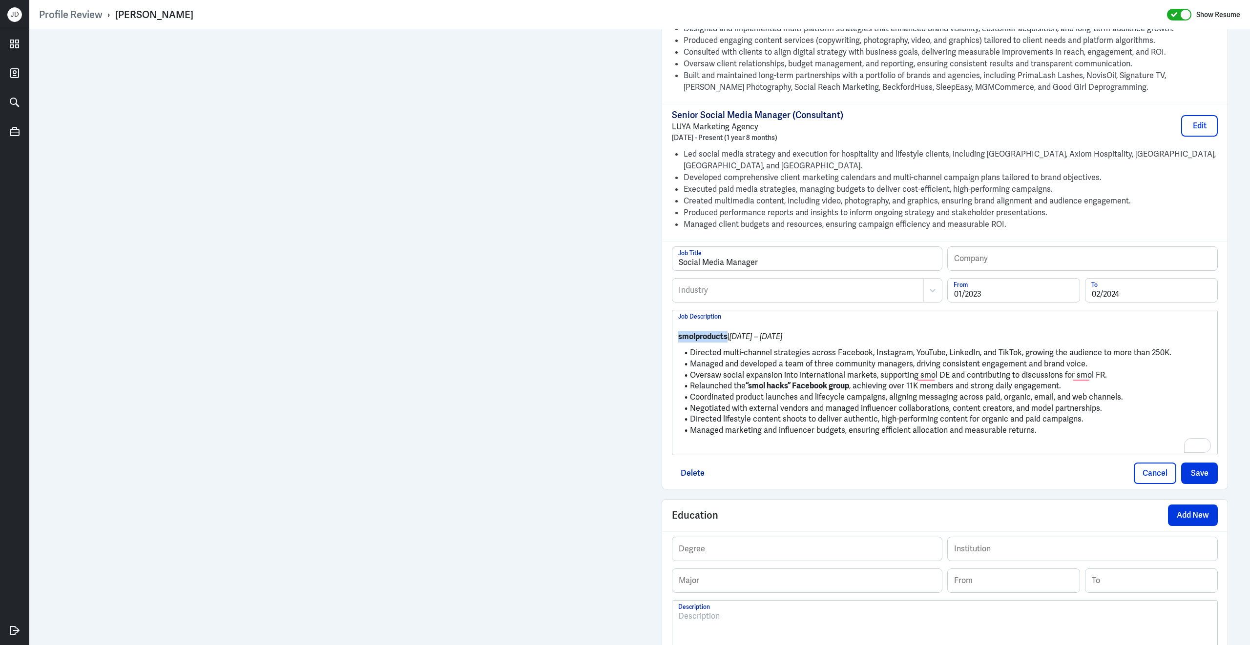
click at [659, 343] on div "Admin Settings Update Resume Save Profile User Requested Private Set Resume to …" at bounding box center [945, 49] width 586 height 1708
click at [1020, 267] on input "text" at bounding box center [1081, 258] width 269 height 23
paste input "smolproducts"
type input "smolproducts"
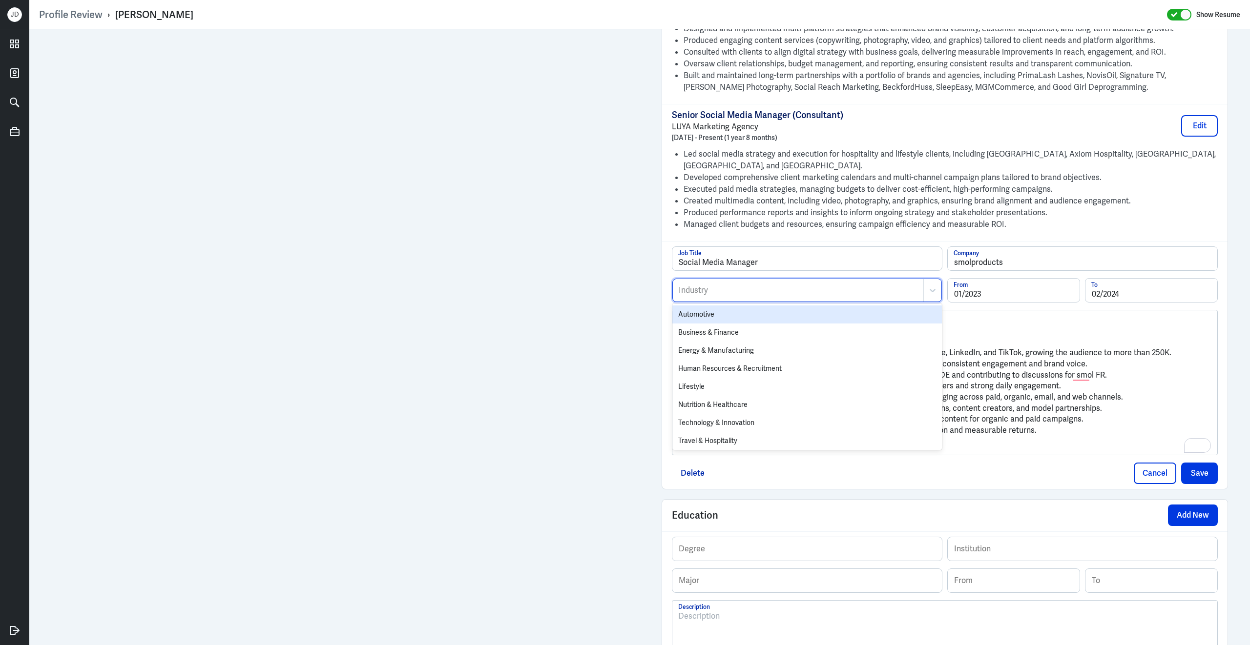
click at [804, 292] on div at bounding box center [797, 291] width 241 height 12
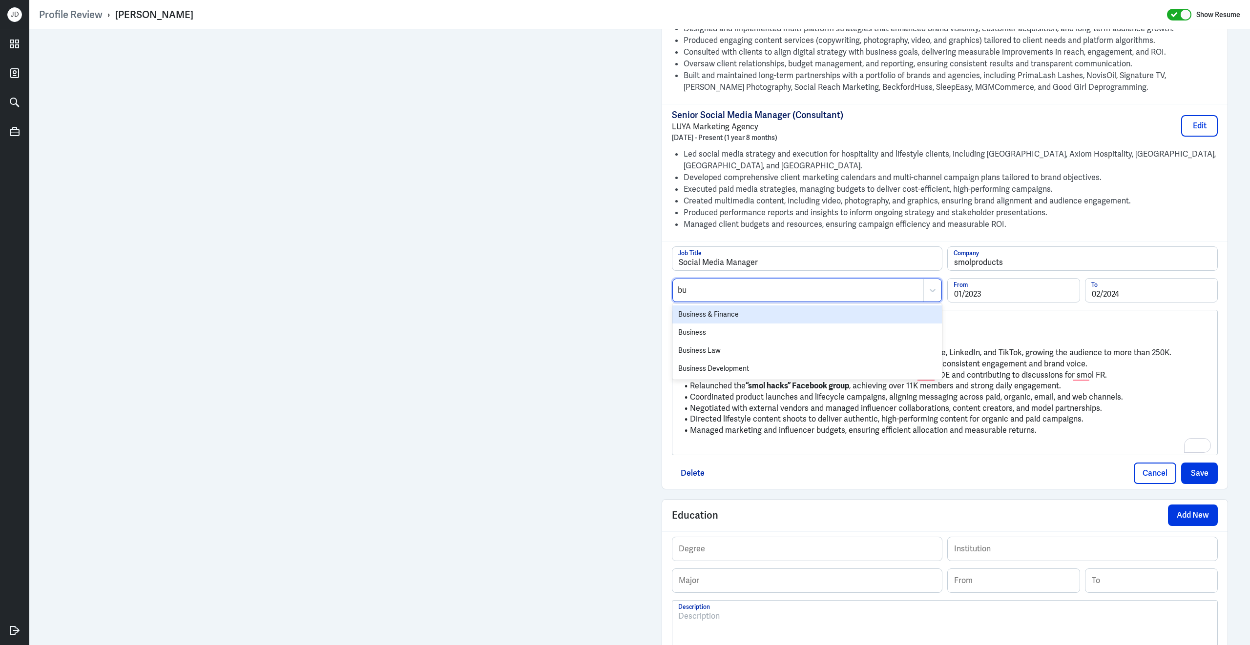
type input "bus"
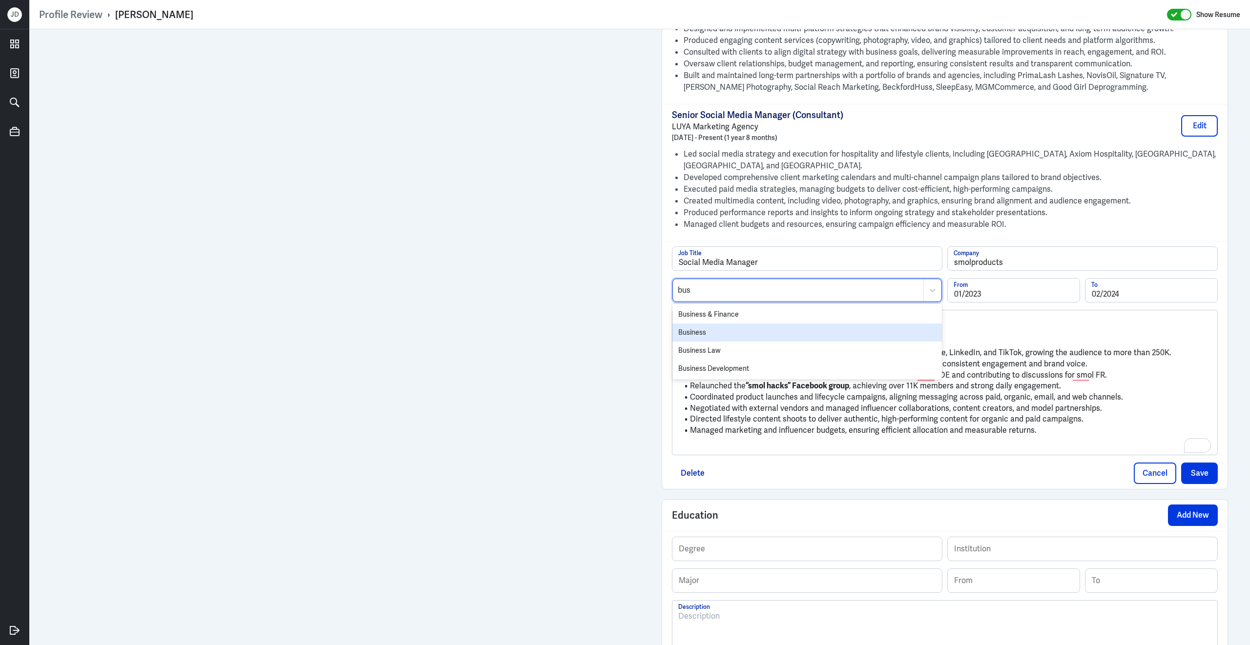
click at [766, 341] on div "Business" at bounding box center [806, 333] width 269 height 18
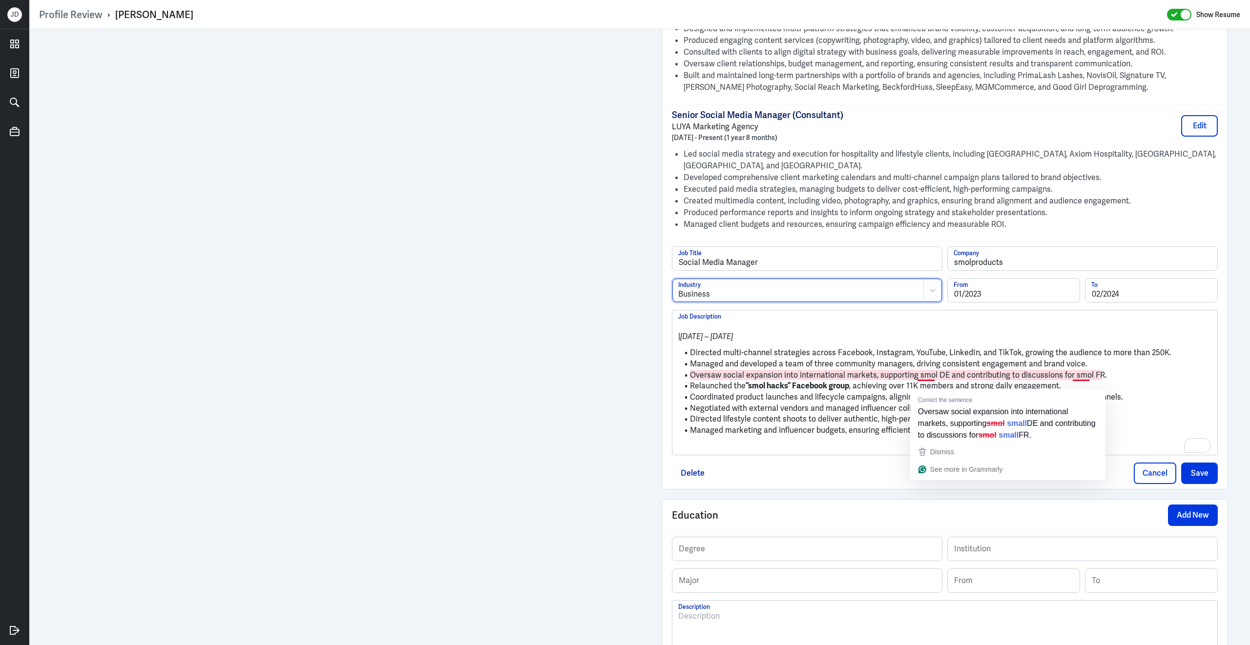
click at [936, 343] on p "| [DATE] – [DATE]" at bounding box center [944, 337] width 533 height 12
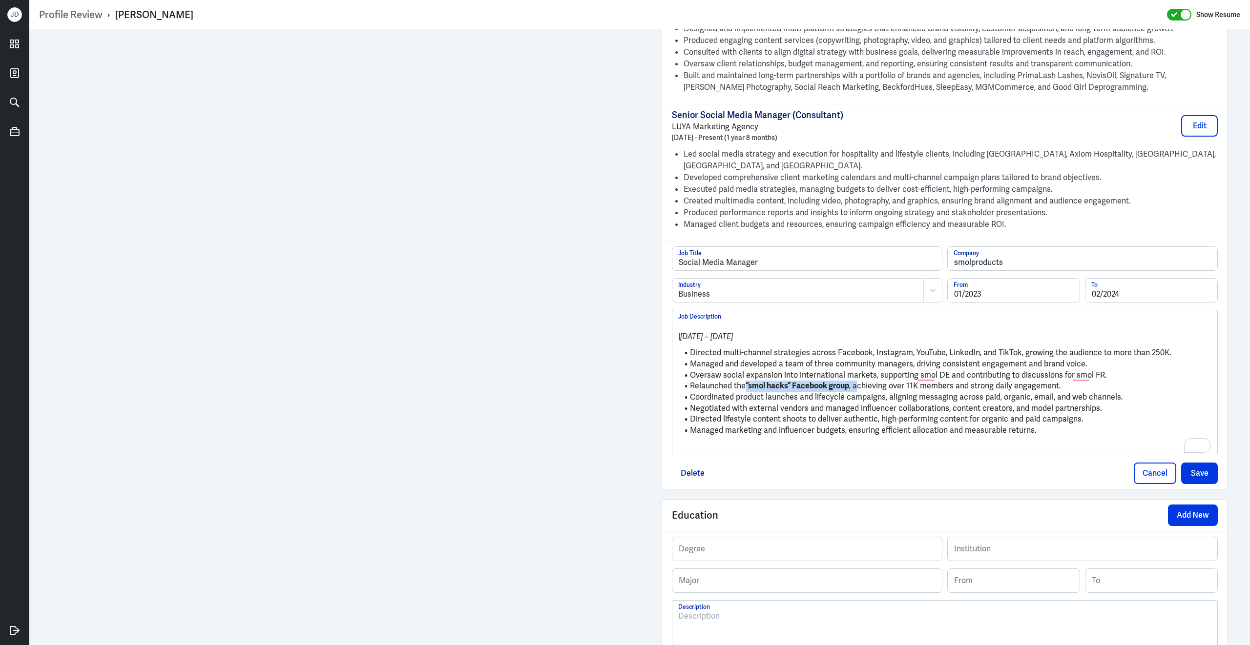
drag, startPoint x: 746, startPoint y: 393, endPoint x: 861, endPoint y: 392, distance: 114.7
click at [861, 392] on li "Relaunched the “smol hacks” Facebook group , achieving over 11K members and str…" at bounding box center [944, 386] width 533 height 11
click at [790, 453] on p "To enrich screen reader interactions, please activate Accessibility in Grammarl…" at bounding box center [944, 447] width 533 height 12
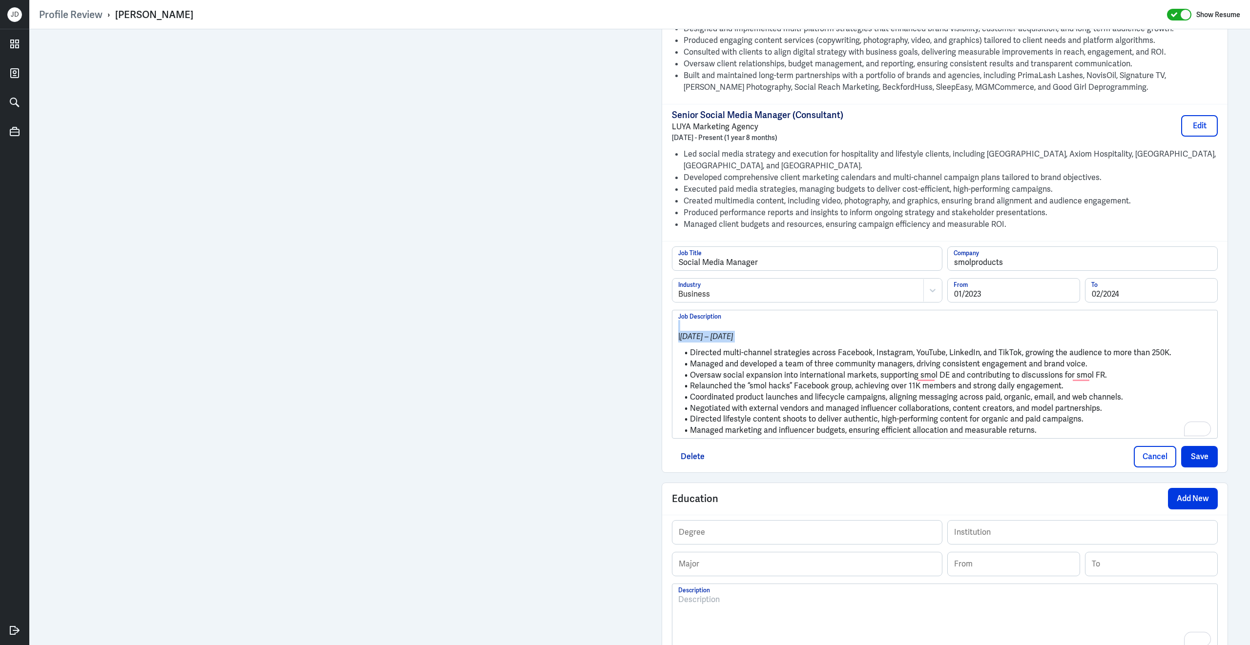
drag, startPoint x: 691, startPoint y: 360, endPoint x: 662, endPoint y: 312, distance: 56.1
click at [662, 312] on div "Social Media Manager Job Title smolproducts Company Business Industry 01/2023 F…" at bounding box center [944, 356] width 565 height 231
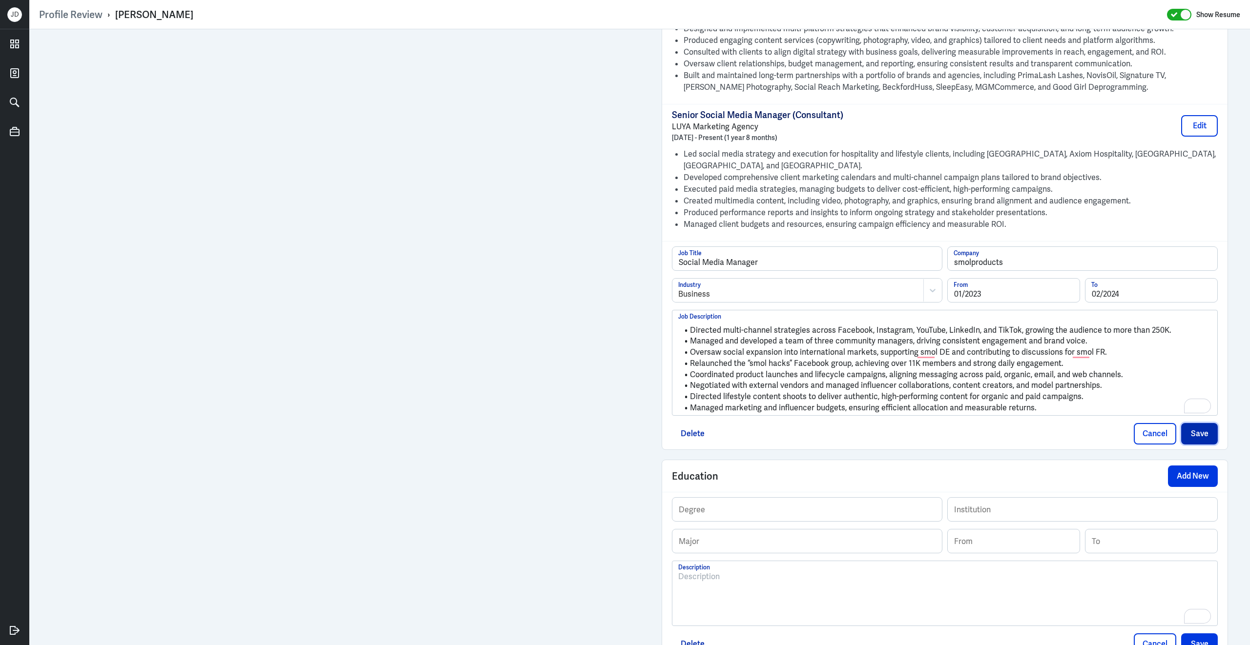
click at [1202, 442] on button "Save" at bounding box center [1199, 433] width 37 height 21
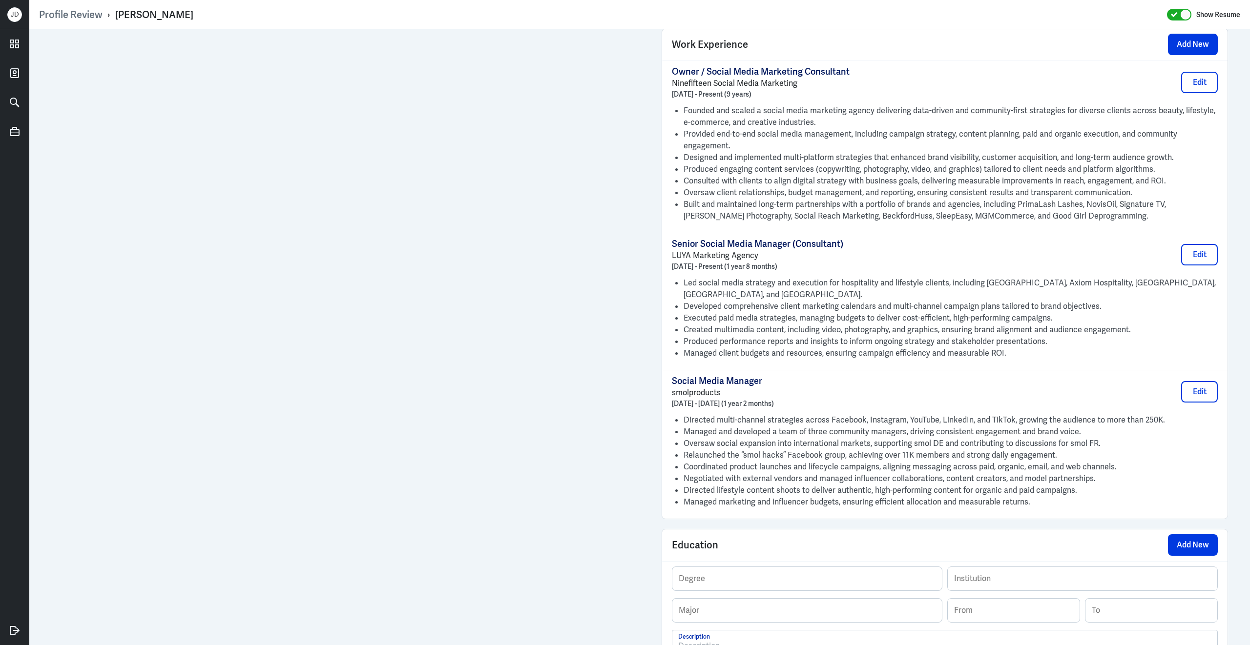
scroll to position [705, 0]
click at [1202, 89] on button "Edit" at bounding box center [1199, 82] width 37 height 21
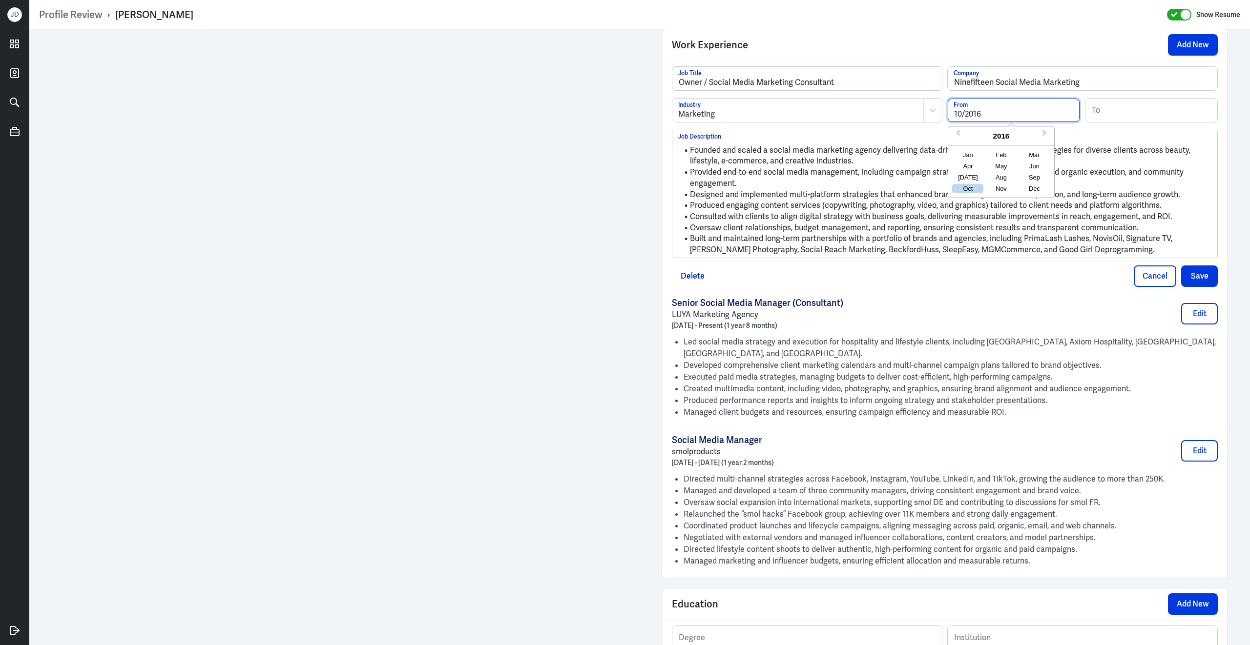
drag, startPoint x: 984, startPoint y: 123, endPoint x: 902, endPoint y: 119, distance: 82.1
click at [902, 119] on div "Marketing Industry 10/2016 From Previous Year Next Year [DATE] Feb Mar Apr May …" at bounding box center [945, 114] width 546 height 32
type input "06/2019"
click at [1200, 278] on button "Save" at bounding box center [1199, 276] width 37 height 21
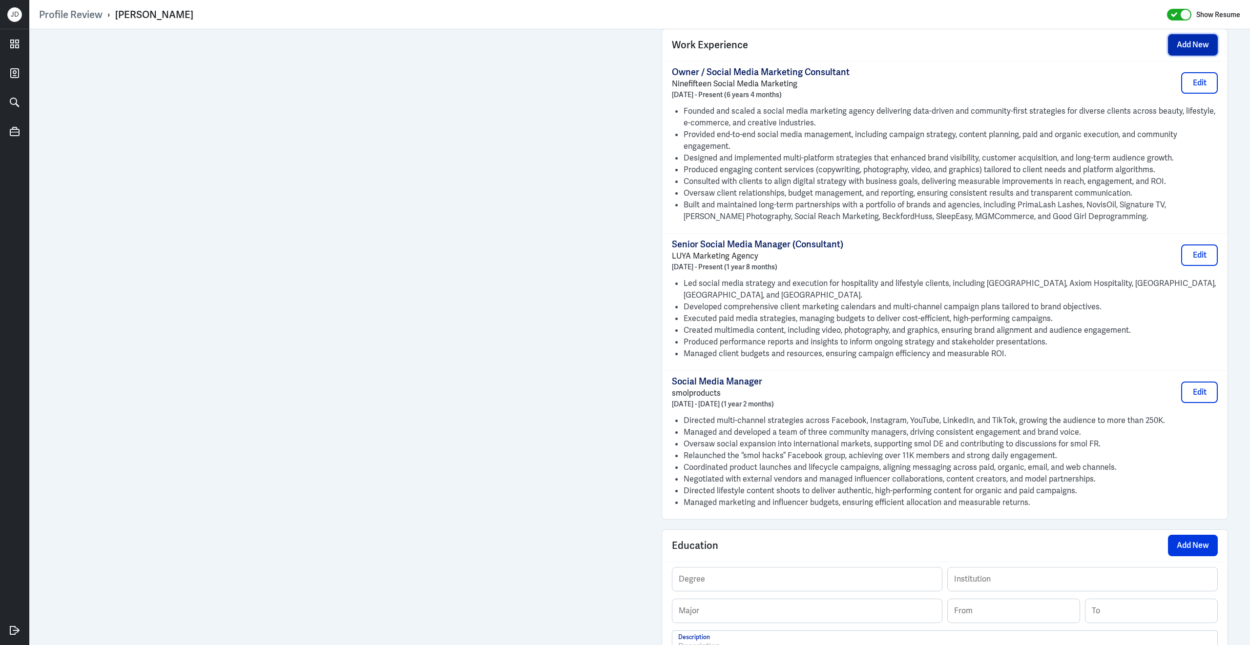
click at [1180, 48] on button "Add New" at bounding box center [1193, 44] width 50 height 21
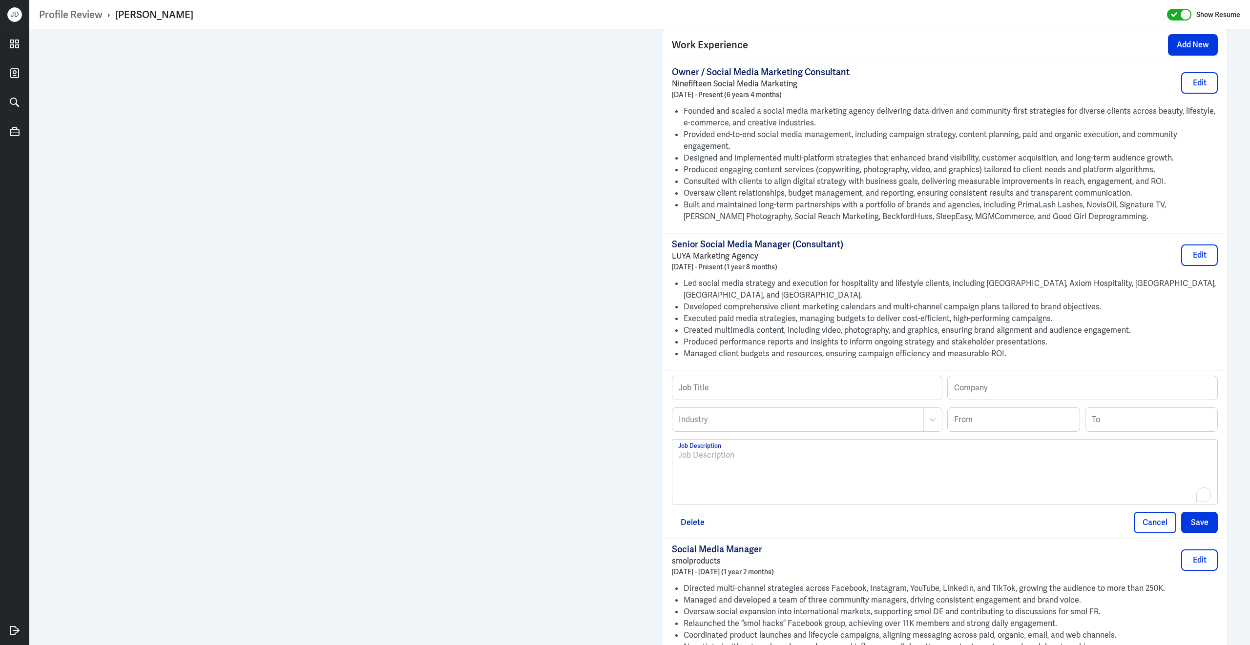
click at [810, 473] on div "To enrich screen reader interactions, please activate Accessibility in Grammarl…" at bounding box center [944, 476] width 533 height 53
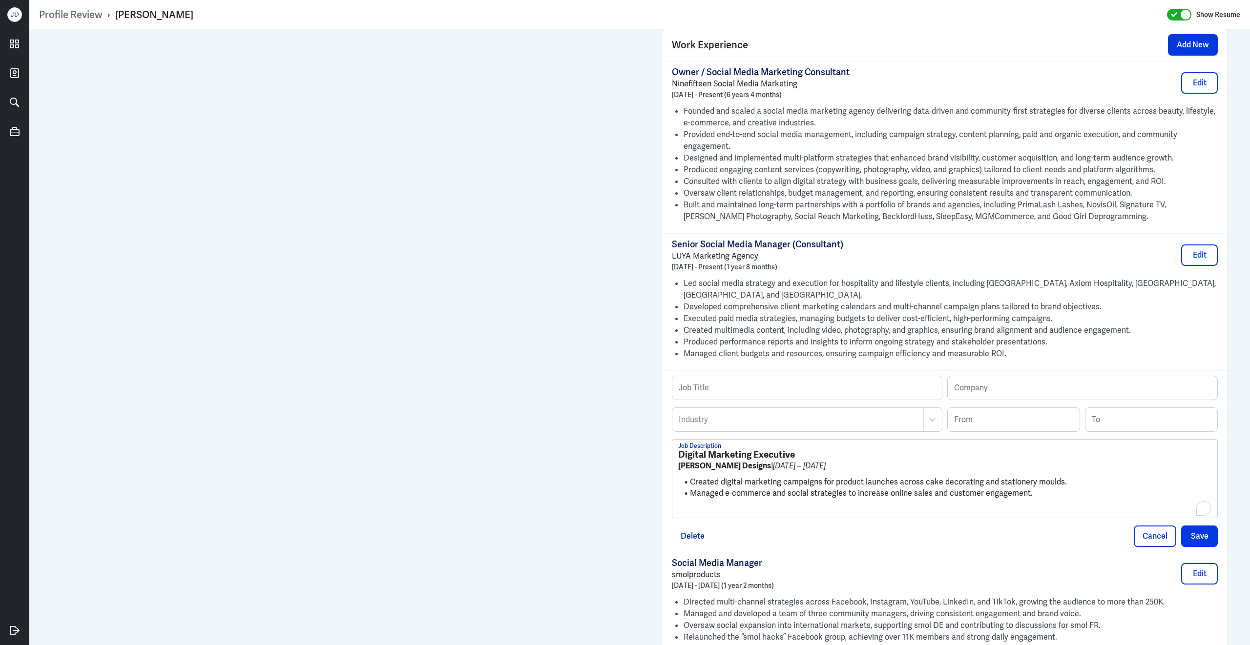
scroll to position [0, 0]
drag, startPoint x: 797, startPoint y: 462, endPoint x: 616, endPoint y: 458, distance: 181.1
click at [559, 383] on div "Admin Settings Update Resume Save Profile User Requested Private Set Resume to …" at bounding box center [639, 219] width 1220 height 1790
click at [700, 394] on input "text" at bounding box center [806, 387] width 269 height 23
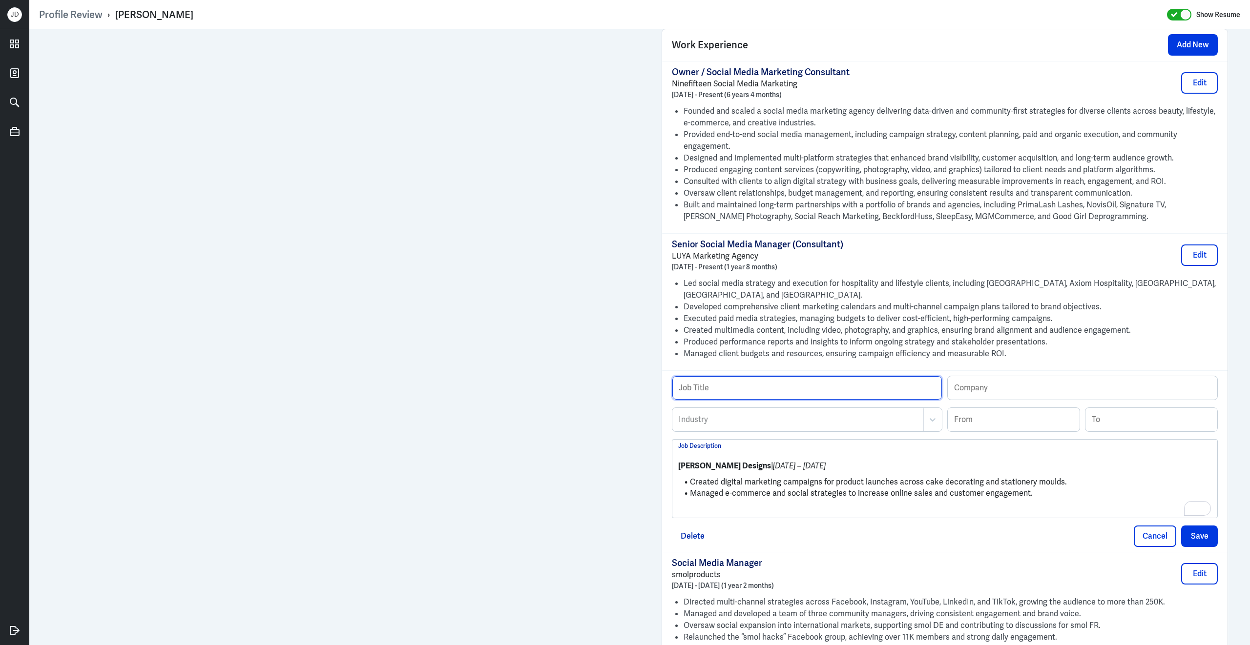
paste input "Digital Marketing Executive"
type input "Digital Marketing Executive"
drag, startPoint x: 739, startPoint y: 477, endPoint x: 660, endPoint y: 469, distance: 79.9
click at [660, 469] on div "Admin Settings Update Resume Save Profile User Requested Private Set Resume to …" at bounding box center [945, 219] width 586 height 1790
click at [1028, 384] on input "text" at bounding box center [1081, 387] width 269 height 23
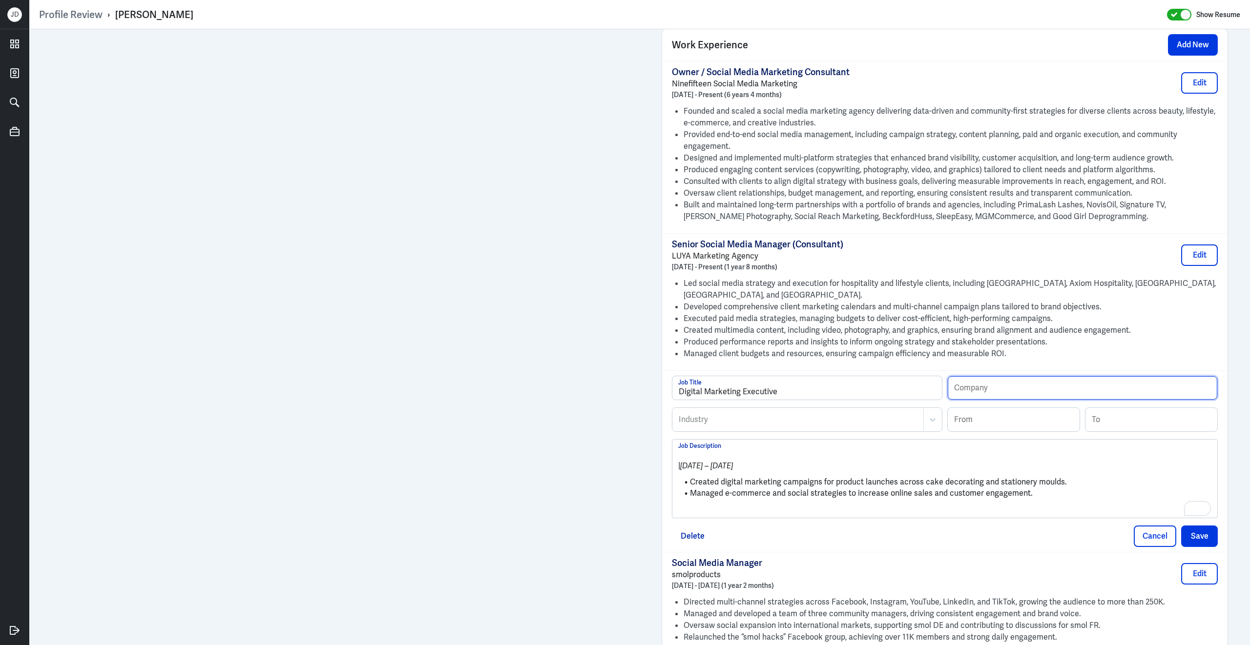
paste input "[PERSON_NAME] Designs"
type input "[PERSON_NAME] Designs"
click at [994, 422] on input at bounding box center [1013, 419] width 132 height 23
type input "11/2018"
click at [1147, 414] on input at bounding box center [1151, 419] width 132 height 23
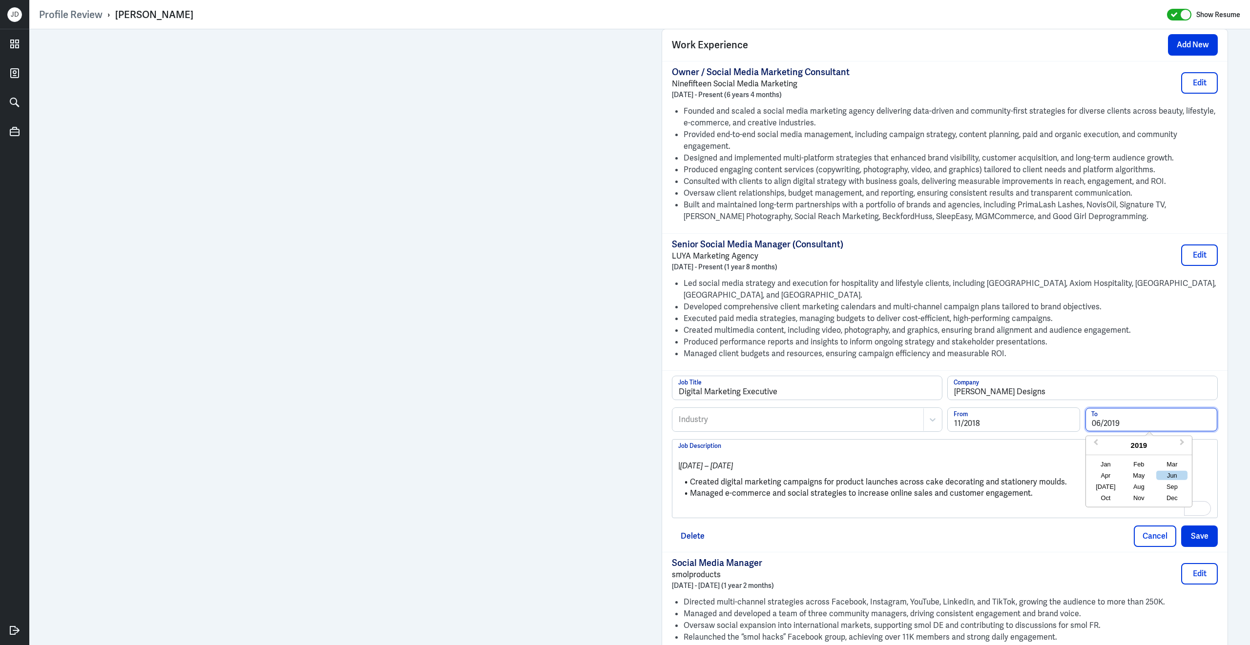
type input "06/2019"
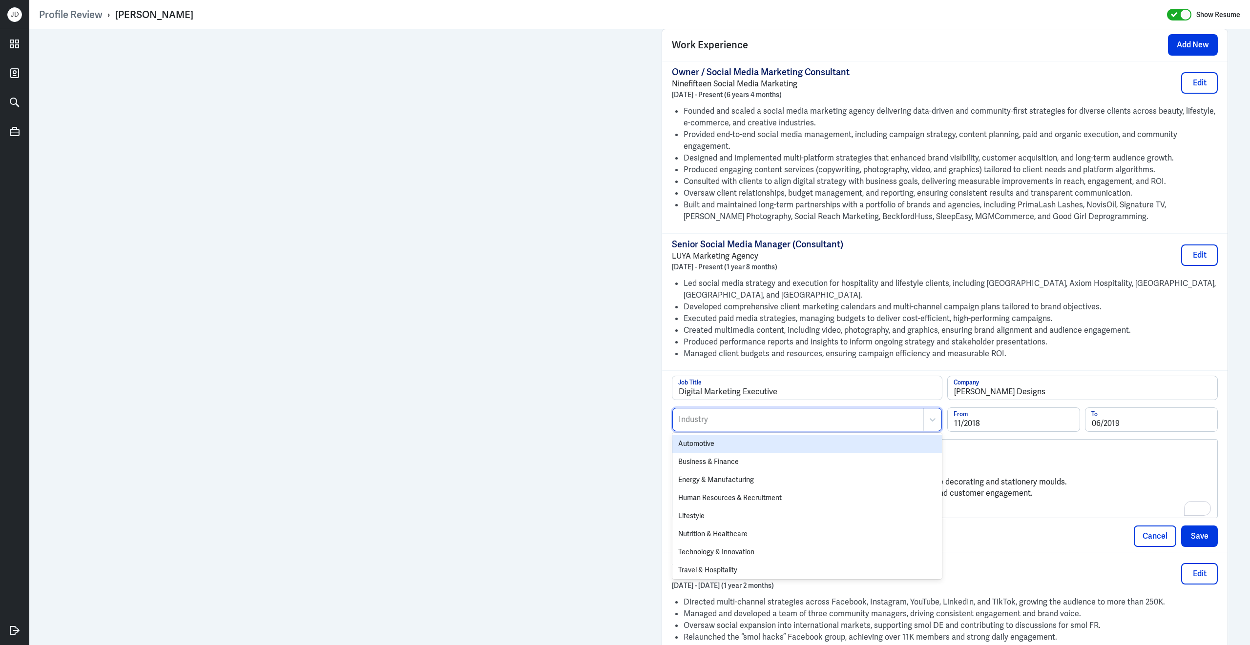
click at [882, 422] on div at bounding box center [797, 420] width 241 height 12
type input "desig"
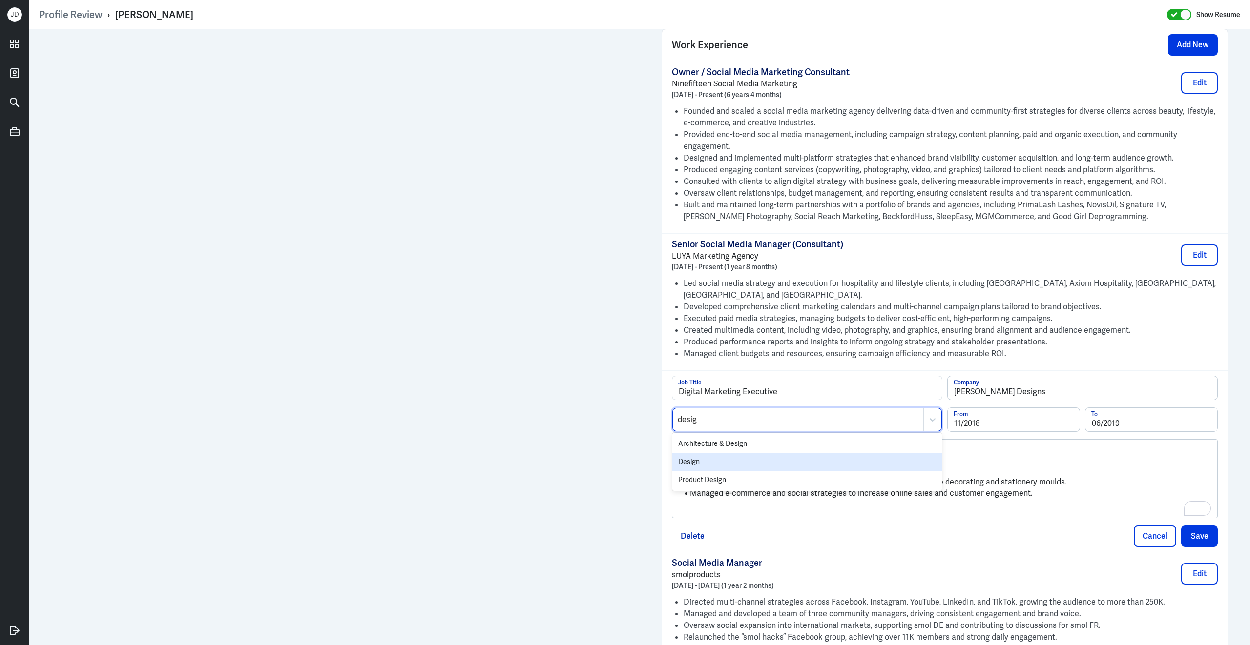
click at [838, 462] on div "Design" at bounding box center [806, 462] width 269 height 18
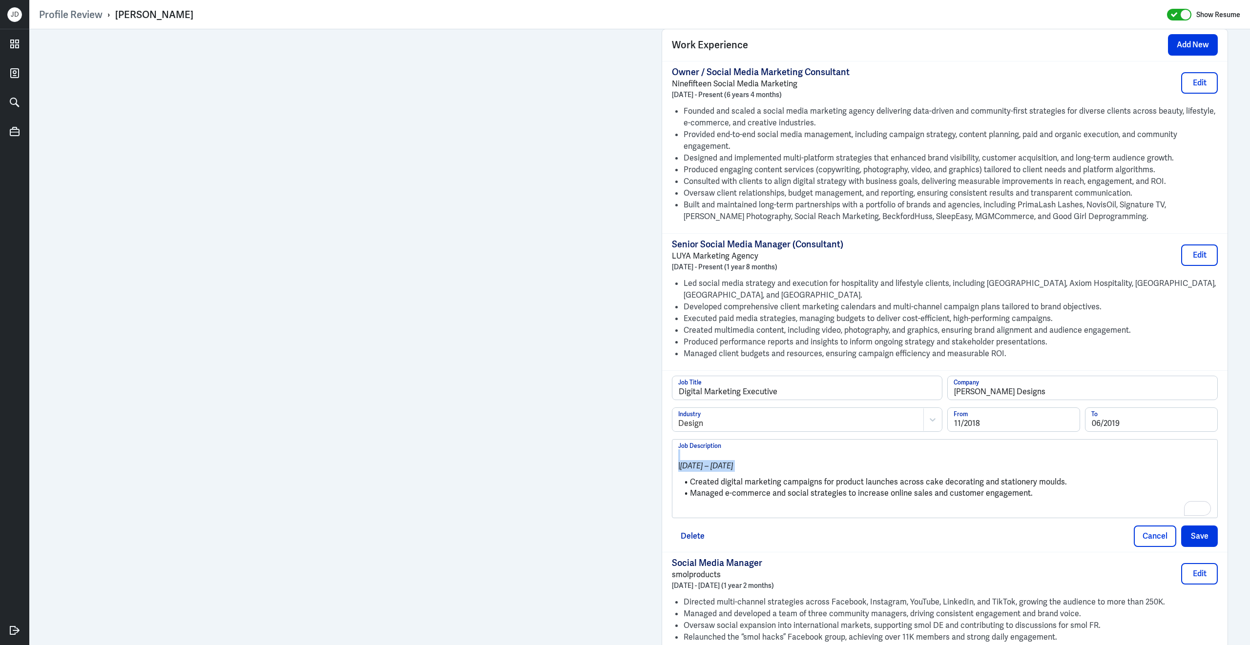
drag, startPoint x: 691, startPoint y: 491, endPoint x: 667, endPoint y: 448, distance: 48.7
click at [667, 448] on div "Digital Marketing Executive Job Title Katy Sue Designs Company Design Industry …" at bounding box center [944, 461] width 565 height 182
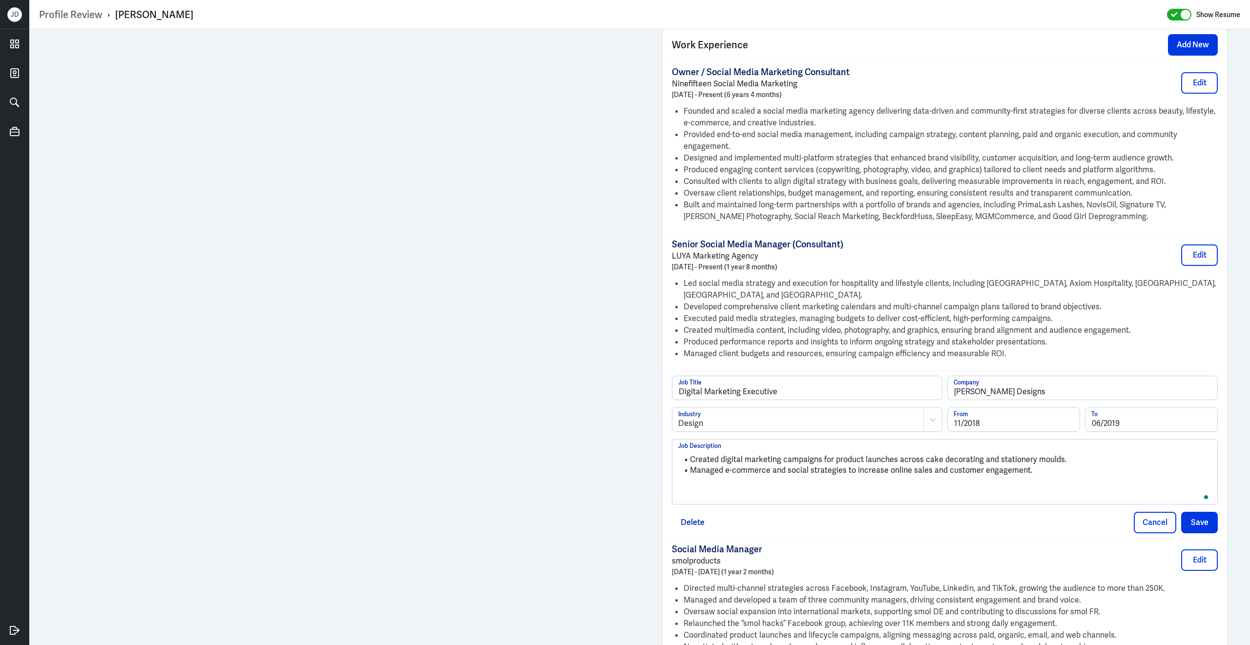
click at [710, 502] on div "Created digital marketing campaigns for product launches across cake decorating…" at bounding box center [944, 476] width 533 height 53
click at [1199, 531] on button "Save" at bounding box center [1199, 522] width 37 height 21
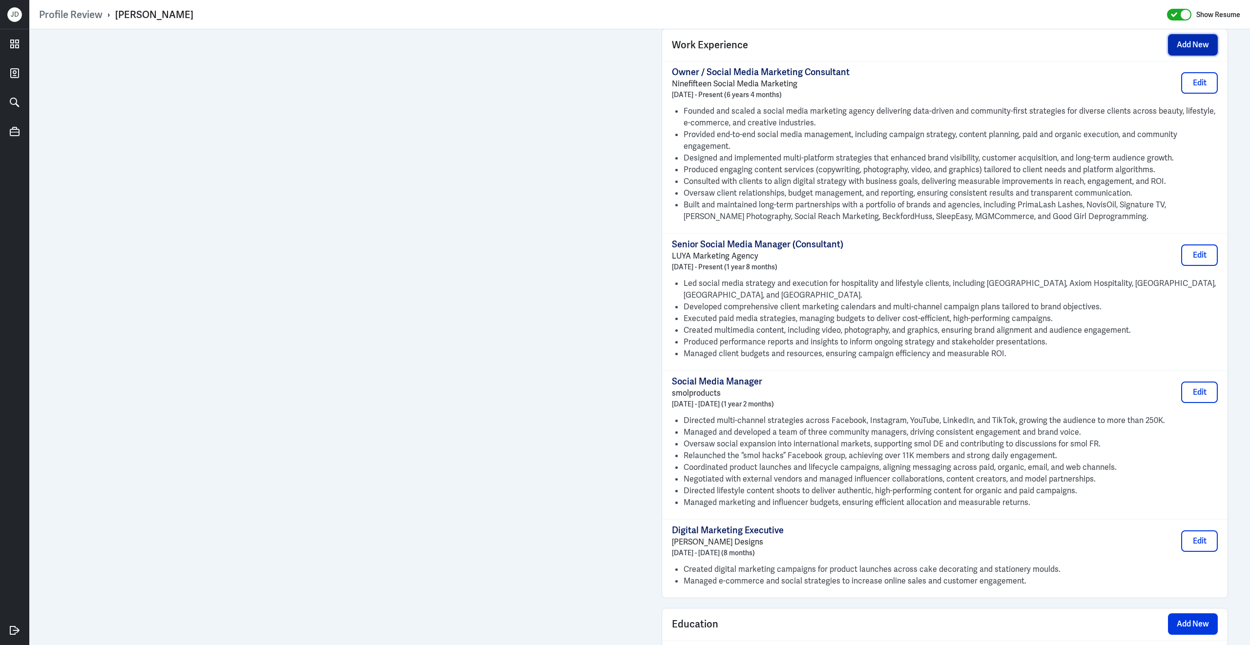
click at [1177, 50] on button "Add New" at bounding box center [1193, 44] width 50 height 21
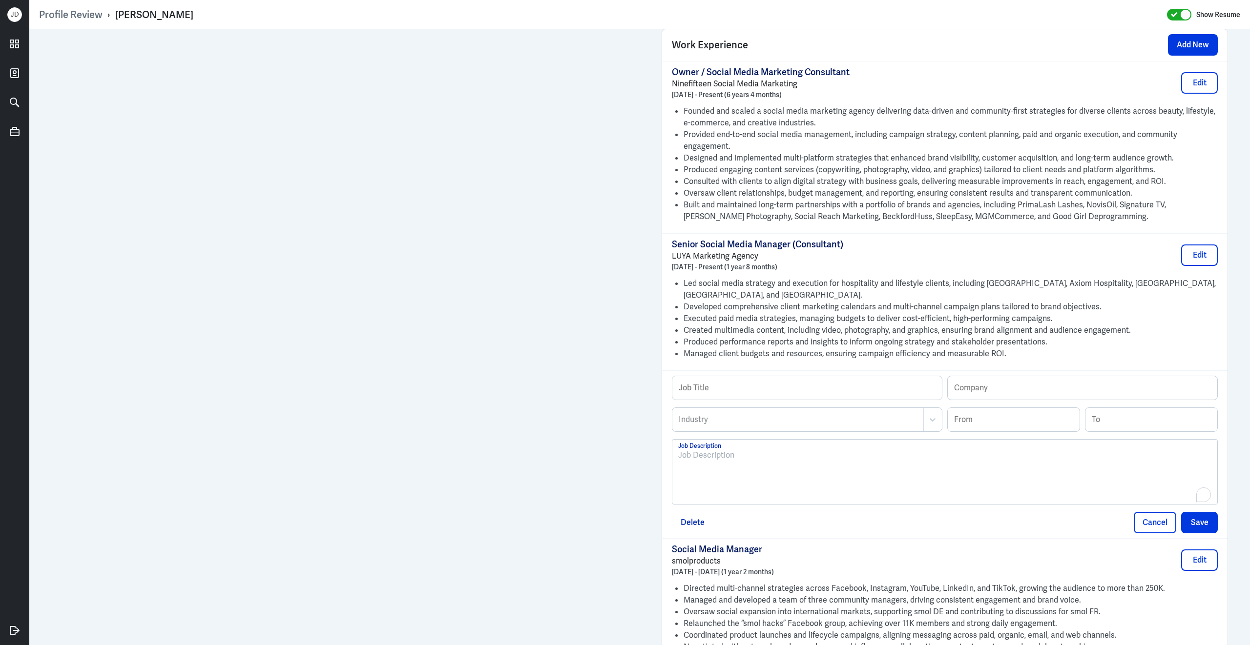
click at [747, 475] on div "To enrich screen reader interactions, please activate Accessibility in Grammarl…" at bounding box center [944, 476] width 533 height 53
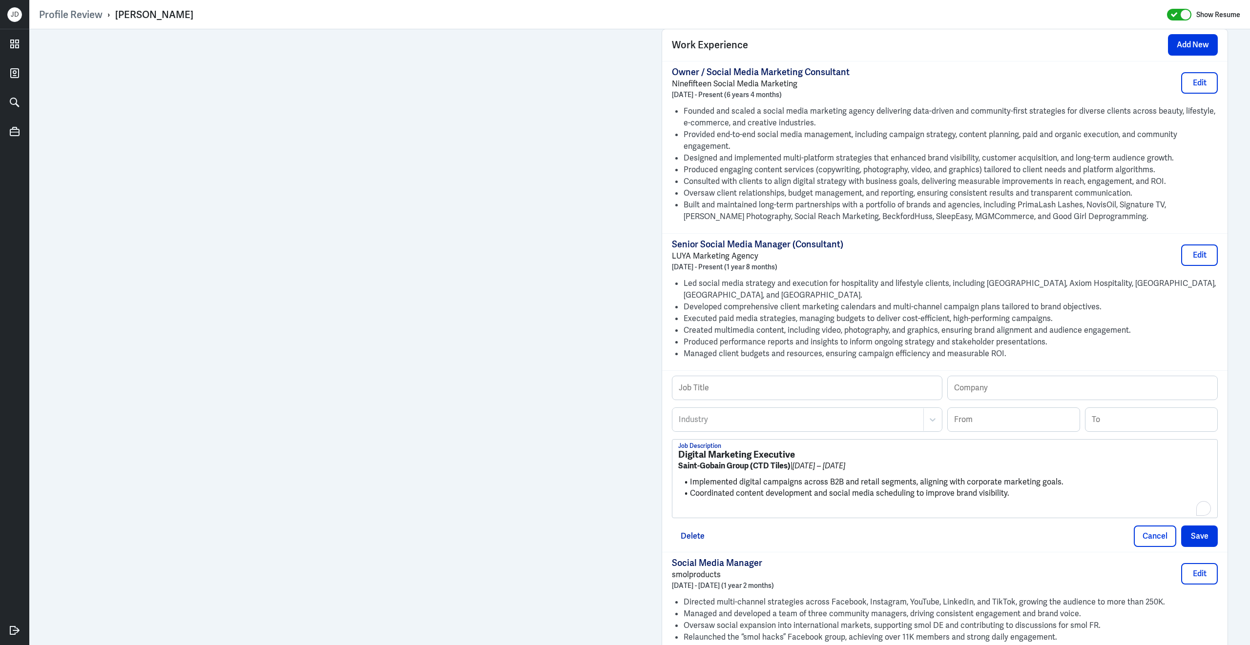
scroll to position [0, 0]
drag, startPoint x: 828, startPoint y: 465, endPoint x: 662, endPoint y: 457, distance: 166.6
click at [662, 457] on div "Job Title Company Industry Industry From To Digital Marketing Executive Saint-G…" at bounding box center [944, 461] width 565 height 182
drag, startPoint x: 809, startPoint y: 461, endPoint x: 637, endPoint y: 437, distance: 173.9
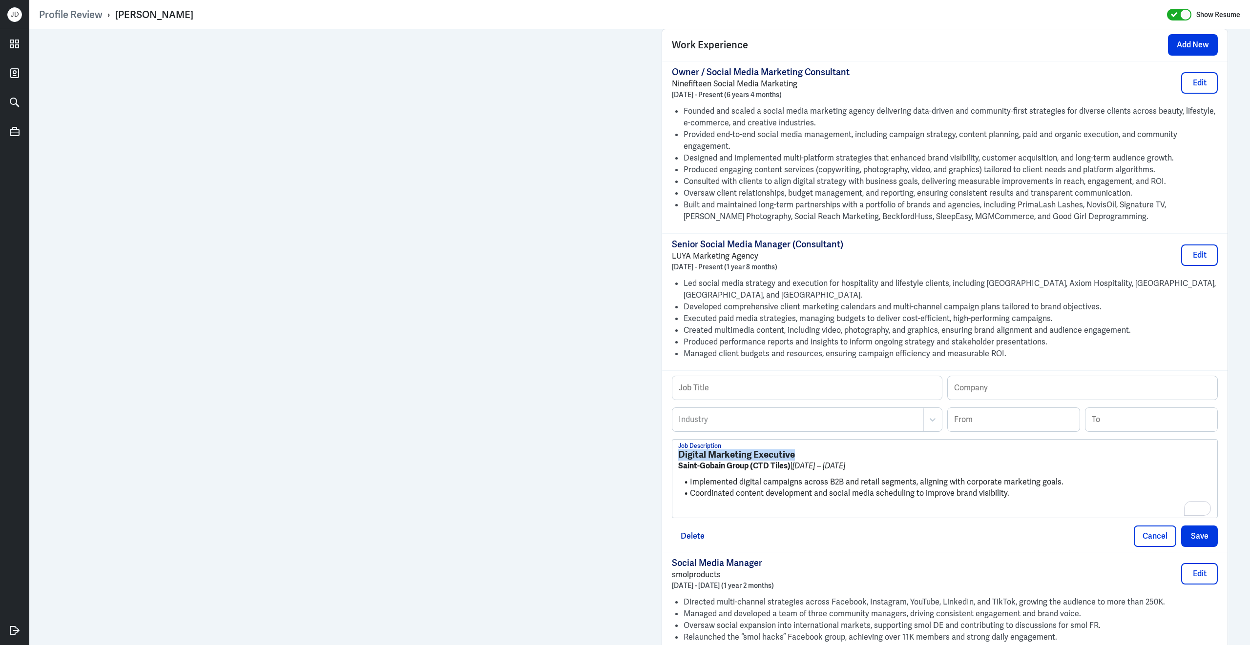
click at [637, 438] on div "Admin Settings Update Resume Save Profile User Requested Private Set Resume to …" at bounding box center [639, 258] width 1220 height 1869
click at [756, 387] on input "text" at bounding box center [806, 387] width 269 height 23
paste input "Digital Marketing Executive"
type input "Digital Marketing Executive"
drag, startPoint x: 791, startPoint y: 475, endPoint x: 678, endPoint y: 472, distance: 112.8
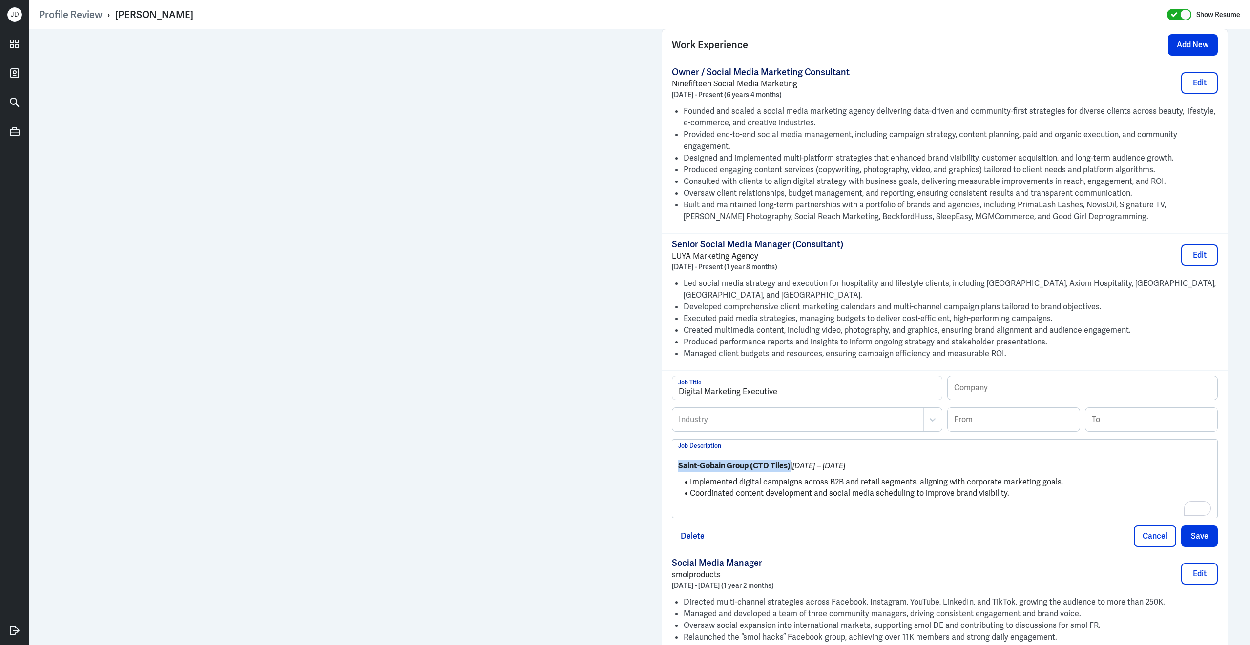
click at [678, 472] on p "Saint-Gobain Group (CTD Tiles) | Jan 2018 – Nov 2018" at bounding box center [944, 466] width 533 height 12
click at [980, 389] on input "text" at bounding box center [1081, 387] width 269 height 23
paste input "Saint-Gobain Group (CTD Tiles)"
type input "Saint-Gobain Group (CTD Tiles)"
click at [827, 431] on div "Industry" at bounding box center [798, 420] width 250 height 22
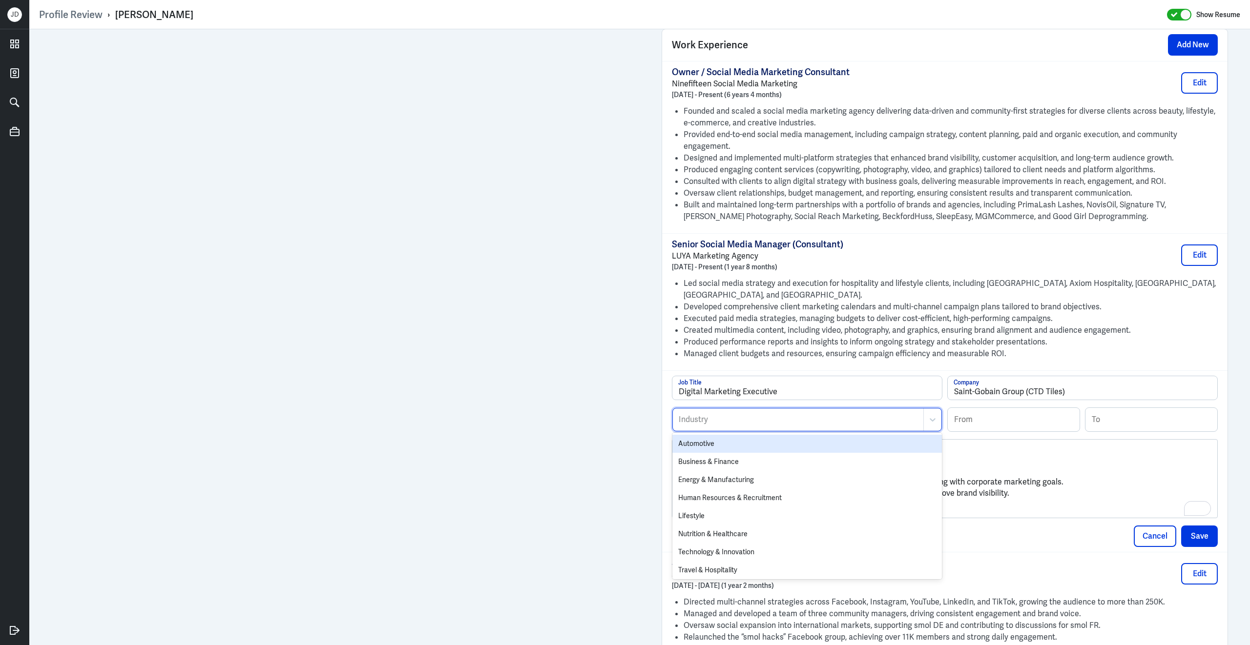
click at [827, 431] on div "Industry" at bounding box center [798, 420] width 250 height 22
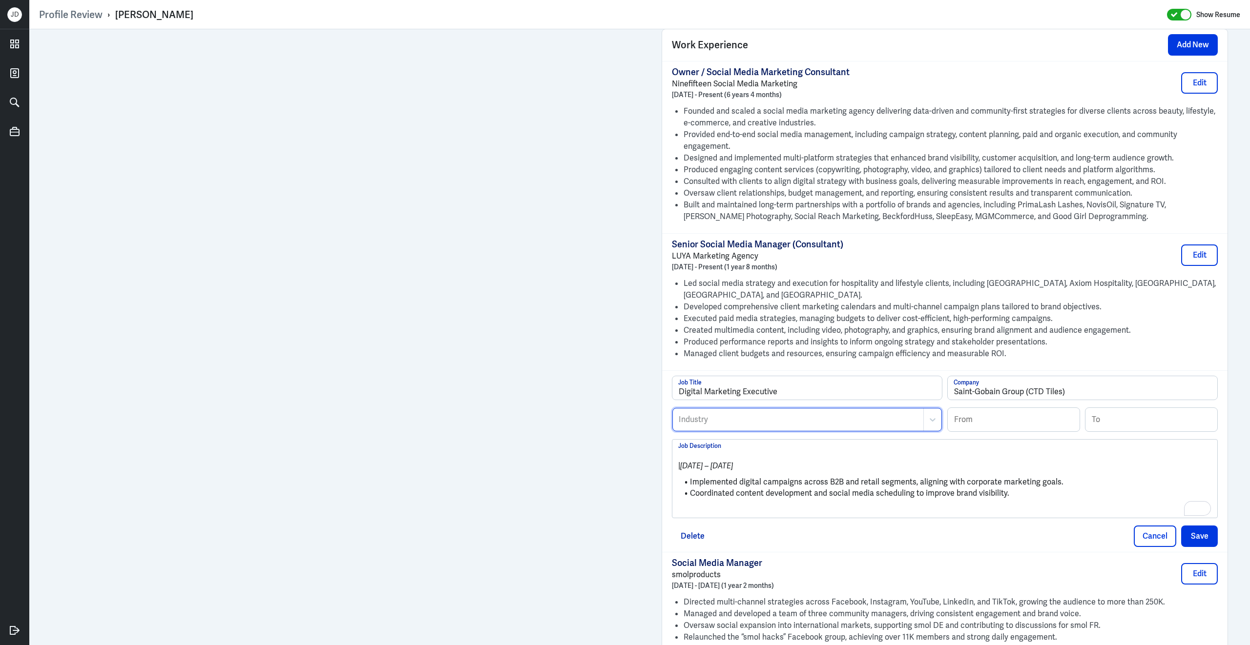
click at [827, 431] on div "Industry" at bounding box center [798, 420] width 250 height 22
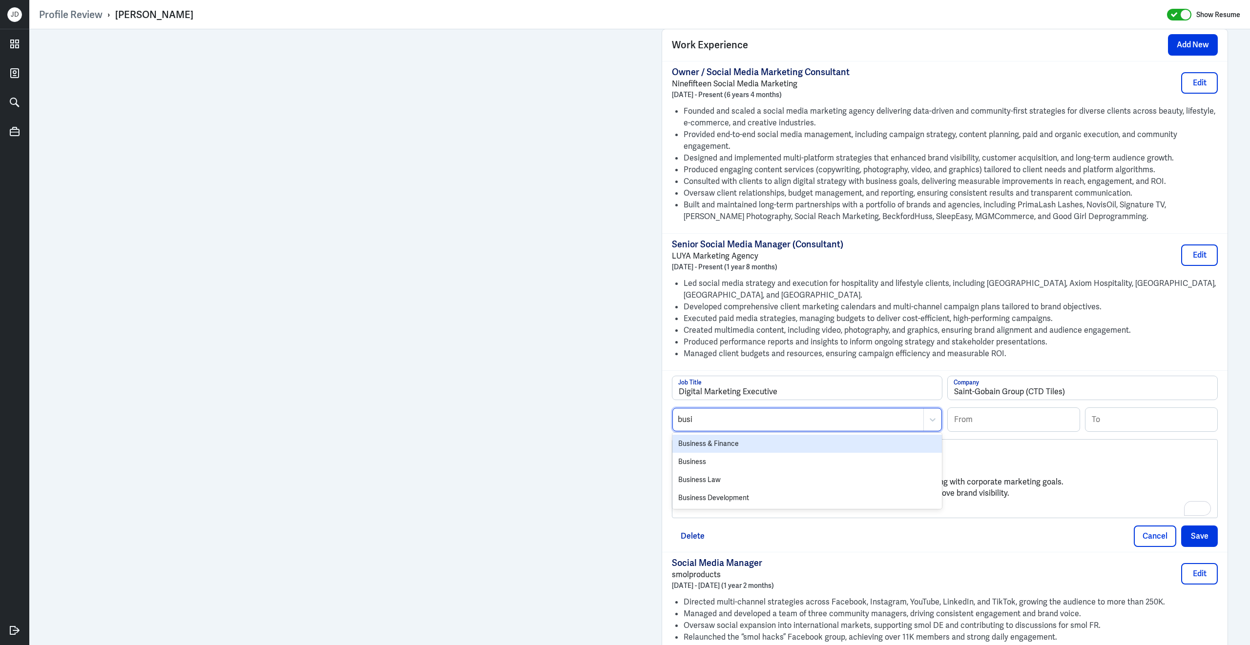
type input "busin"
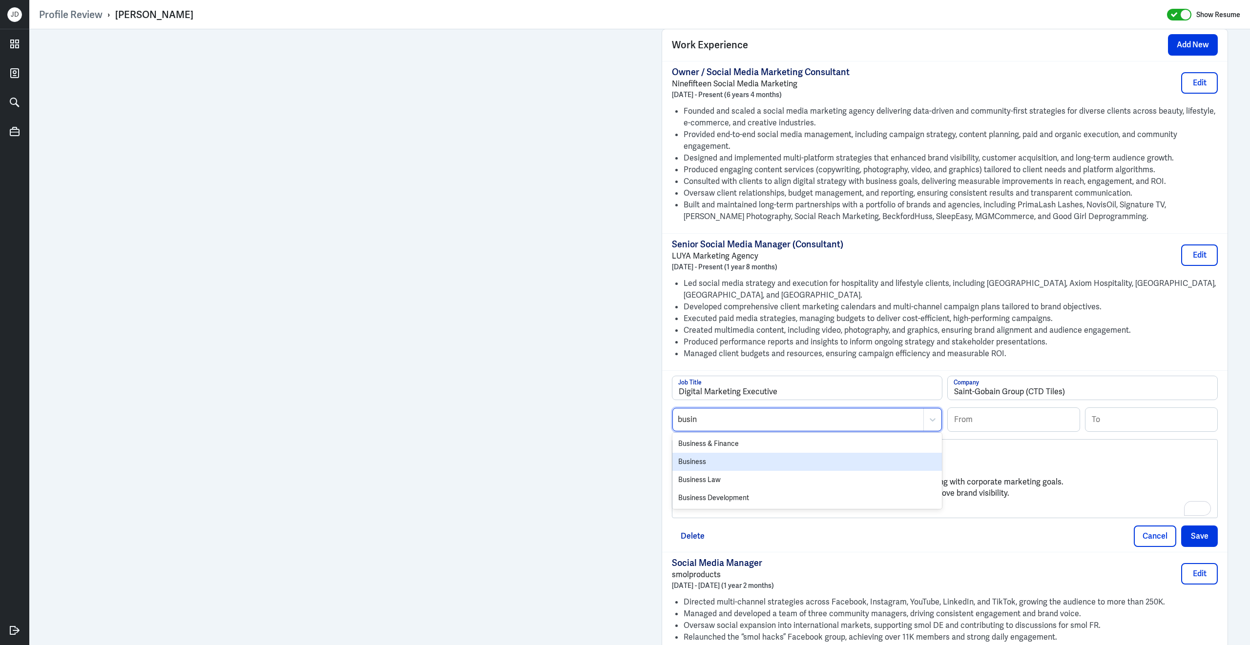
click at [835, 471] on div "Business" at bounding box center [806, 462] width 269 height 18
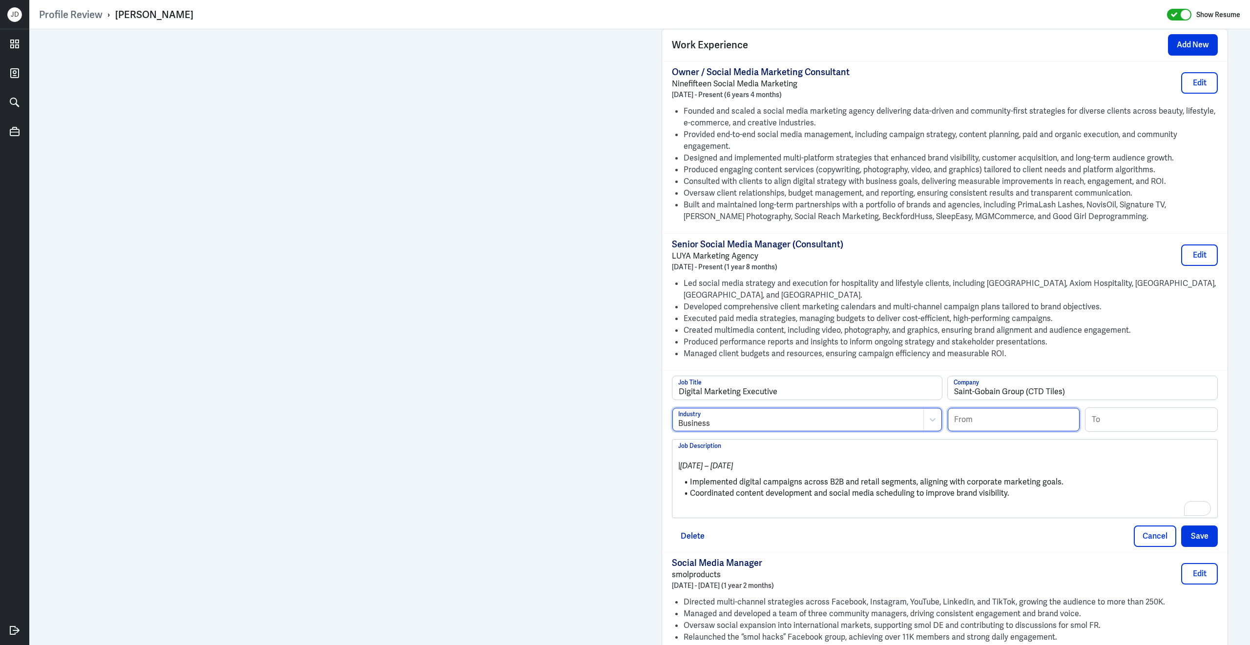
click at [986, 419] on input at bounding box center [1013, 419] width 132 height 23
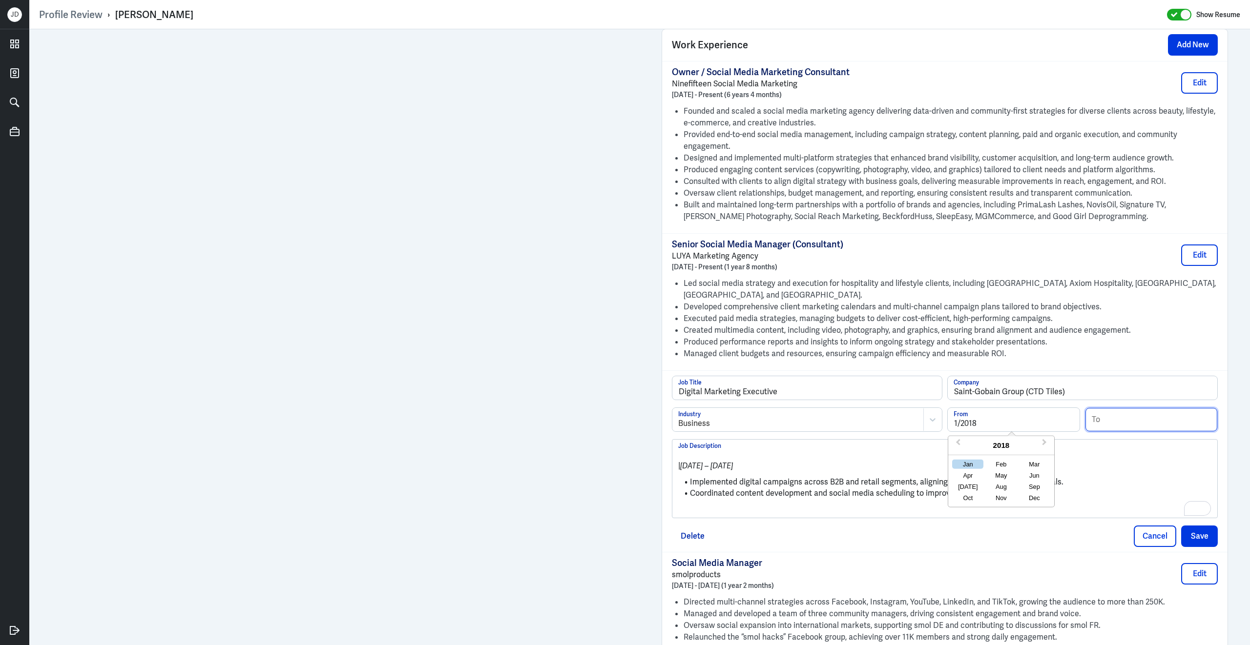
type input "01/2018"
click at [1136, 425] on input at bounding box center [1151, 419] width 132 height 23
type input "11/2018"
click at [837, 497] on li "Coordinated content development and social media scheduling to improve brand vi…" at bounding box center [944, 493] width 533 height 11
drag, startPoint x: 691, startPoint y: 491, endPoint x: 667, endPoint y: 445, distance: 51.3
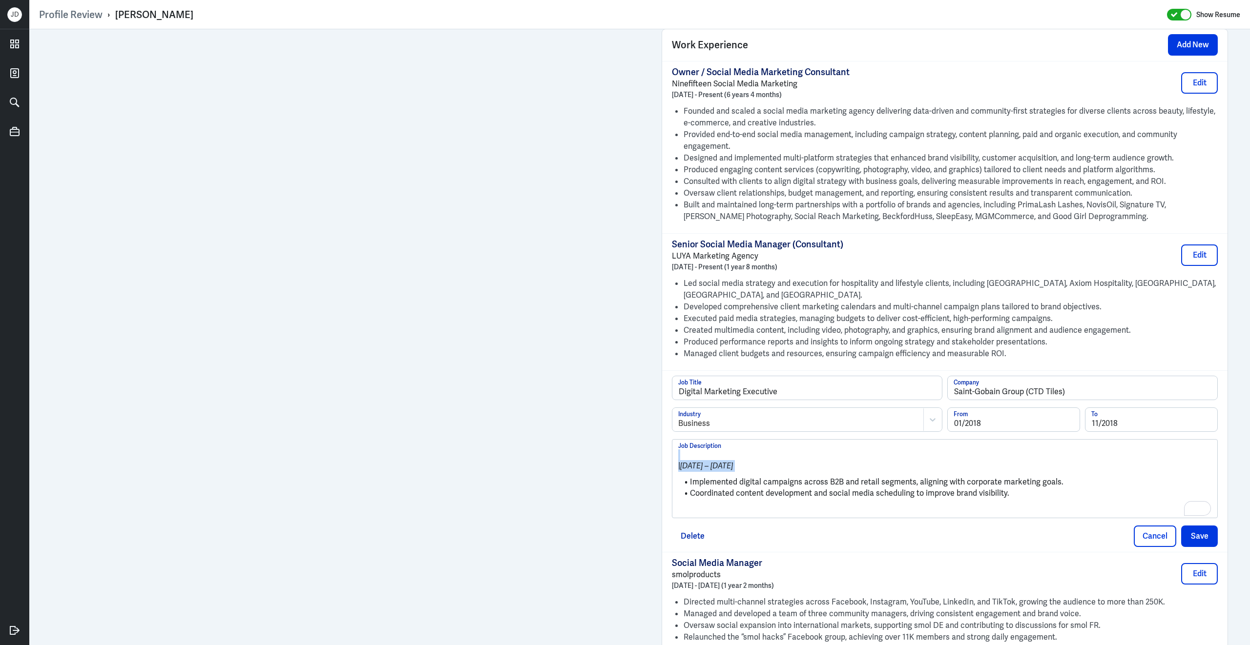
click at [667, 445] on div "Digital Marketing Executive Job Title Saint-Gobain Group (CTD Tiles) Company Bu…" at bounding box center [944, 461] width 565 height 182
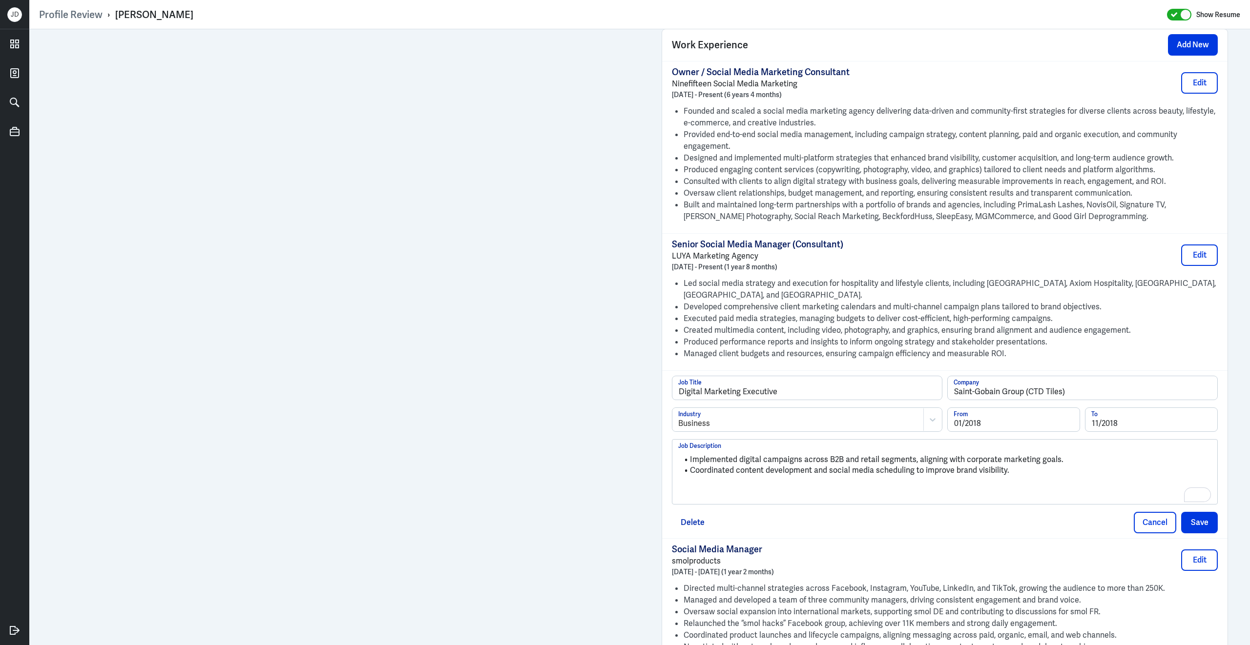
click at [736, 493] on p "To enrich screen reader interactions, please activate Accessibility in Grammarl…" at bounding box center [944, 487] width 533 height 12
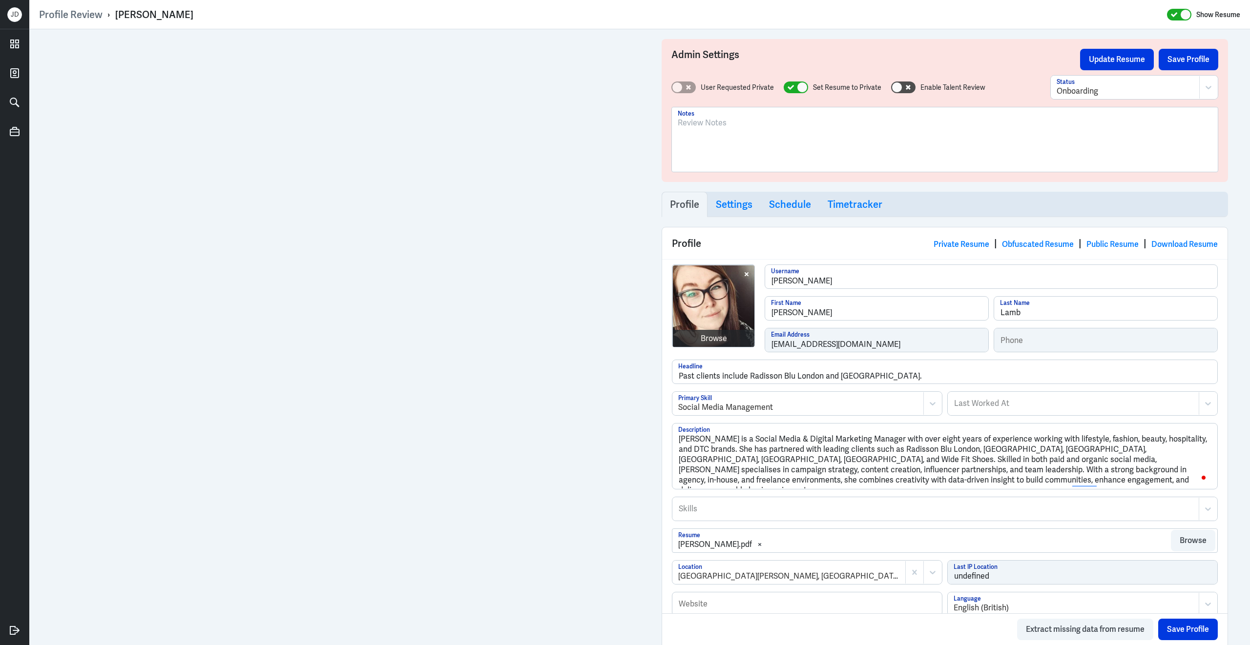
scroll to position [705, 0]
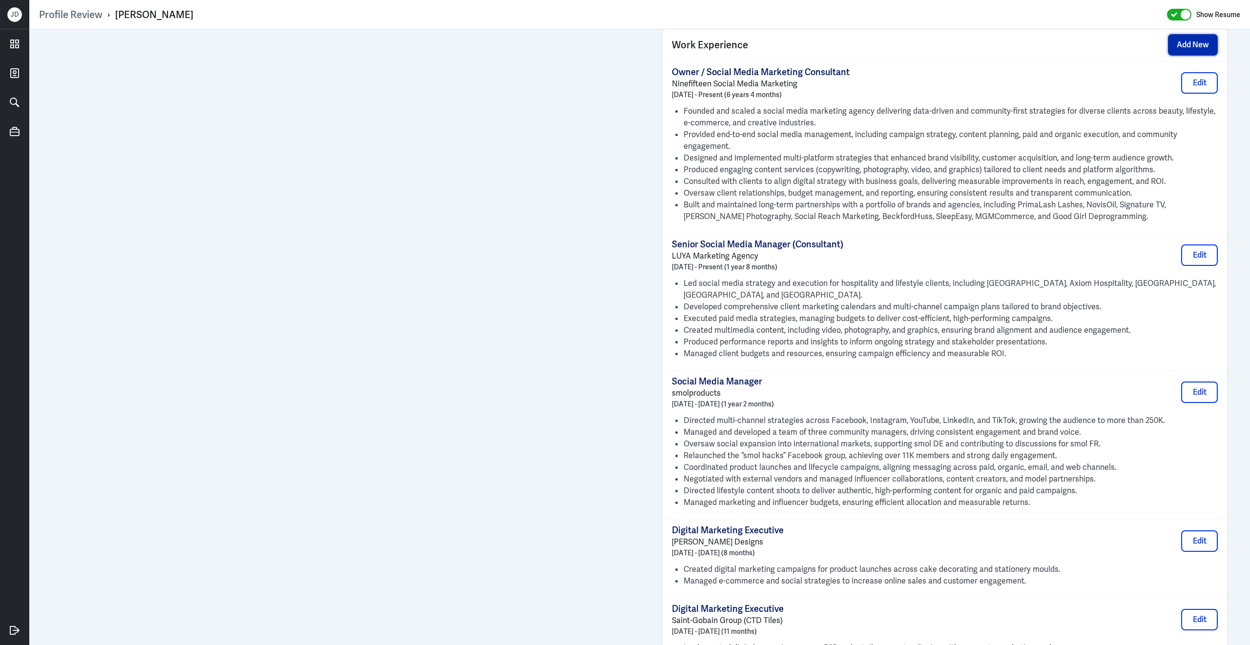
click at [1191, 54] on button "Add New" at bounding box center [1193, 44] width 50 height 21
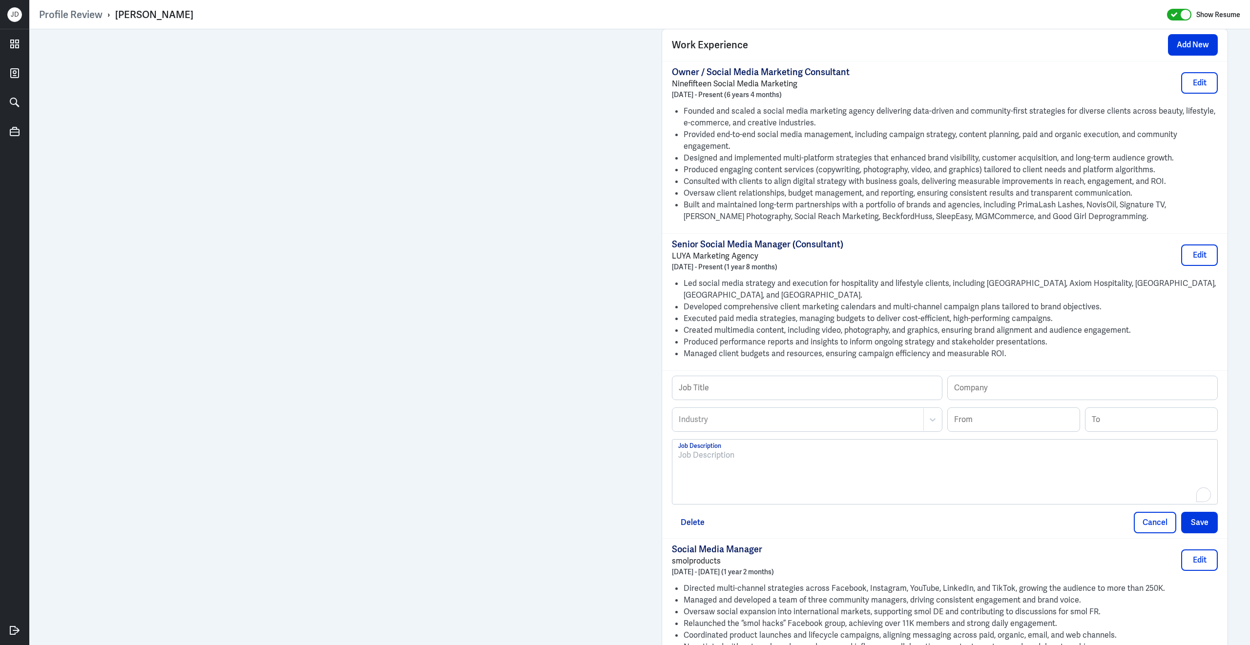
click at [772, 494] on div "To enrich screen reader interactions, please activate Accessibility in Grammarl…" at bounding box center [944, 476] width 533 height 53
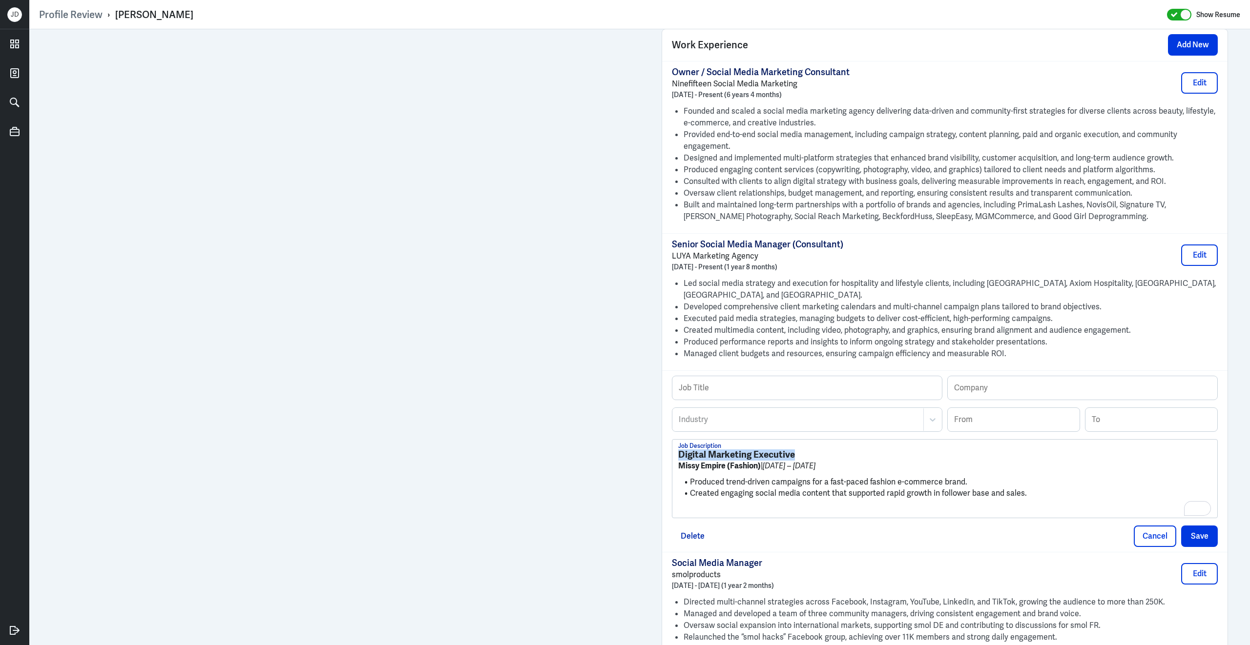
drag, startPoint x: 808, startPoint y: 461, endPoint x: 643, endPoint y: 460, distance: 164.5
click at [643, 460] on div "Admin Settings Update Resume Save Profile User Requested Private Set Resume to …" at bounding box center [639, 297] width 1220 height 1947
click at [733, 383] on input "text" at bounding box center [806, 387] width 269 height 23
paste input "Digital Marketing Executive"
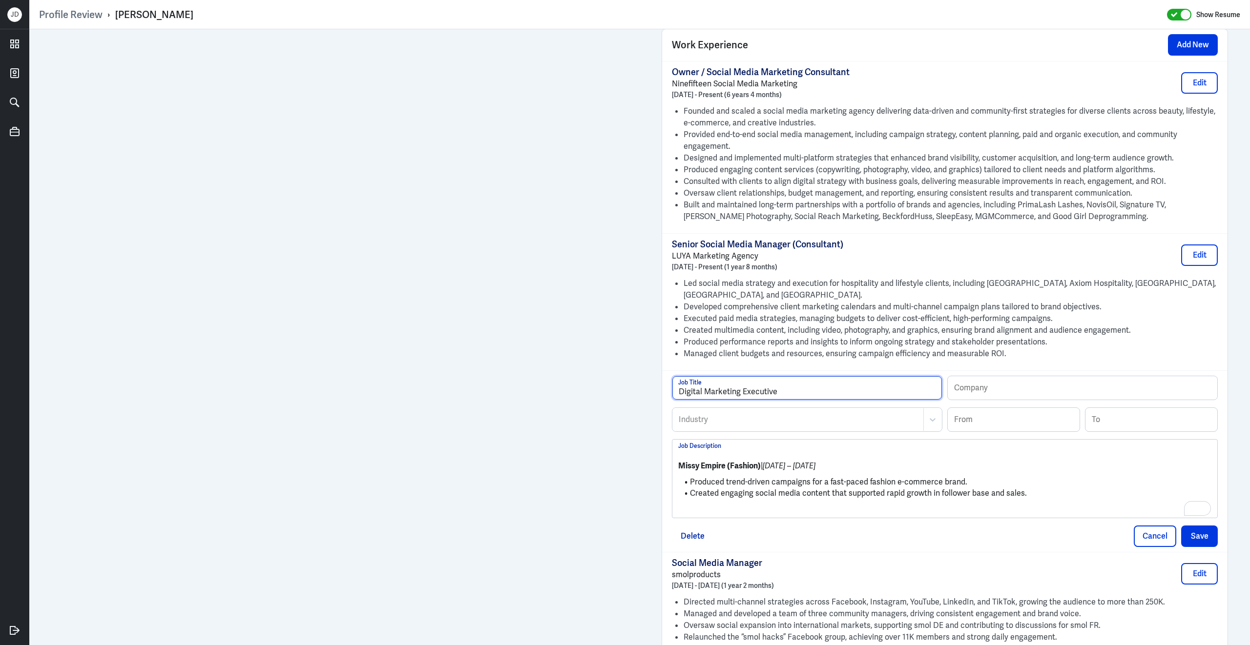
type input "Digital Marketing Executive"
drag, startPoint x: 762, startPoint y: 473, endPoint x: 673, endPoint y: 470, distance: 88.9
click at [673, 470] on div "Profile Review › [PERSON_NAME] Show Resume Admin Settings Update Resume Save Pr…" at bounding box center [639, 322] width 1220 height 645
click at [1052, 400] on input "text" at bounding box center [1081, 387] width 269 height 23
paste input "Missy Empire (Fashion)"
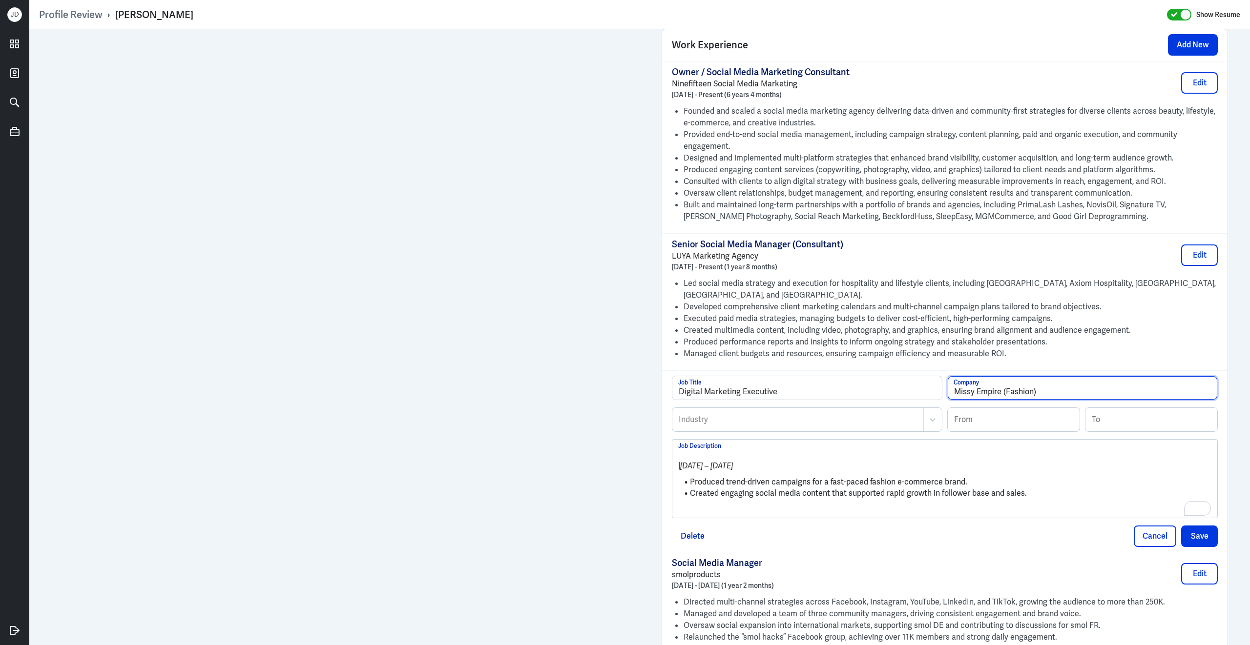
type input "Missy Empire (Fashion)"
click at [1013, 419] on input at bounding box center [1013, 419] width 132 height 23
type input "01/2016"
click at [1120, 431] on input at bounding box center [1151, 419] width 132 height 23
type input "10/2016"
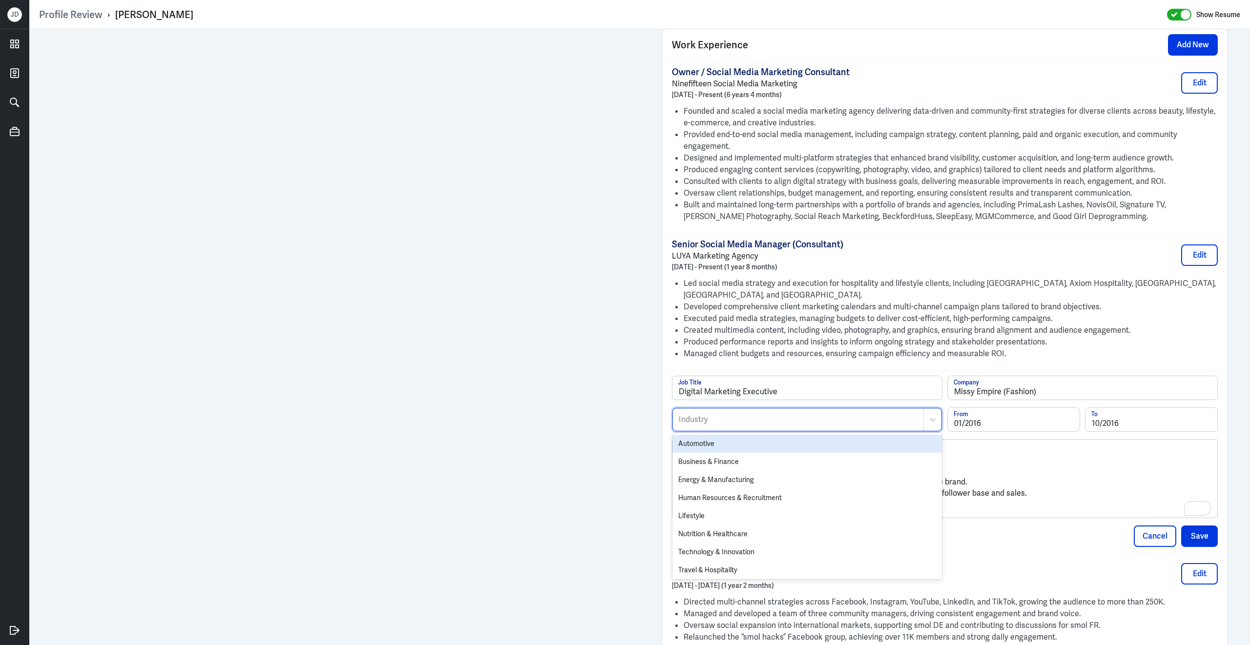
click at [840, 426] on div at bounding box center [797, 420] width 241 height 12
type input "fashi"
click at [833, 451] on div "Fashion" at bounding box center [806, 444] width 269 height 18
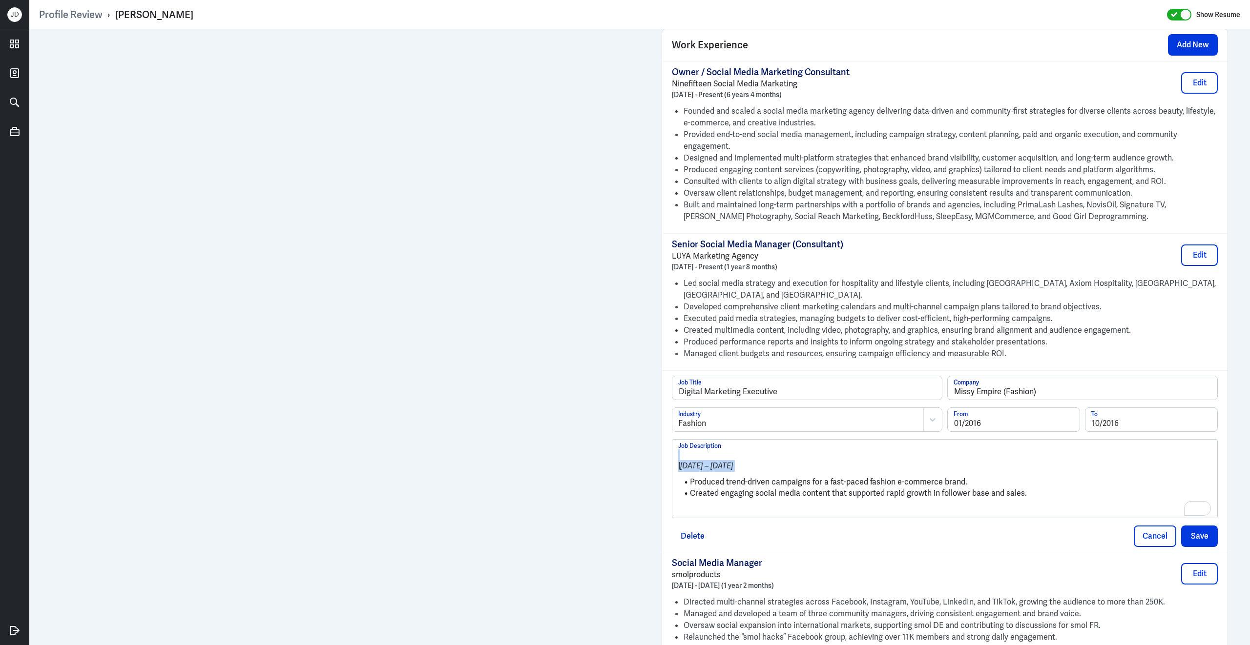
drag, startPoint x: 691, startPoint y: 491, endPoint x: 676, endPoint y: 434, distance: 58.0
click at [676, 434] on div "Digital Marketing Executive Job Title Missy Empire (Fashion) Company Fashion In…" at bounding box center [945, 447] width 546 height 143
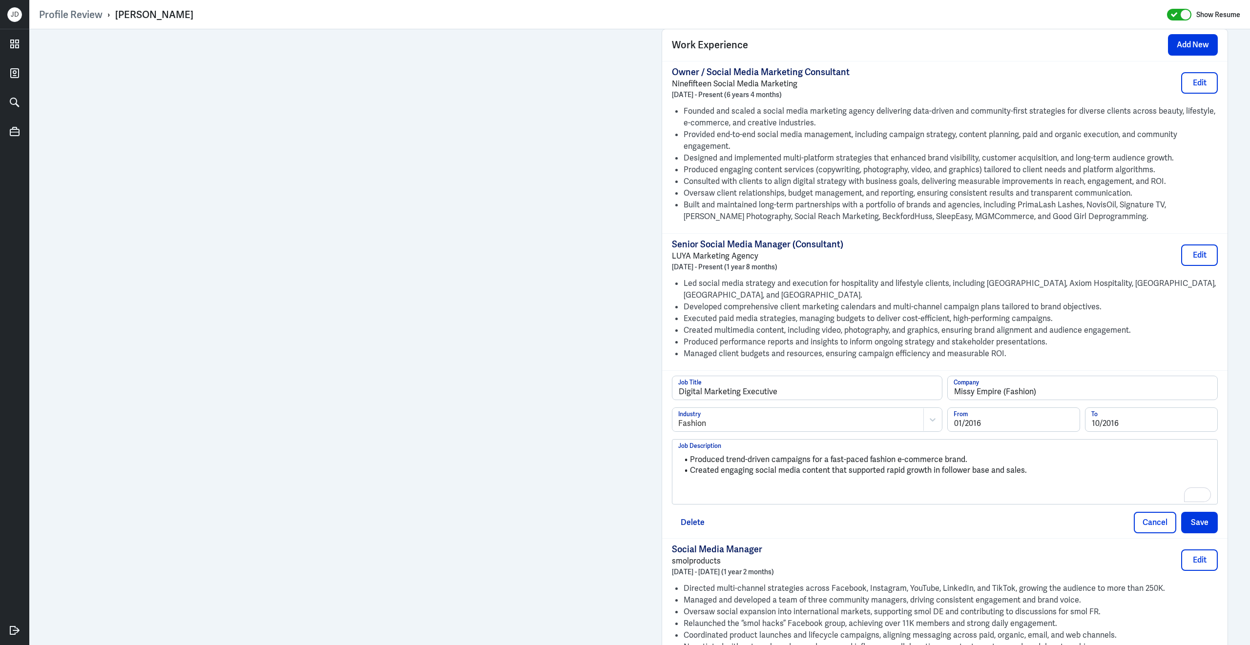
click at [757, 500] on div "Produced trend-driven campaigns for a fast-paced fashion e-commerce brand. Crea…" at bounding box center [944, 476] width 533 height 53
click at [1212, 533] on button "Save" at bounding box center [1199, 522] width 37 height 21
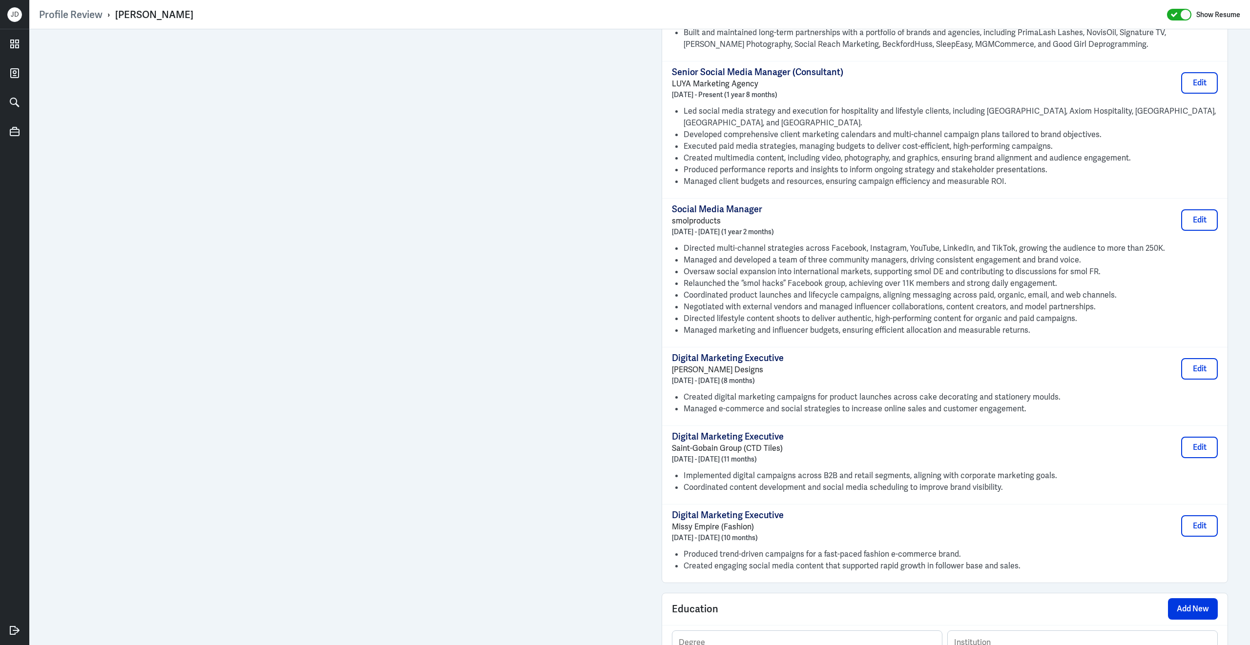
scroll to position [1236, 0]
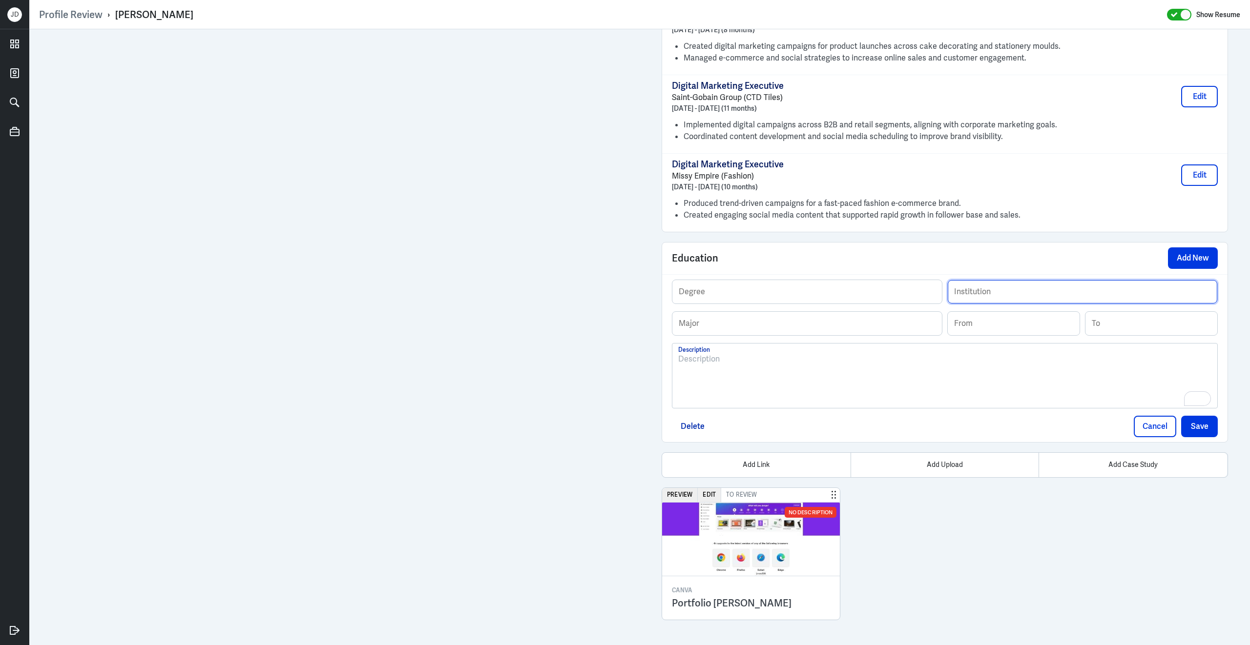
click at [996, 293] on input "text" at bounding box center [1081, 291] width 269 height 23
type input "Durham University"
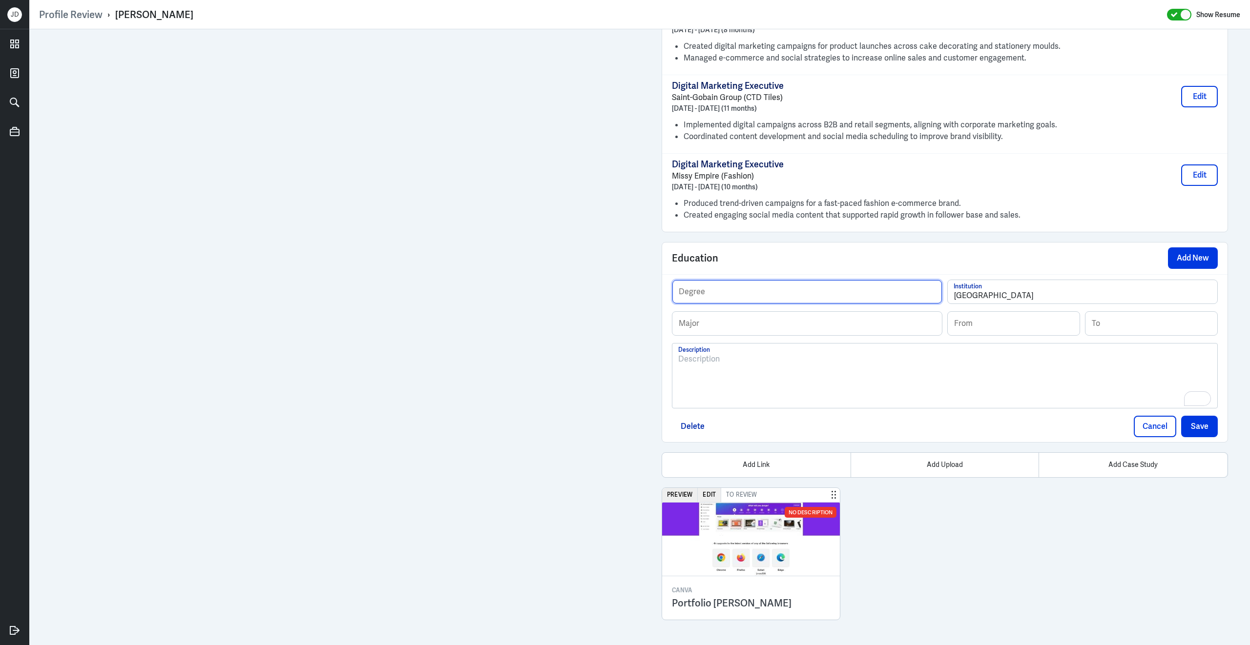
click at [833, 294] on input "text" at bounding box center [806, 291] width 269 height 23
type input "MSc"
click at [814, 326] on input "text" at bounding box center [806, 323] width 269 height 23
type input "Marketing"
drag, startPoint x: 751, startPoint y: 299, endPoint x: 605, endPoint y: 299, distance: 145.9
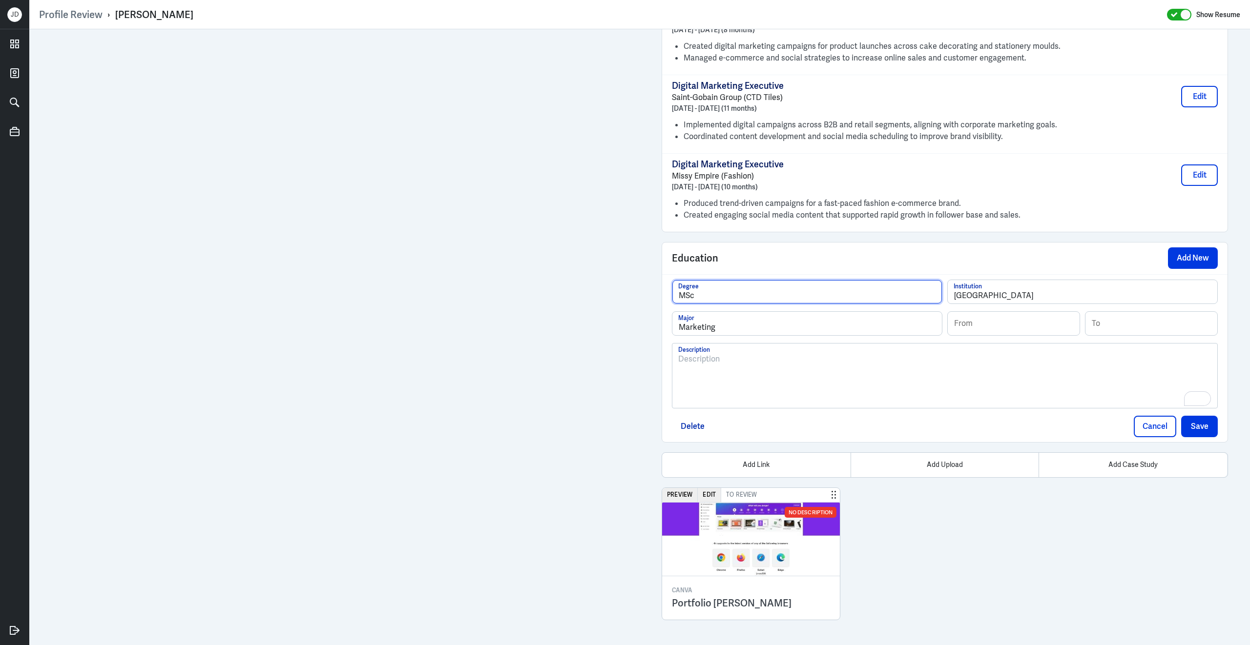
type input "Master of Science"
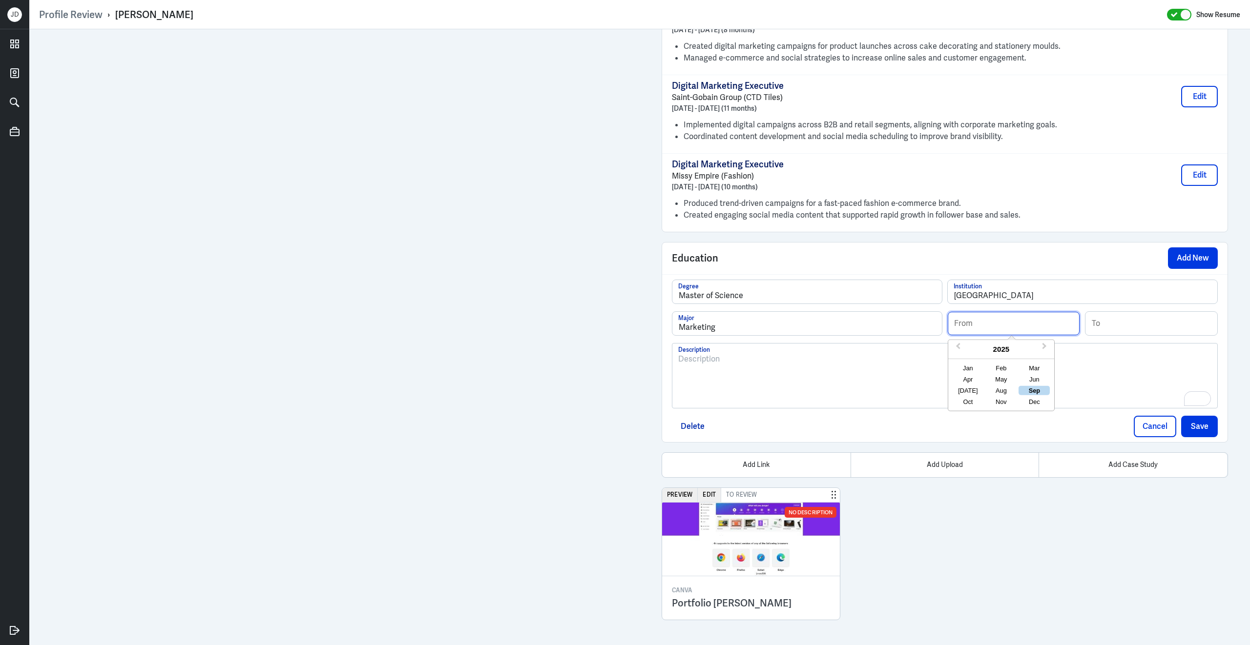
click at [994, 324] on input at bounding box center [1013, 323] width 132 height 23
type input "10/2016"
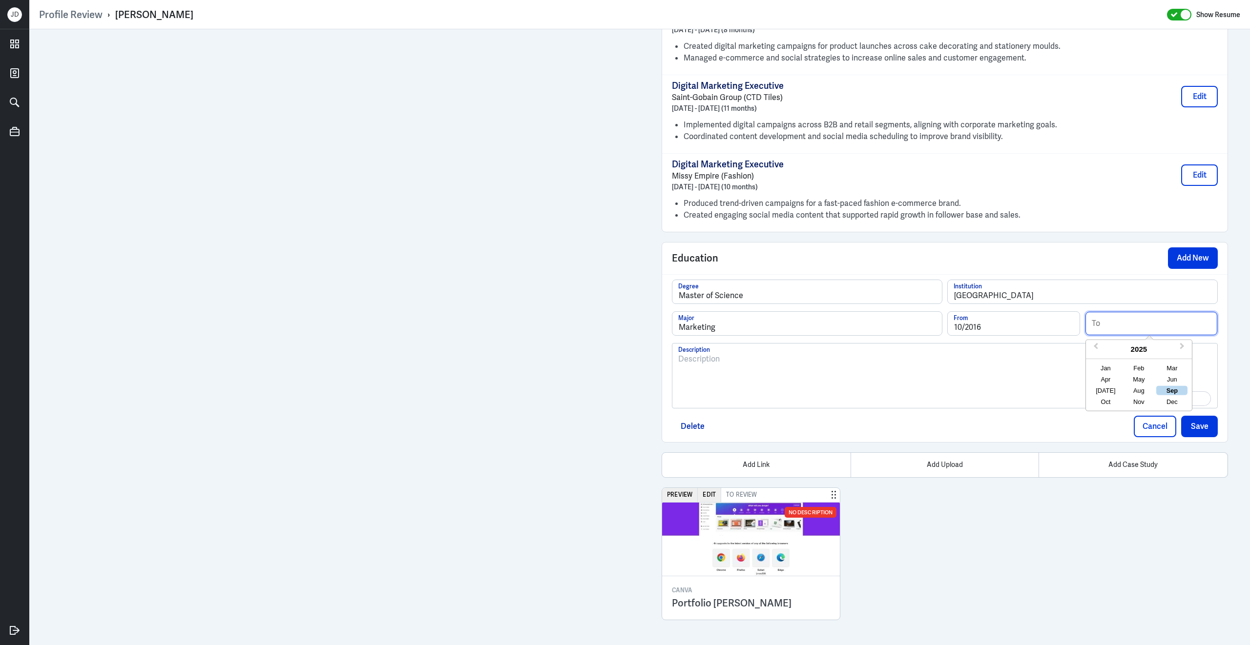
click at [1146, 325] on input at bounding box center [1151, 323] width 132 height 23
type input "09/2017"
click at [942, 400] on div "To enrich screen reader interactions, please activate Accessibility in Grammarl…" at bounding box center [944, 379] width 533 height 53
click at [1196, 428] on button "Save" at bounding box center [1199, 426] width 37 height 21
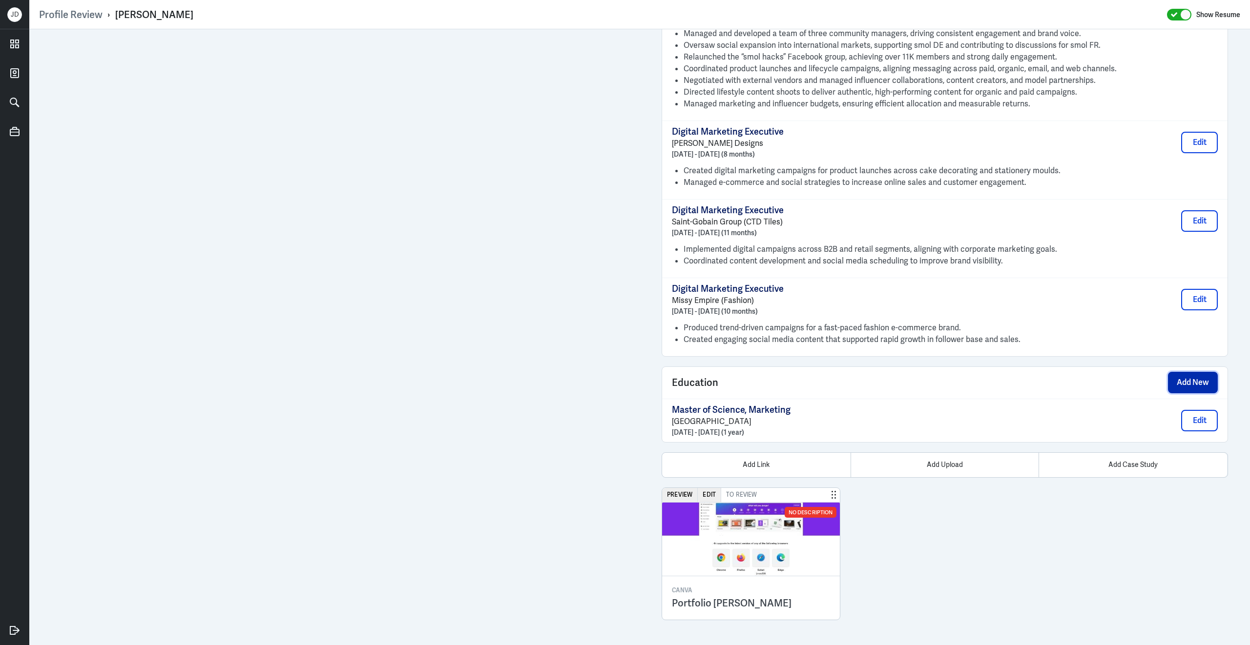
click at [1186, 387] on button "Add New" at bounding box center [1193, 382] width 50 height 21
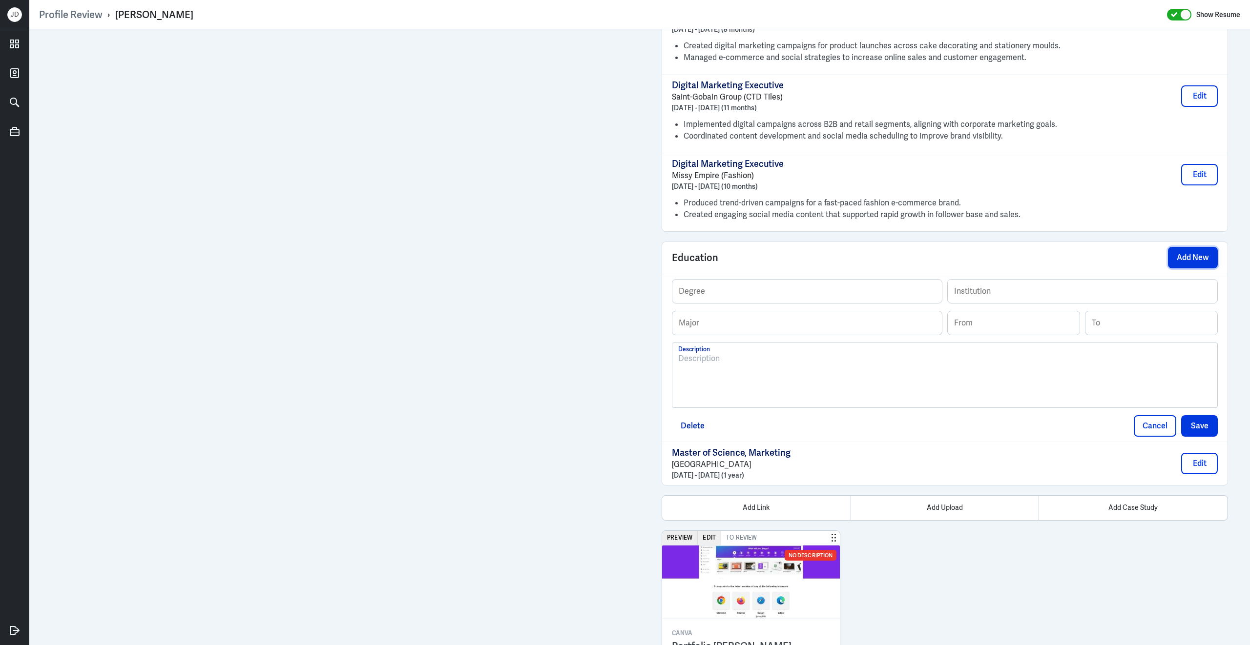
scroll to position [1232, 0]
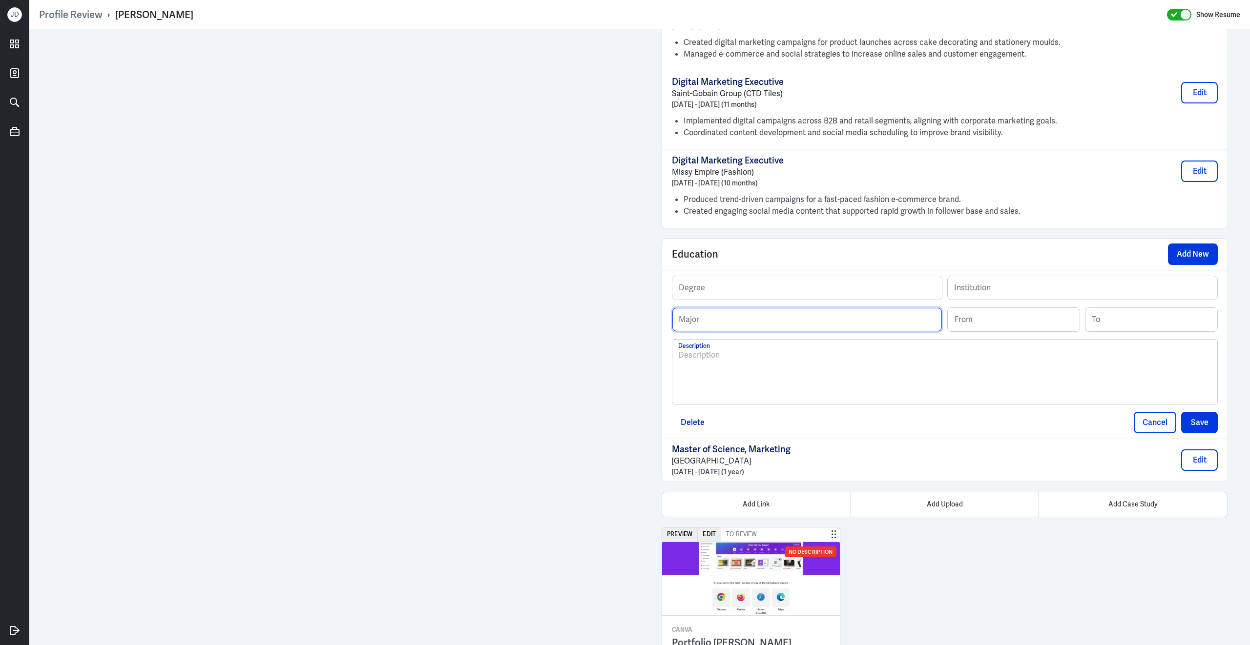
click at [701, 325] on input "text" at bounding box center [806, 319] width 269 height 23
type input "Fashion Entrepreneurship & Marketing"
click at [720, 298] on input "text" at bounding box center [806, 287] width 269 height 23
type input "Bachelors Degree"
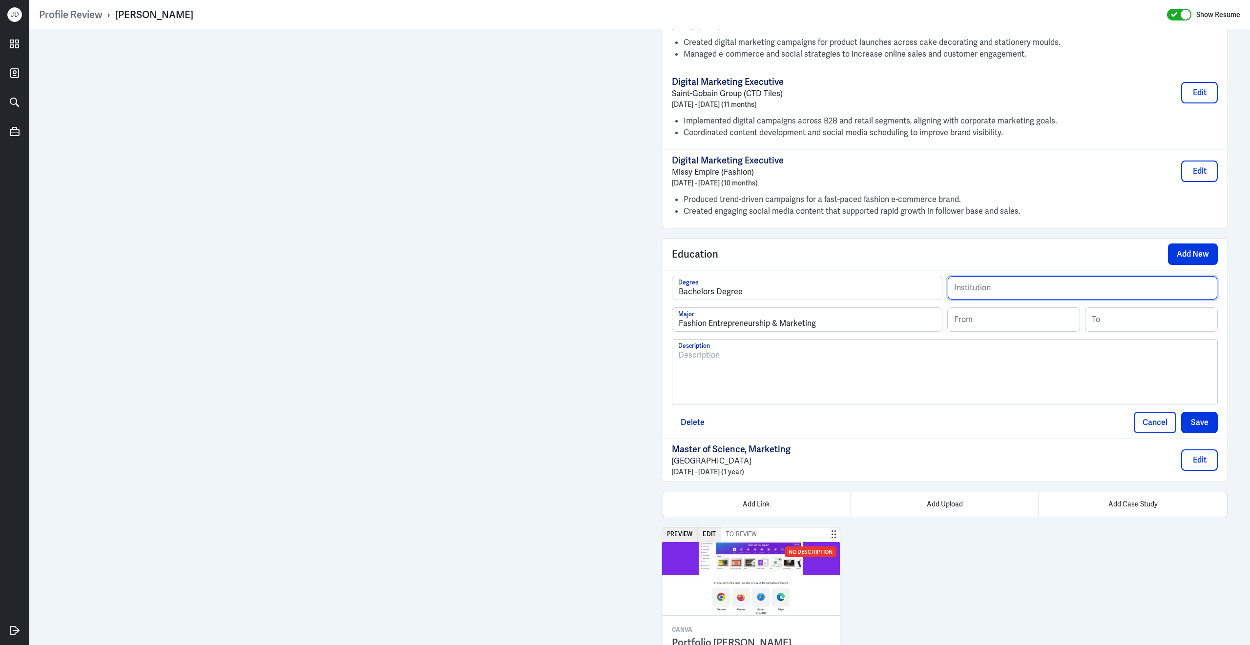
click at [1038, 291] on input "text" at bounding box center [1081, 287] width 269 height 23
type input "The University of Central Lancashire"
click at [1057, 329] on input at bounding box center [1013, 319] width 132 height 23
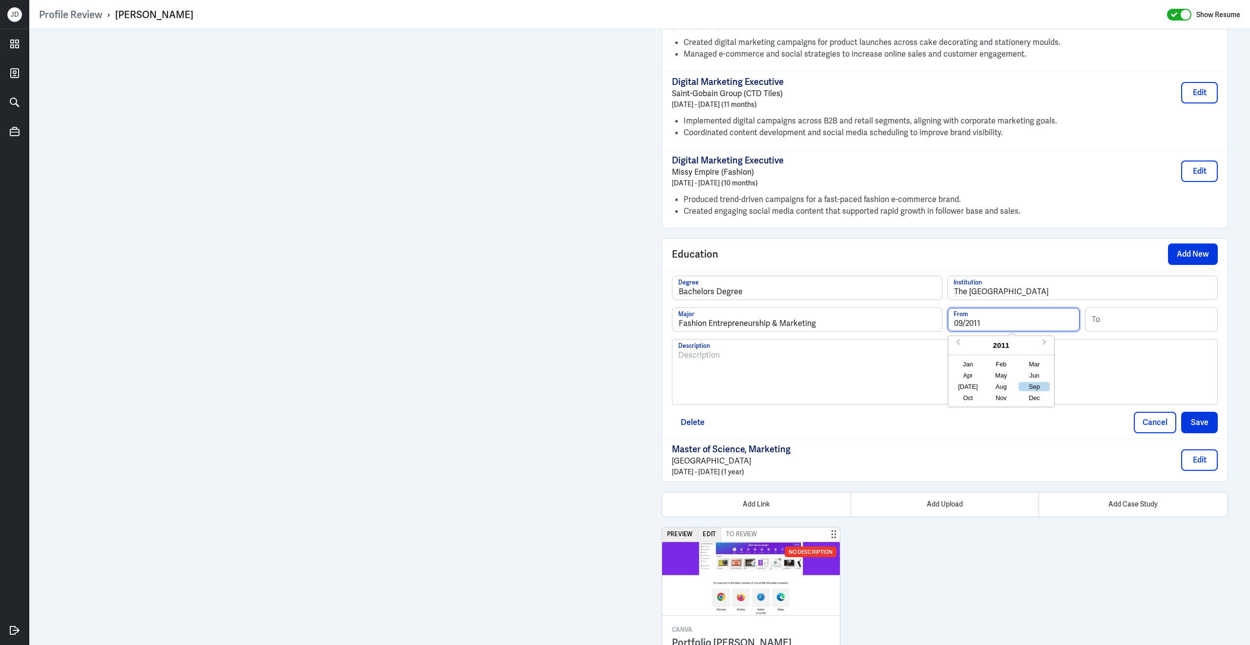
type input "09/2011"
click at [1164, 326] on input at bounding box center [1151, 319] width 132 height 23
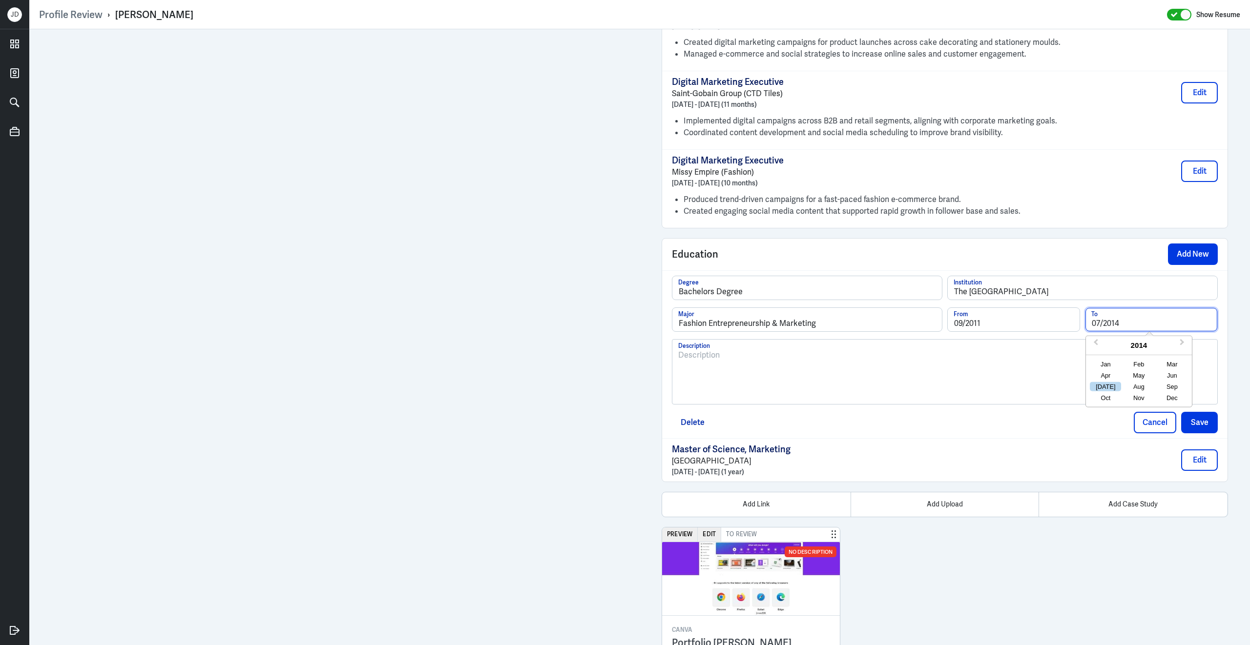
type input "07/2014"
click at [994, 361] on p at bounding box center [944, 355] width 533 height 12
click at [1208, 431] on button "Save" at bounding box center [1199, 422] width 37 height 21
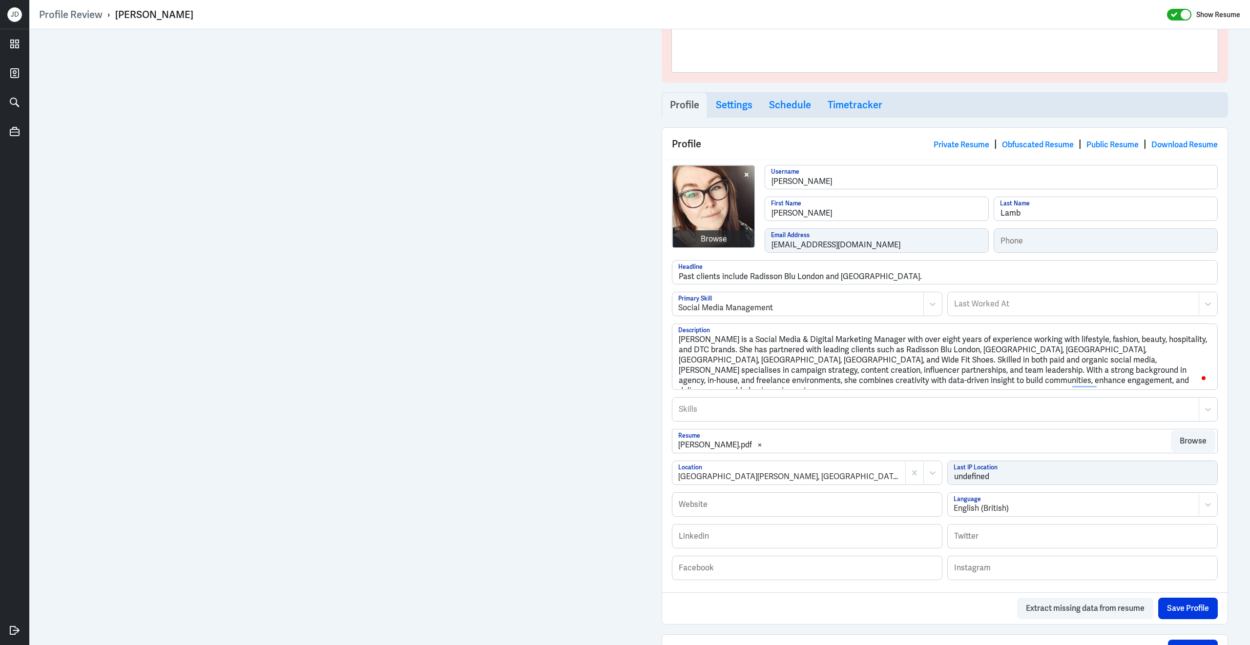
scroll to position [0, 0]
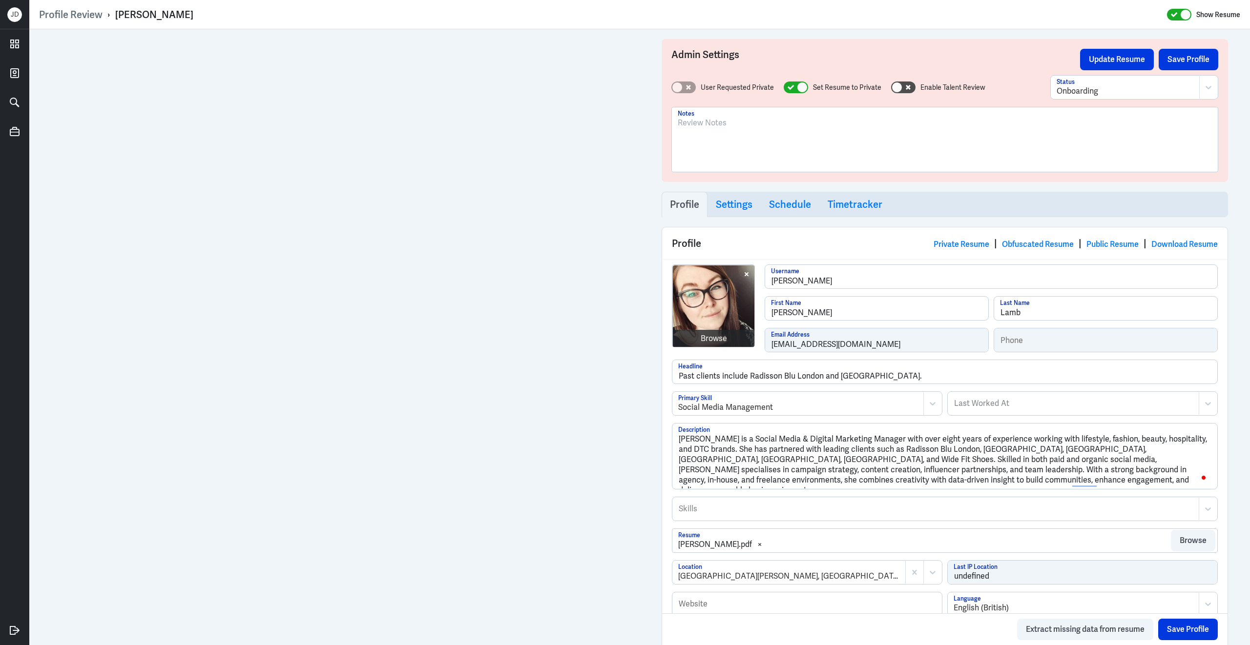
click at [747, 515] on div at bounding box center [935, 509] width 516 height 12
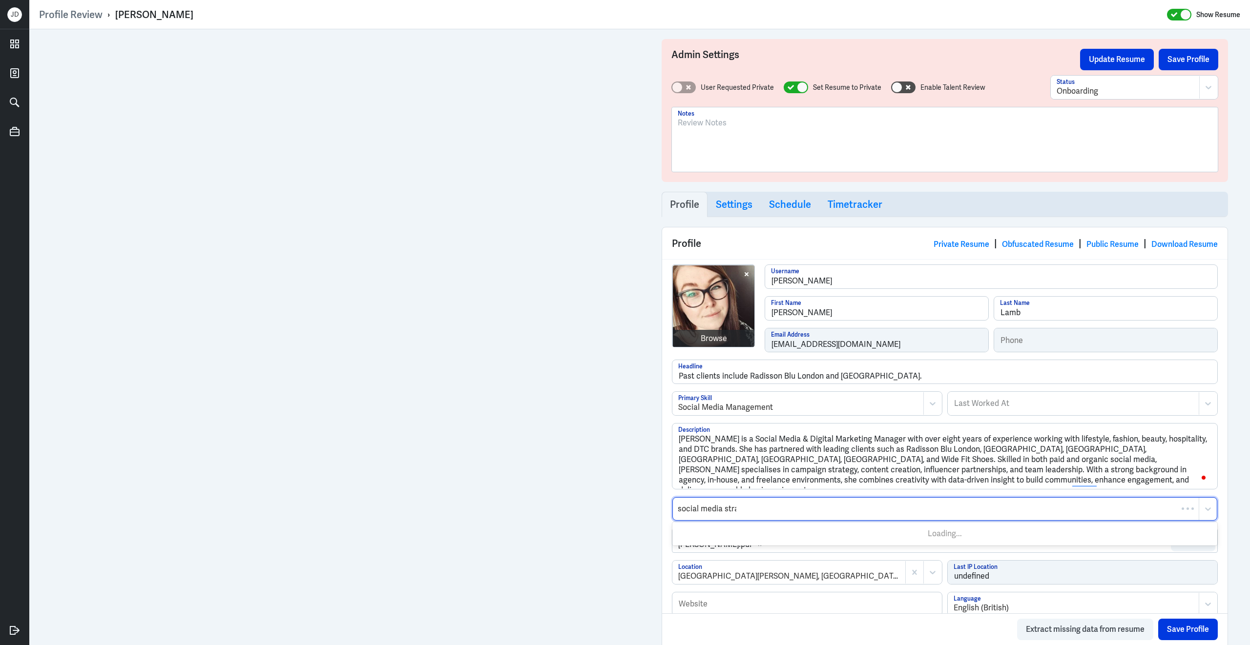
type input "social media strat"
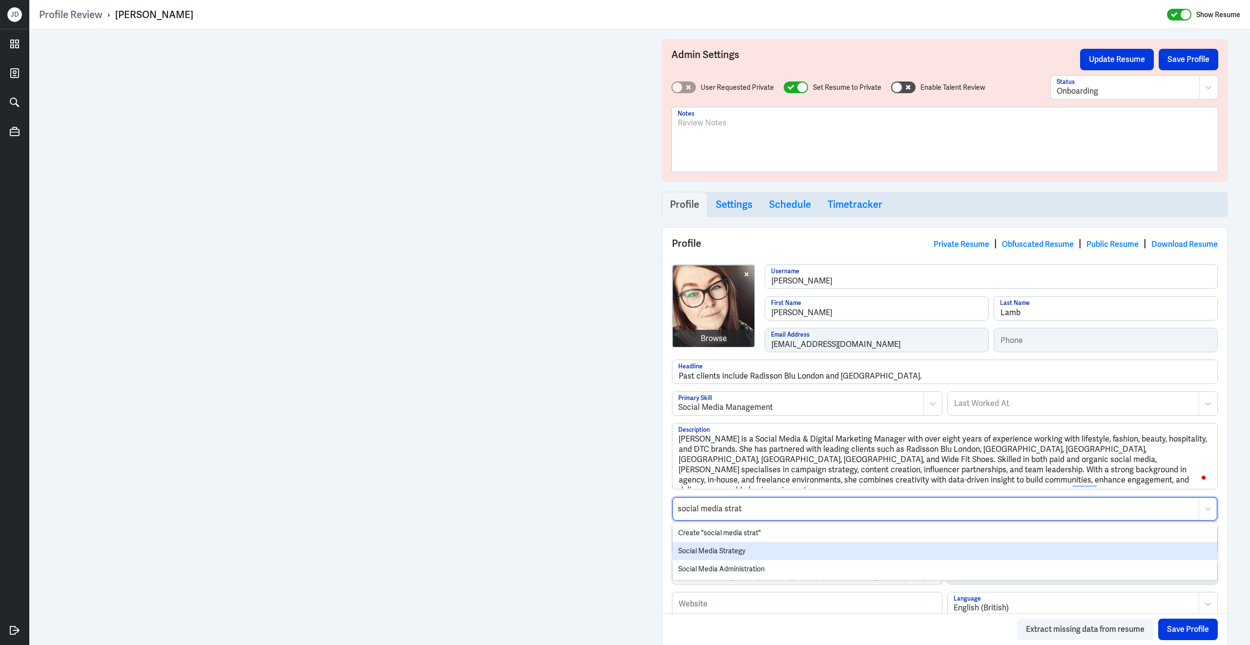
click at [704, 557] on div "Social Media Strategy" at bounding box center [944, 551] width 545 height 18
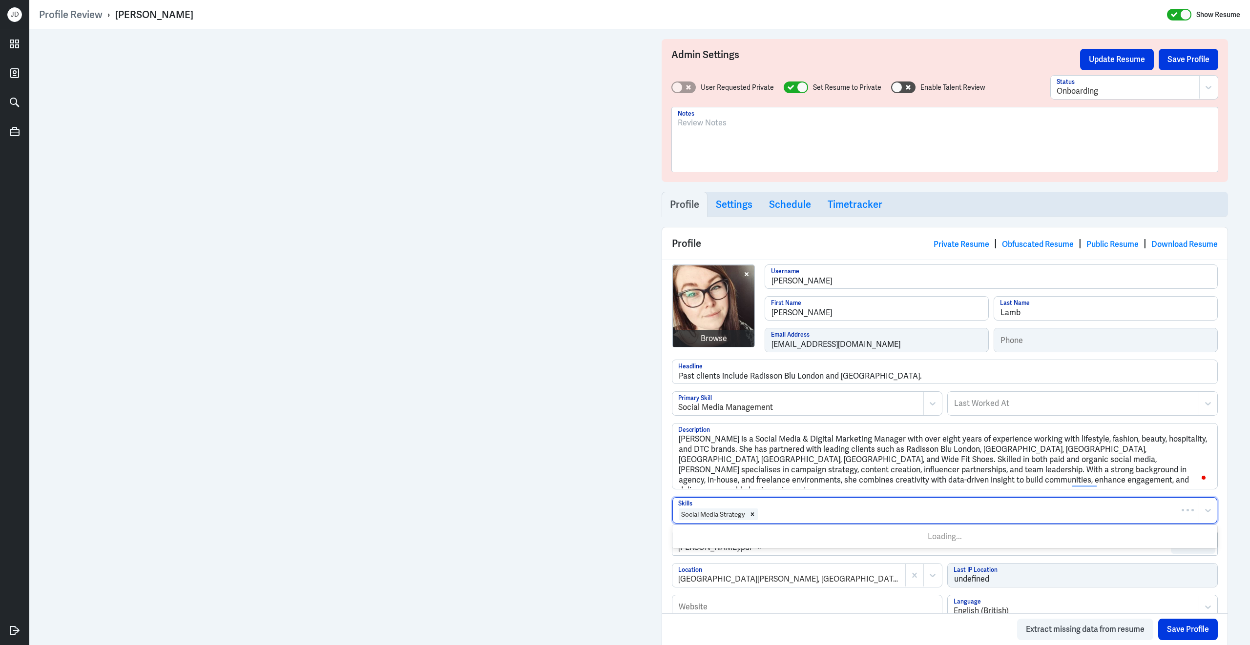
click at [794, 513] on div at bounding box center [975, 515] width 435 height 12
type input "Campaign Manag"
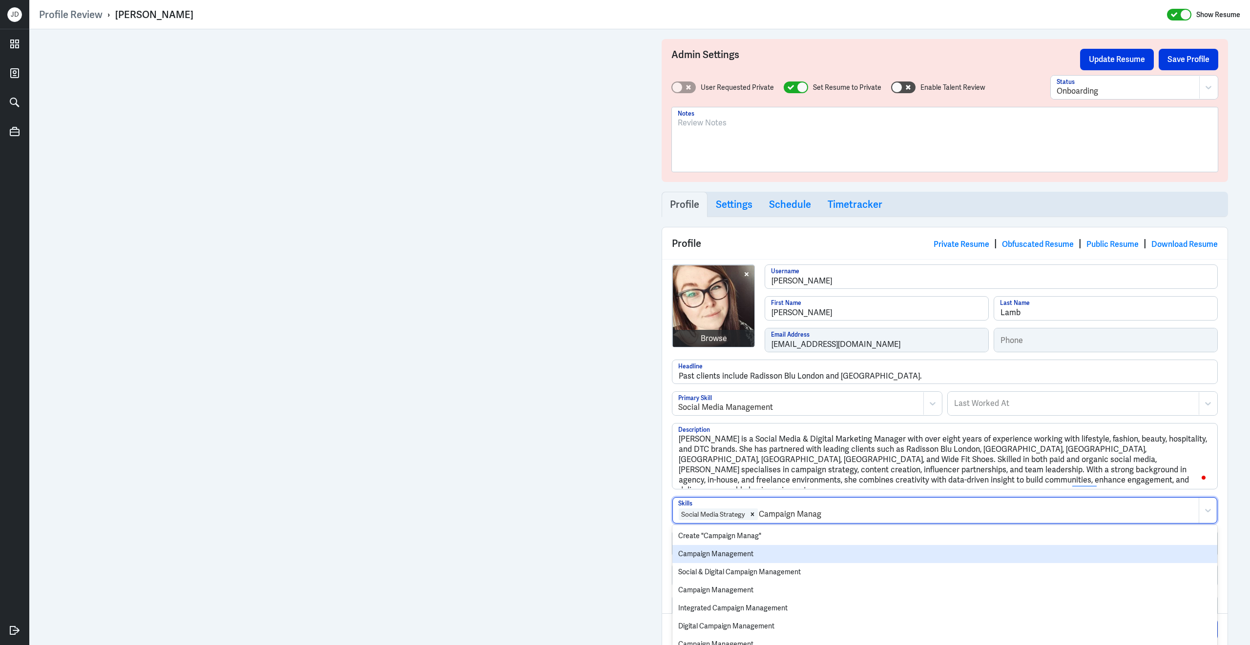
click at [753, 557] on div "Campaign Management" at bounding box center [944, 554] width 545 height 18
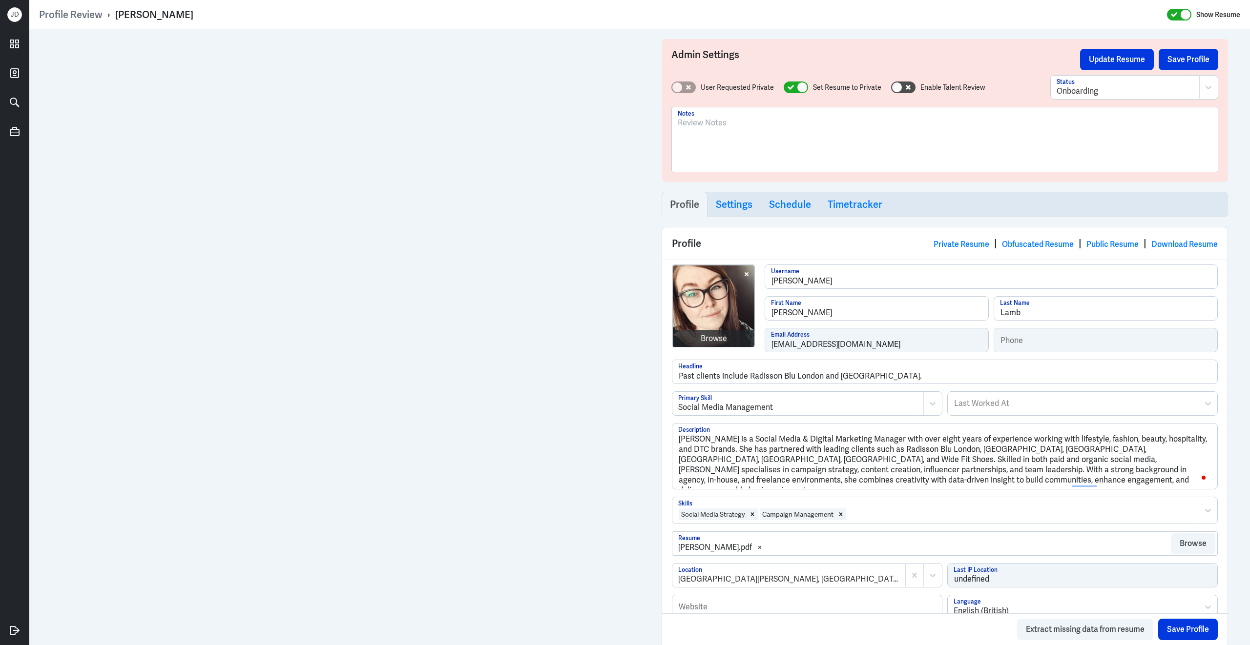
click at [878, 520] on div at bounding box center [1020, 515] width 347 height 12
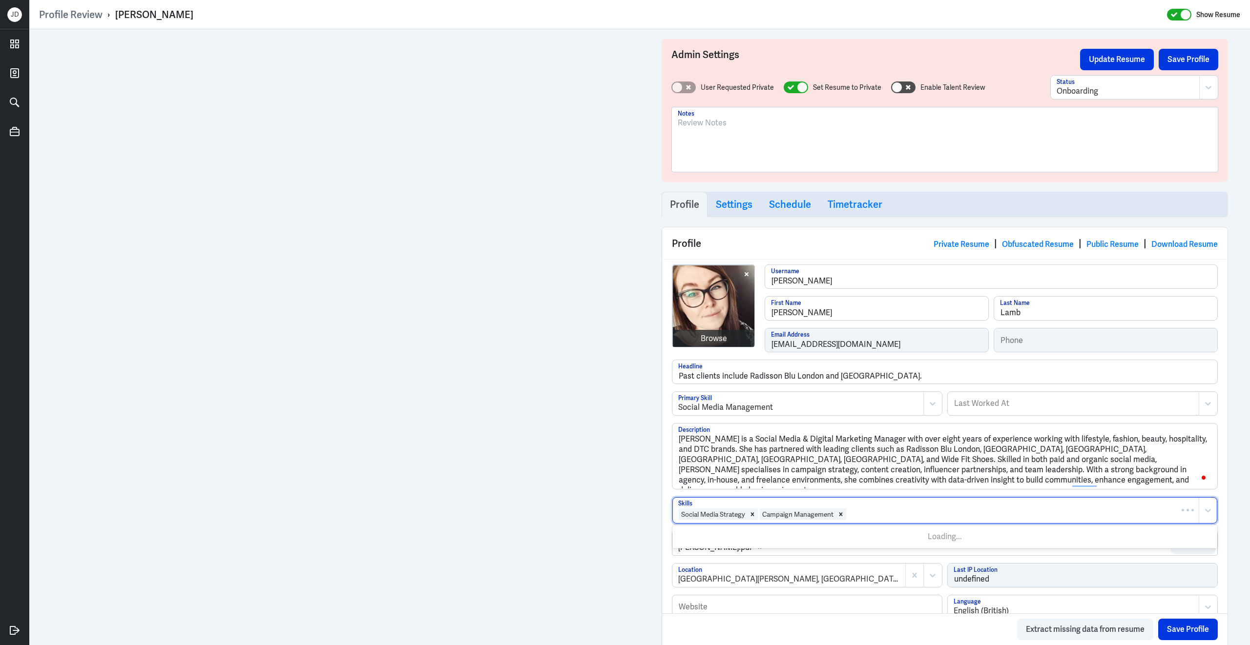
click at [878, 520] on div at bounding box center [1020, 515] width 347 height 12
type input "Content Creation"
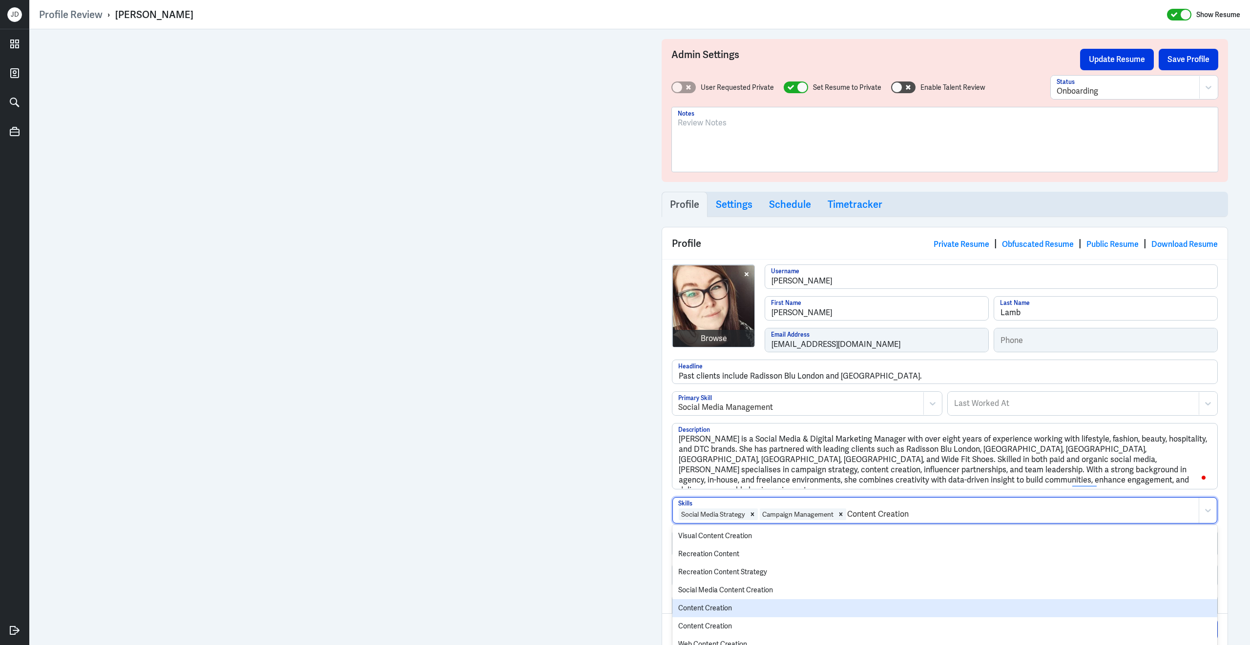
click at [821, 613] on div "Content Creation" at bounding box center [944, 608] width 545 height 18
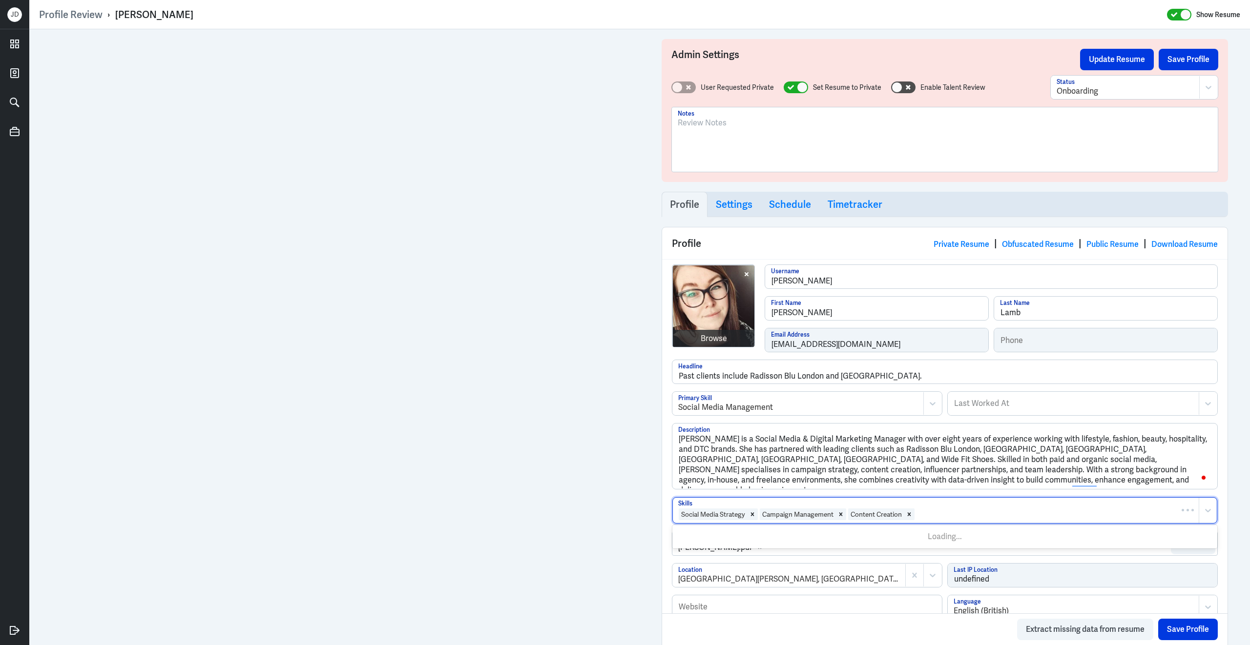
click at [972, 518] on div at bounding box center [1054, 515] width 278 height 12
type input "Community"
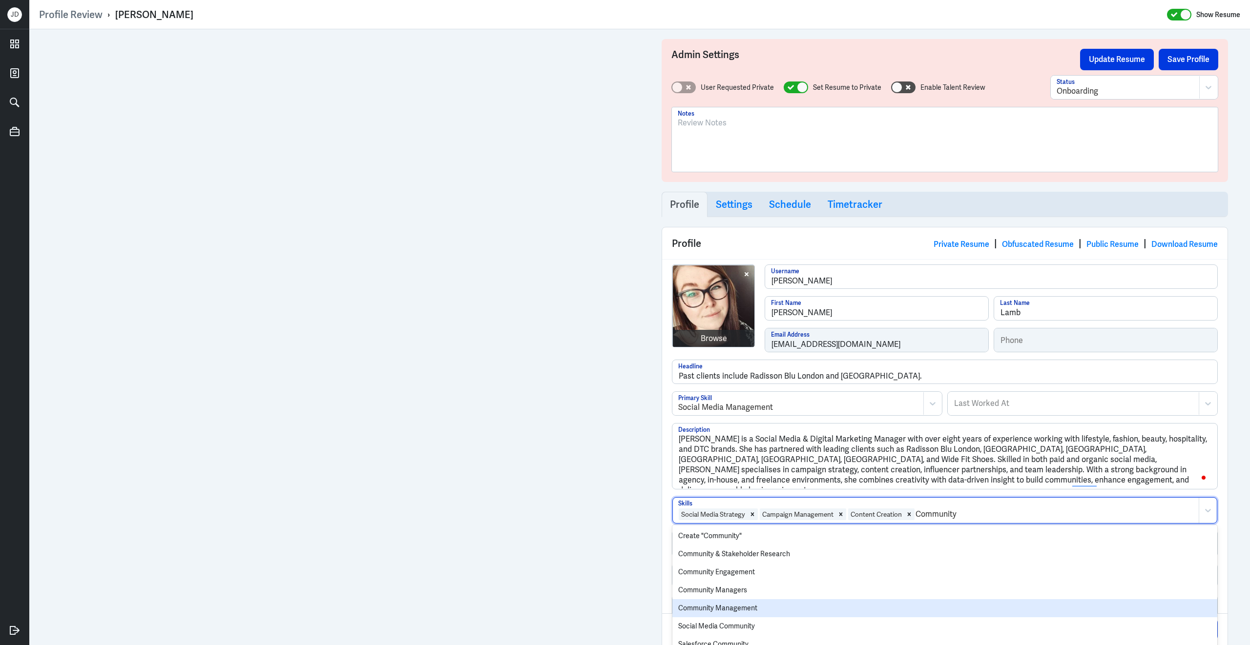
click at [849, 613] on div "Community Management" at bounding box center [944, 608] width 545 height 18
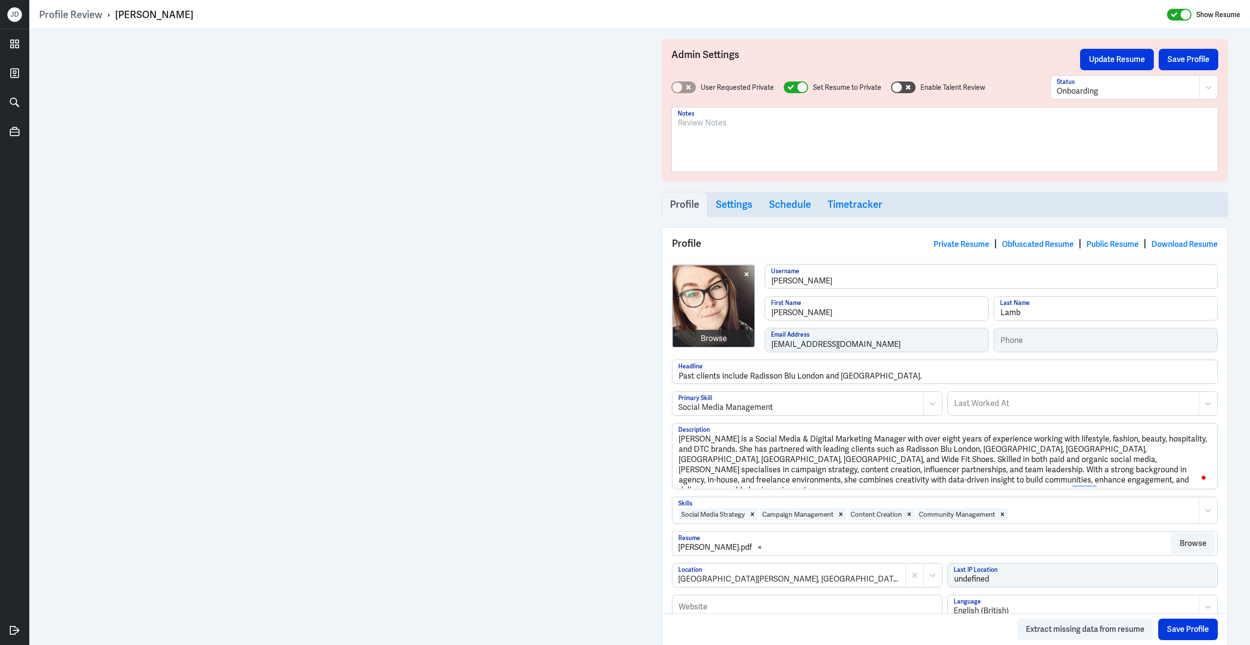
click at [1038, 520] on div at bounding box center [1100, 515] width 185 height 12
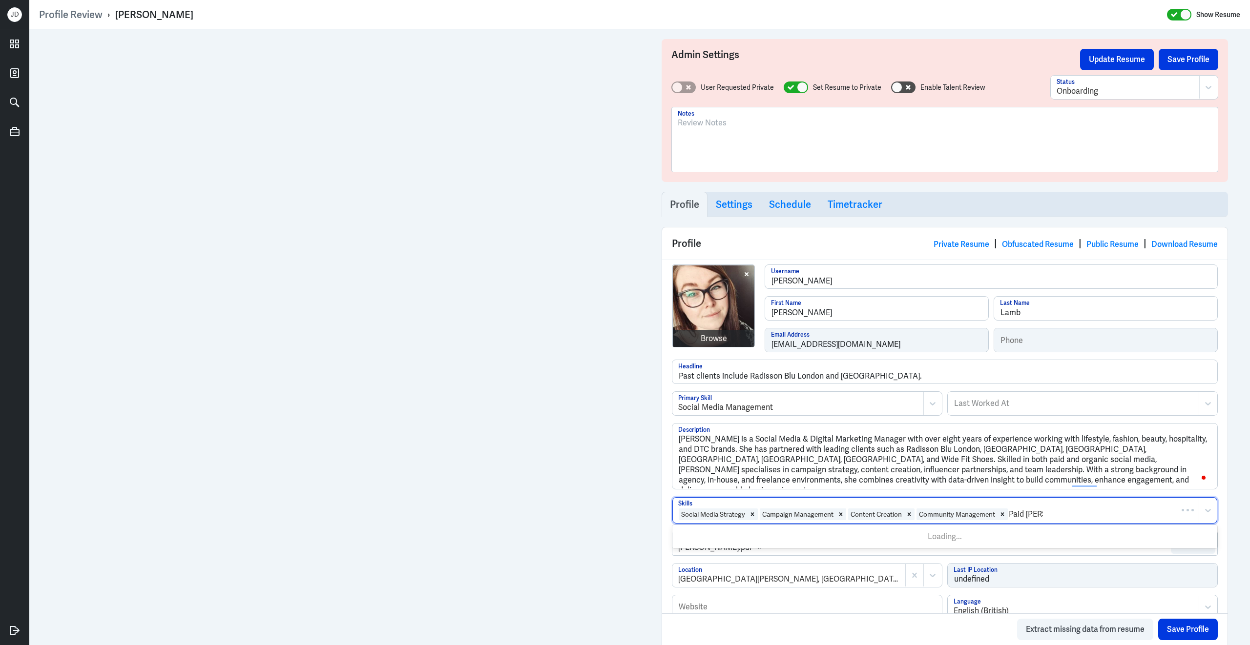
type input "Paid Social"
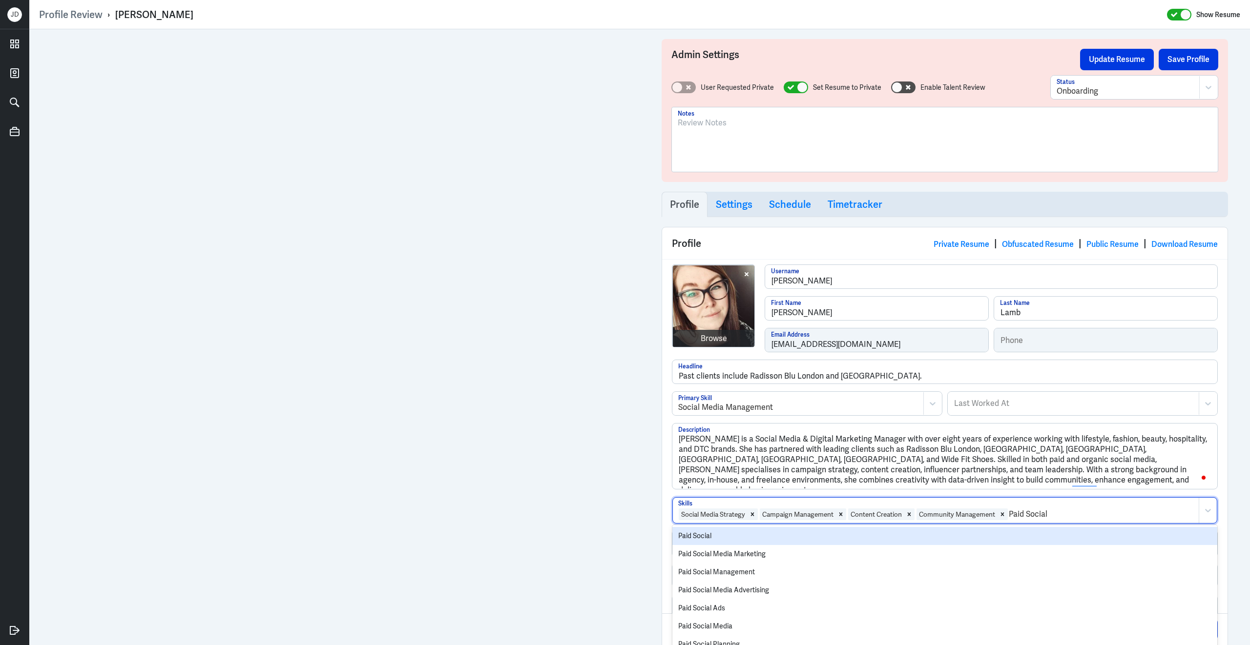
click at [962, 538] on div "Paid Social" at bounding box center [944, 536] width 545 height 18
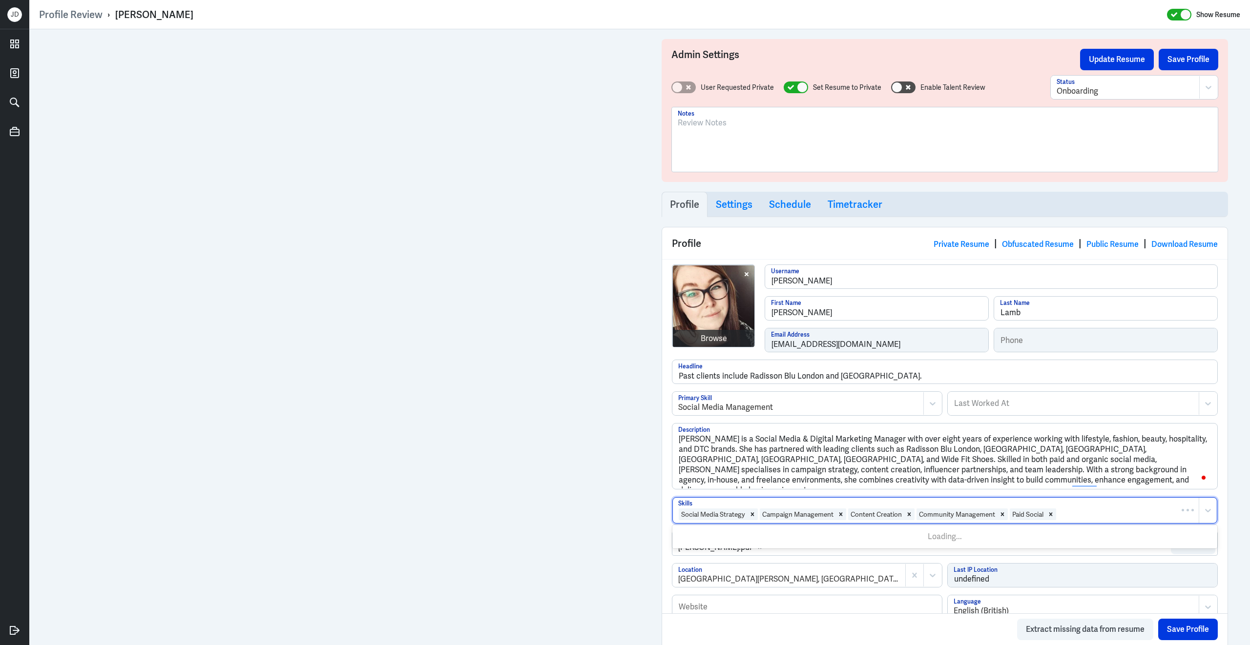
click at [1107, 515] on div at bounding box center [1125, 515] width 137 height 12
type input "Organic"
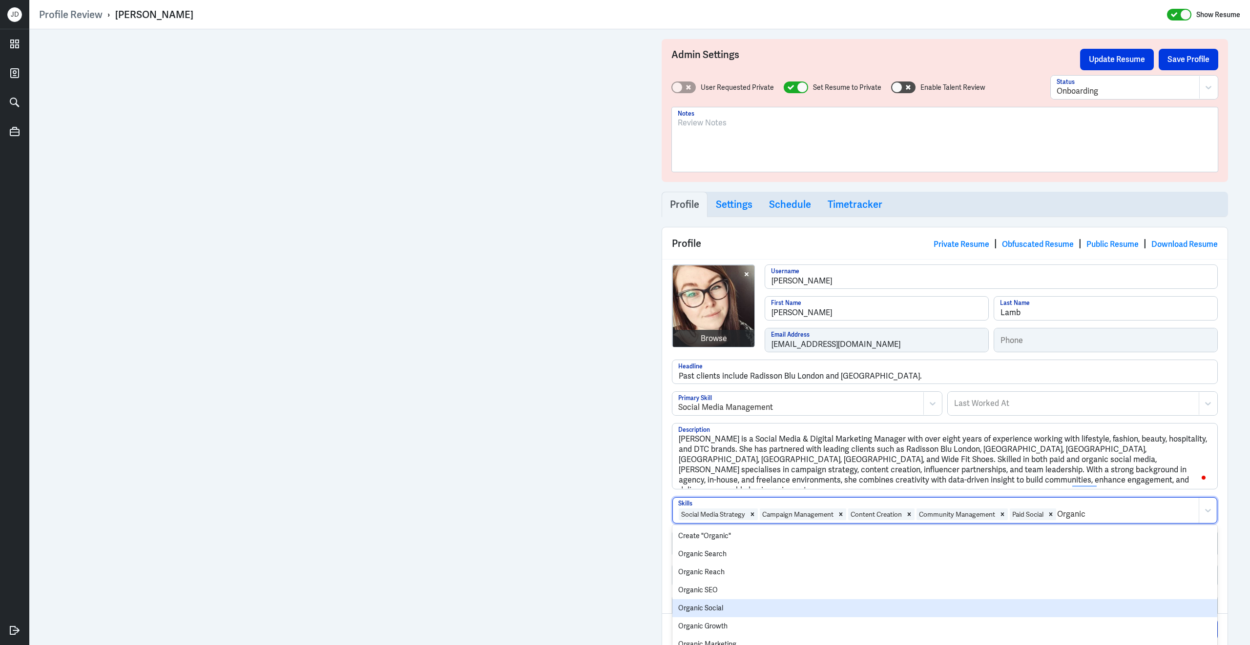
click at [773, 616] on div "Organic Social" at bounding box center [944, 608] width 545 height 18
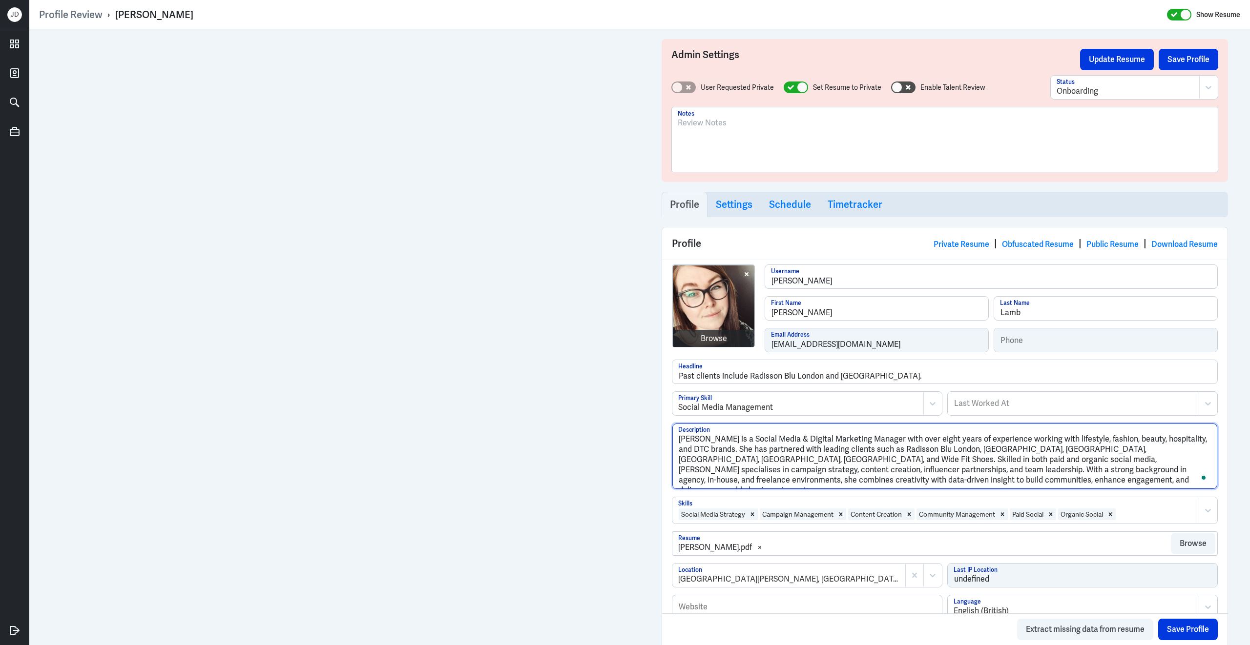
type textarea "Emma Lamb is a Social Media & Digital Marketing Manager with over eight years o…"
click at [790, 86] on icon at bounding box center [790, 87] width 6 height 5
checkbox input "false"
click at [1206, 55] on button "Save Profile" at bounding box center [1188, 59] width 60 height 21
click at [1102, 84] on div "Onboarding" at bounding box center [1125, 87] width 148 height 22
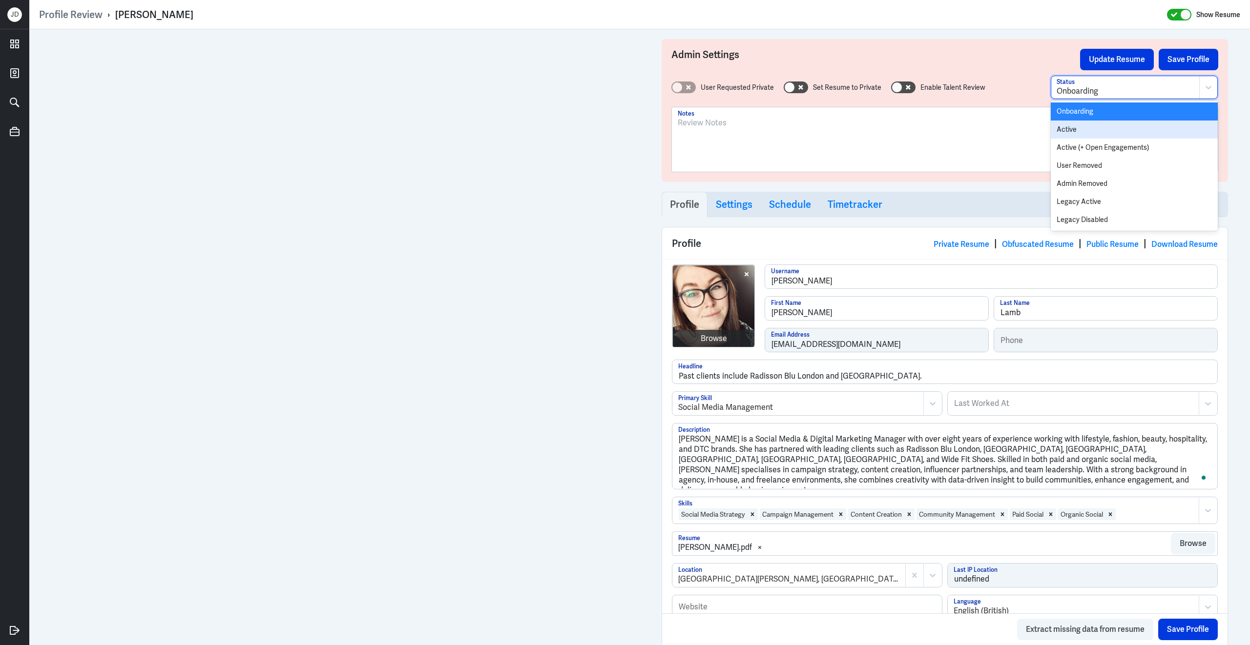
click at [1085, 126] on div "Active" at bounding box center [1133, 130] width 167 height 18
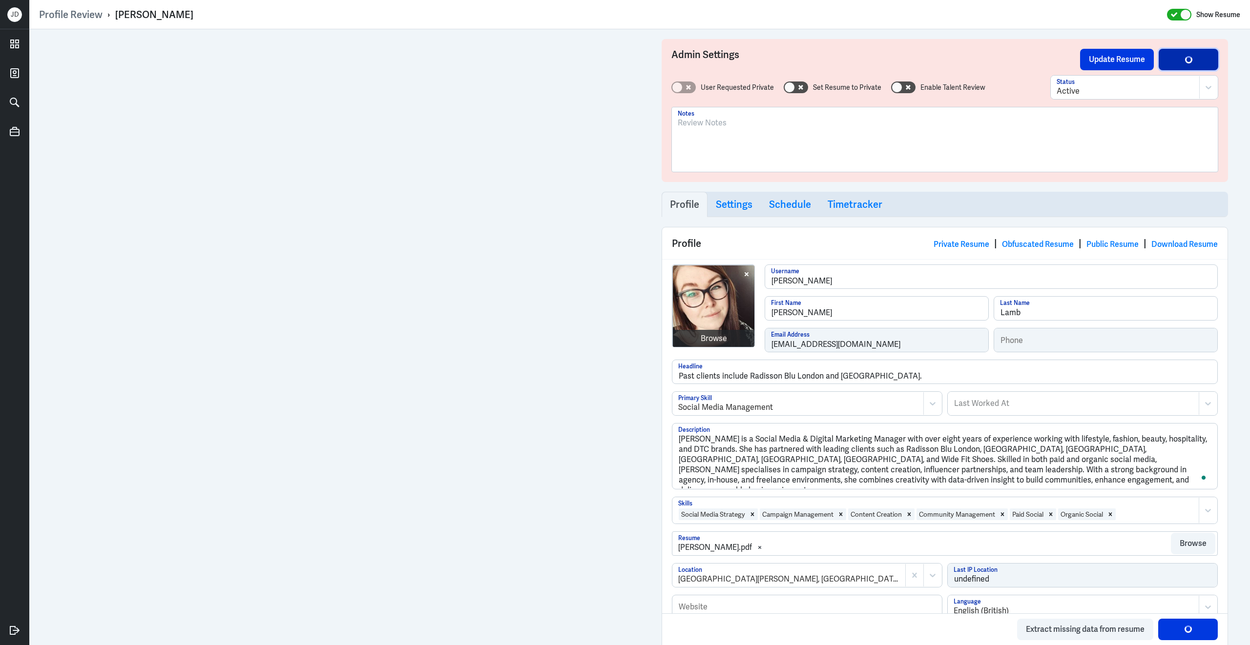
click at [1172, 59] on button "Save Profile" at bounding box center [1188, 59] width 60 height 21
click at [1116, 60] on button "Update Resume" at bounding box center [1117, 59] width 74 height 21
click at [1195, 60] on button "Save Profile" at bounding box center [1188, 59] width 60 height 21
click at [1110, 56] on button "Update Resume" at bounding box center [1117, 59] width 74 height 21
click at [1025, 246] on link "Obfuscated Resume" at bounding box center [1038, 244] width 72 height 10
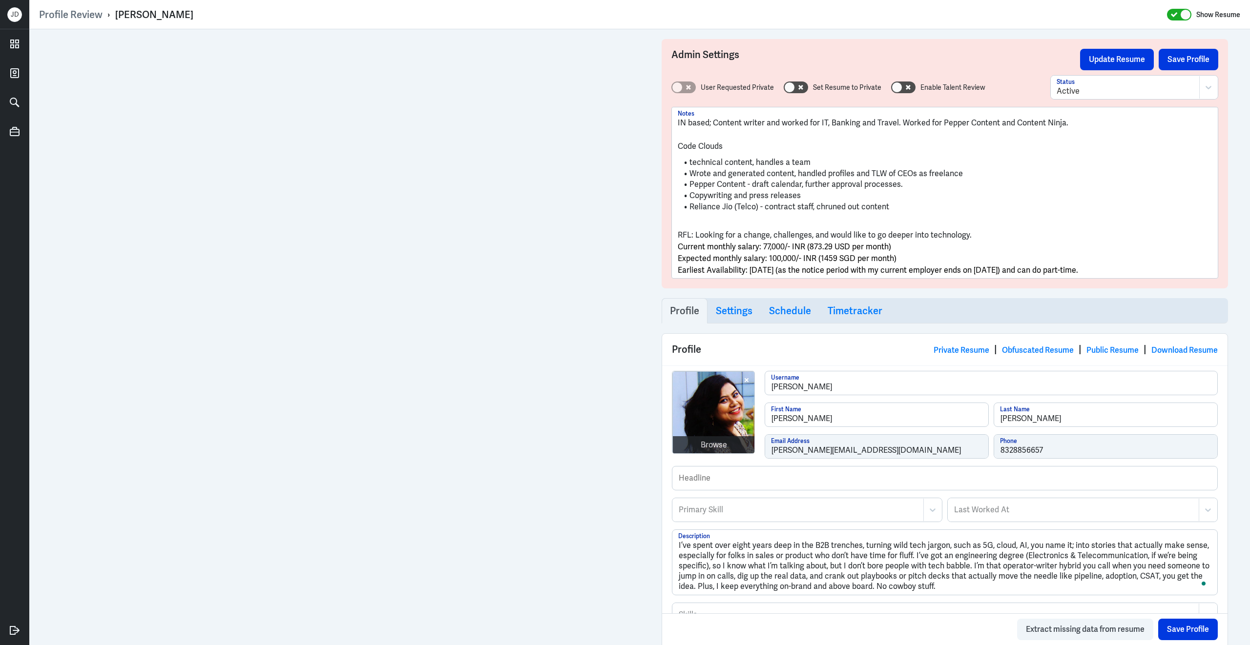
scroll to position [461, 0]
